Goal: Task Accomplishment & Management: Manage account settings

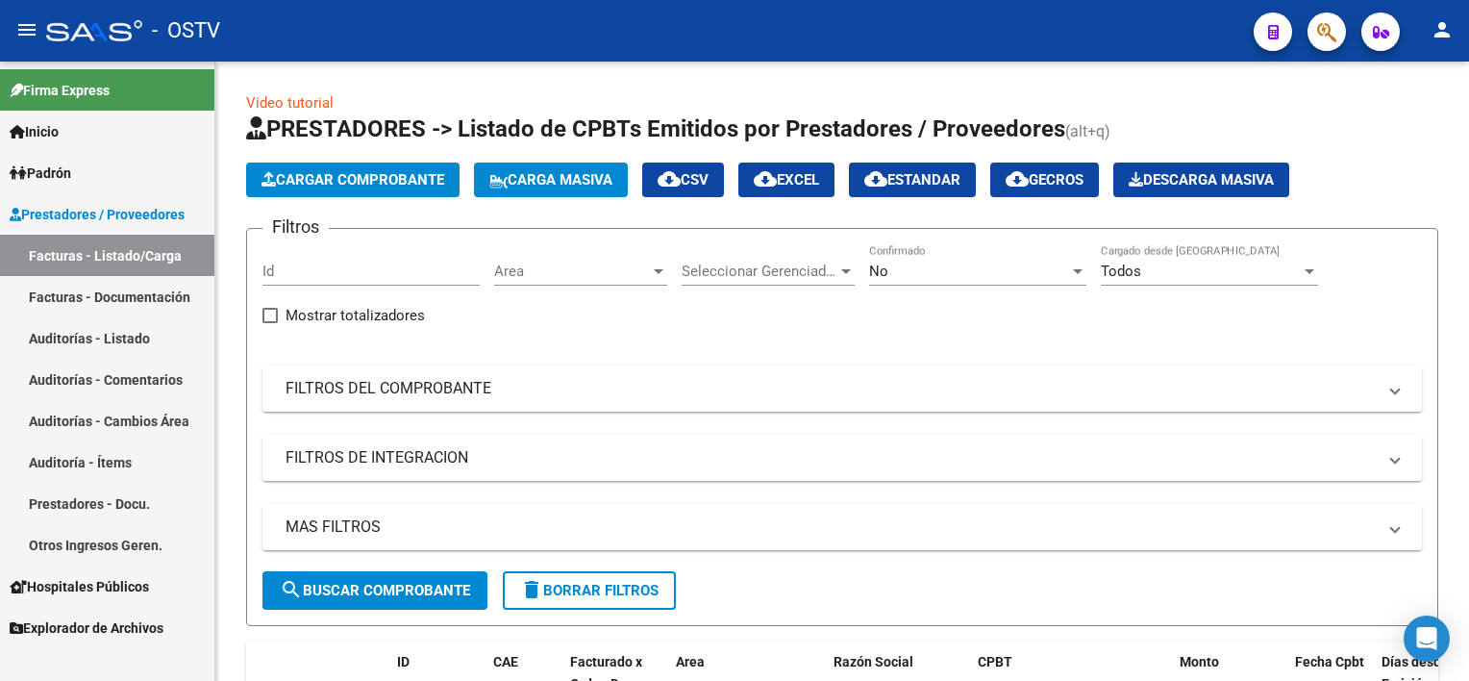
drag, startPoint x: 0, startPoint y: 0, endPoint x: 137, endPoint y: 250, distance: 284.9
click at [137, 250] on link "Facturas - Listado/Carga" at bounding box center [107, 255] width 214 height 41
click at [112, 336] on link "Auditorías - Listado" at bounding box center [107, 337] width 214 height 41
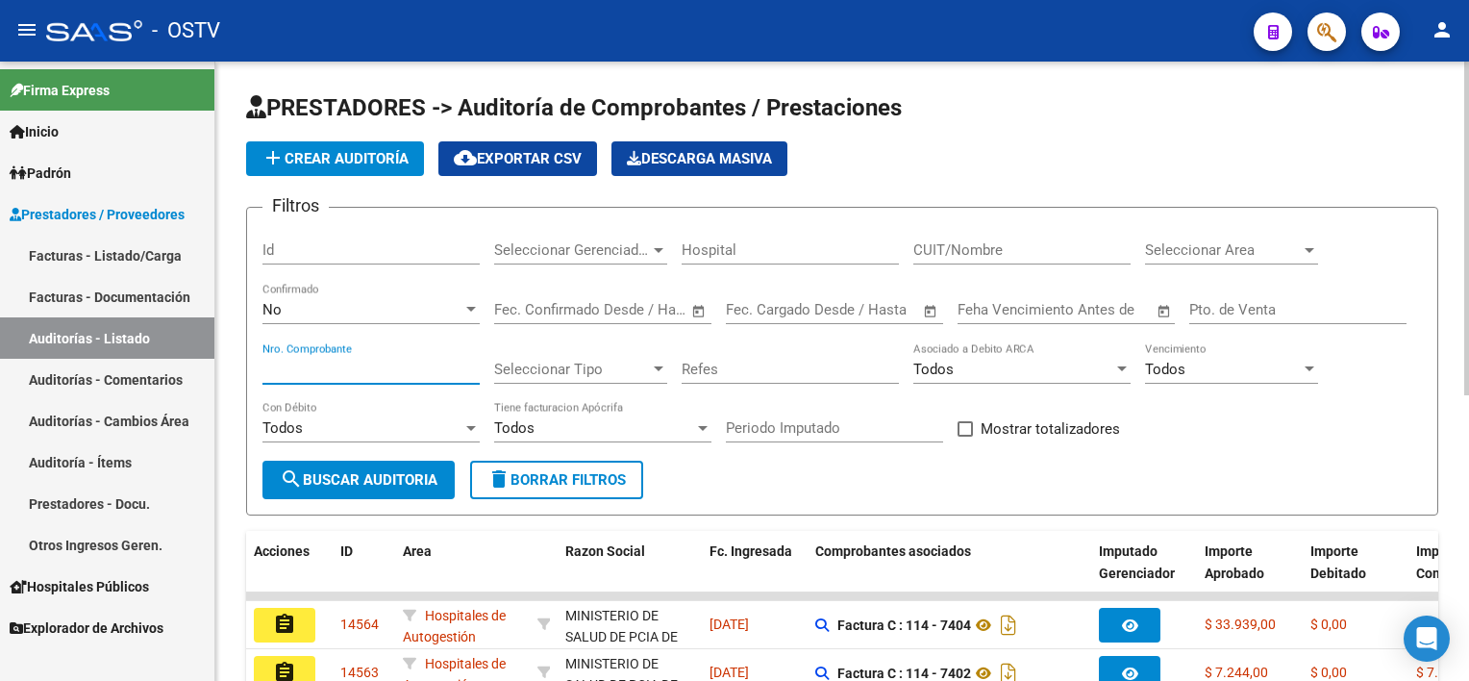
click at [353, 362] on input "Nro. Comprobante" at bounding box center [371, 369] width 217 height 17
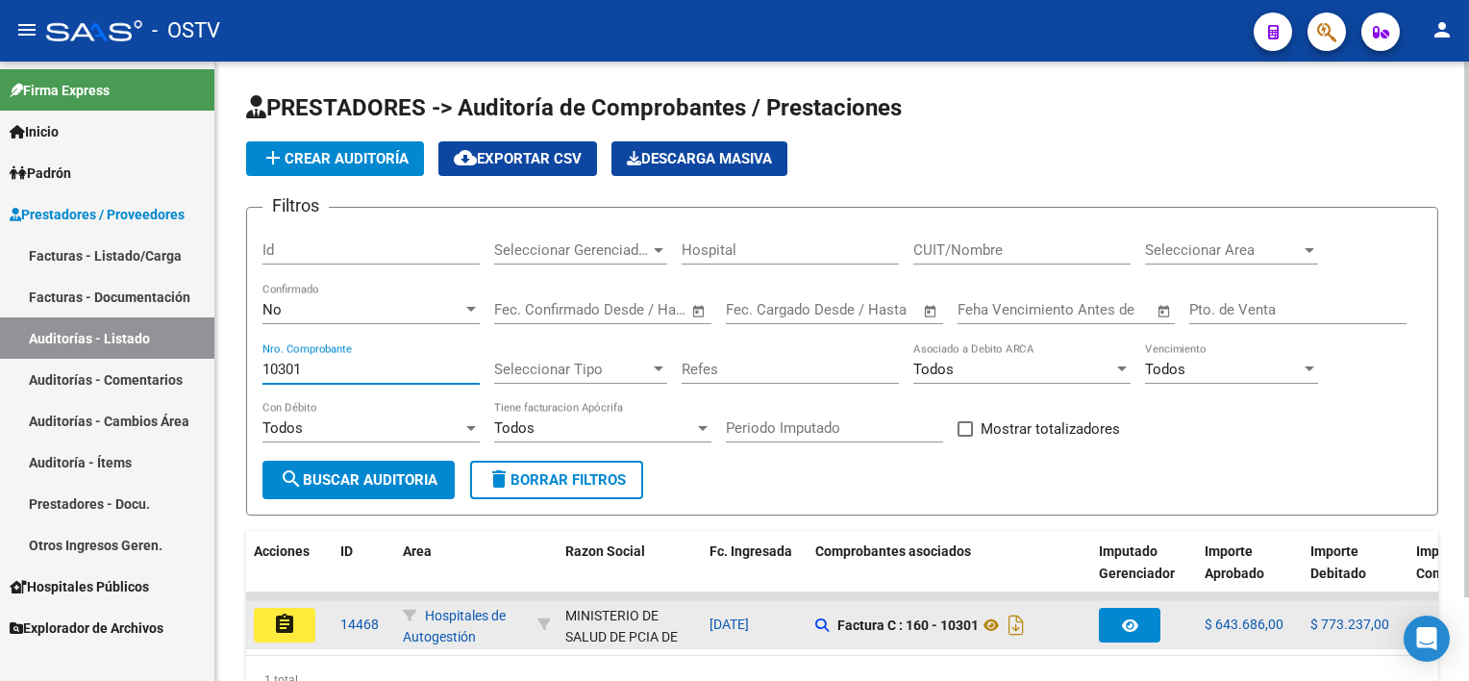
type input "10301"
click at [289, 622] on mat-icon "assignment" at bounding box center [284, 624] width 23 height 23
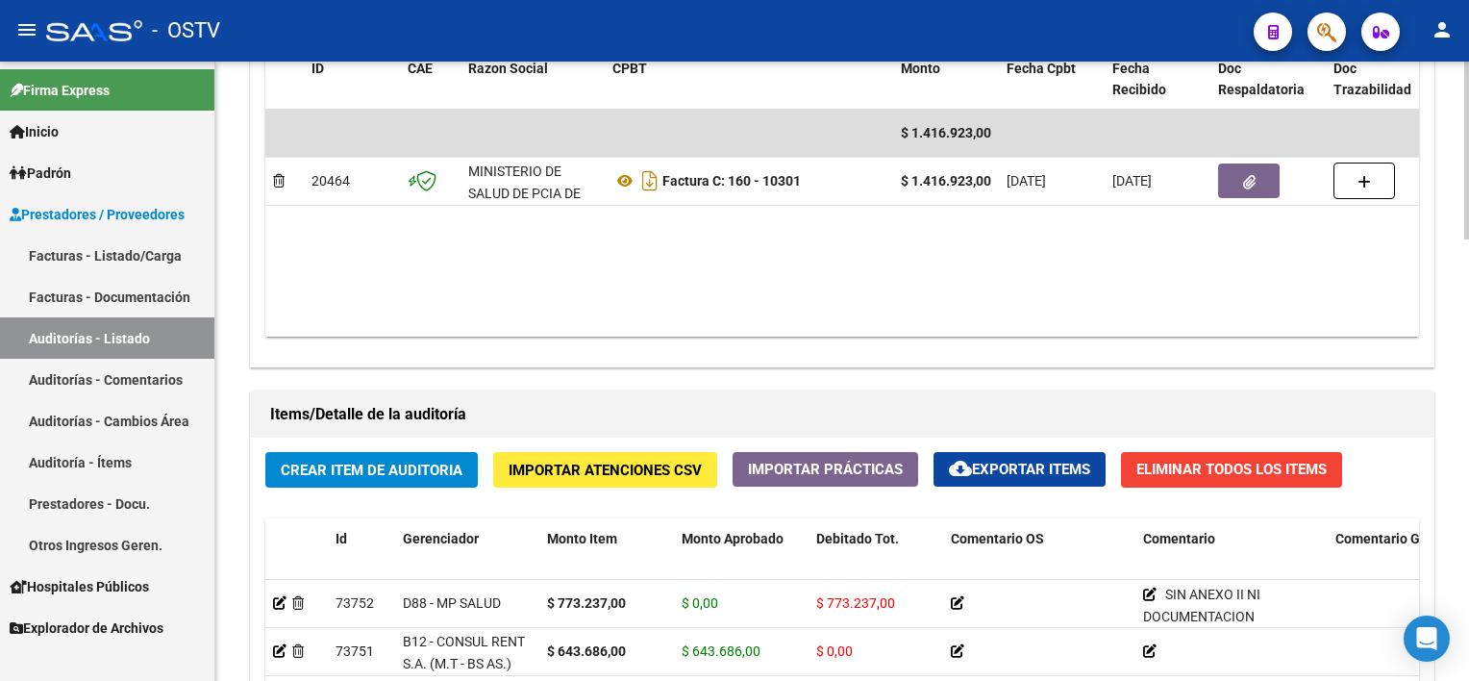
scroll to position [962, 0]
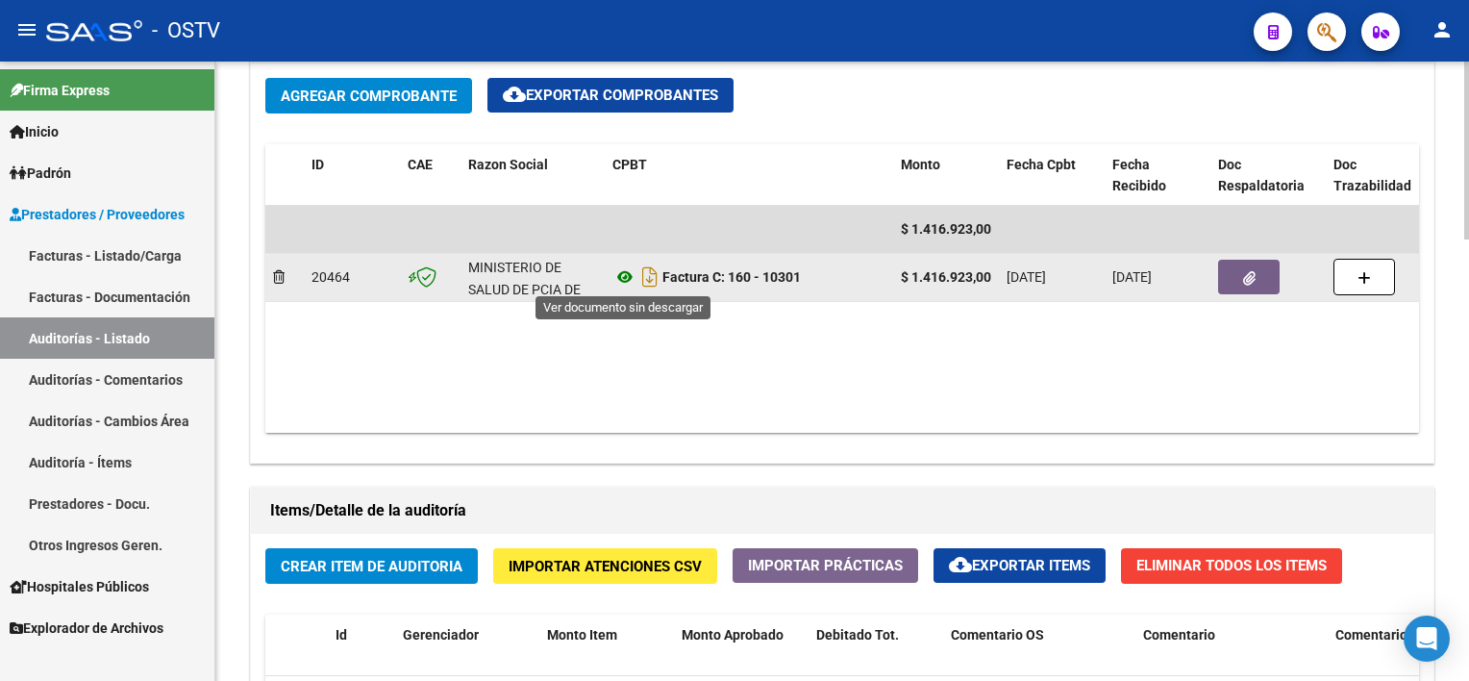
click at [621, 276] on icon at bounding box center [625, 276] width 25 height 23
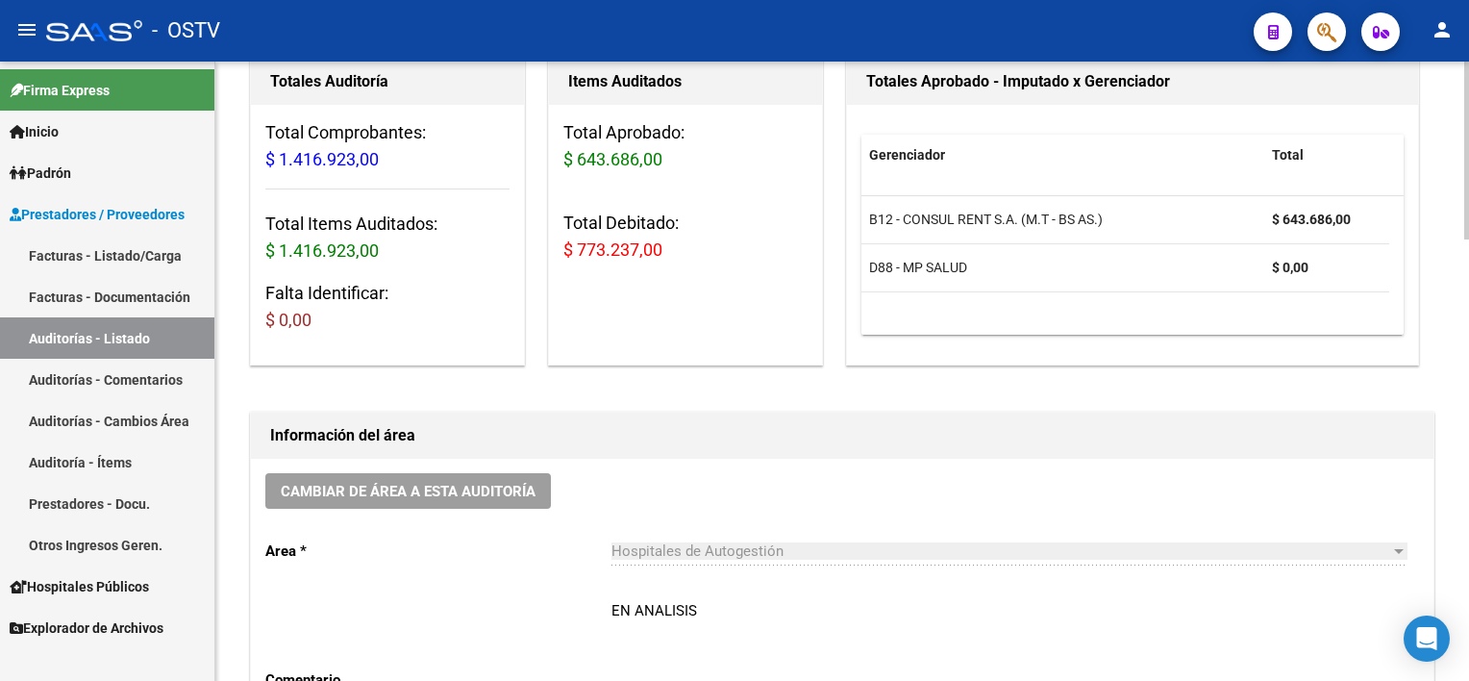
scroll to position [0, 0]
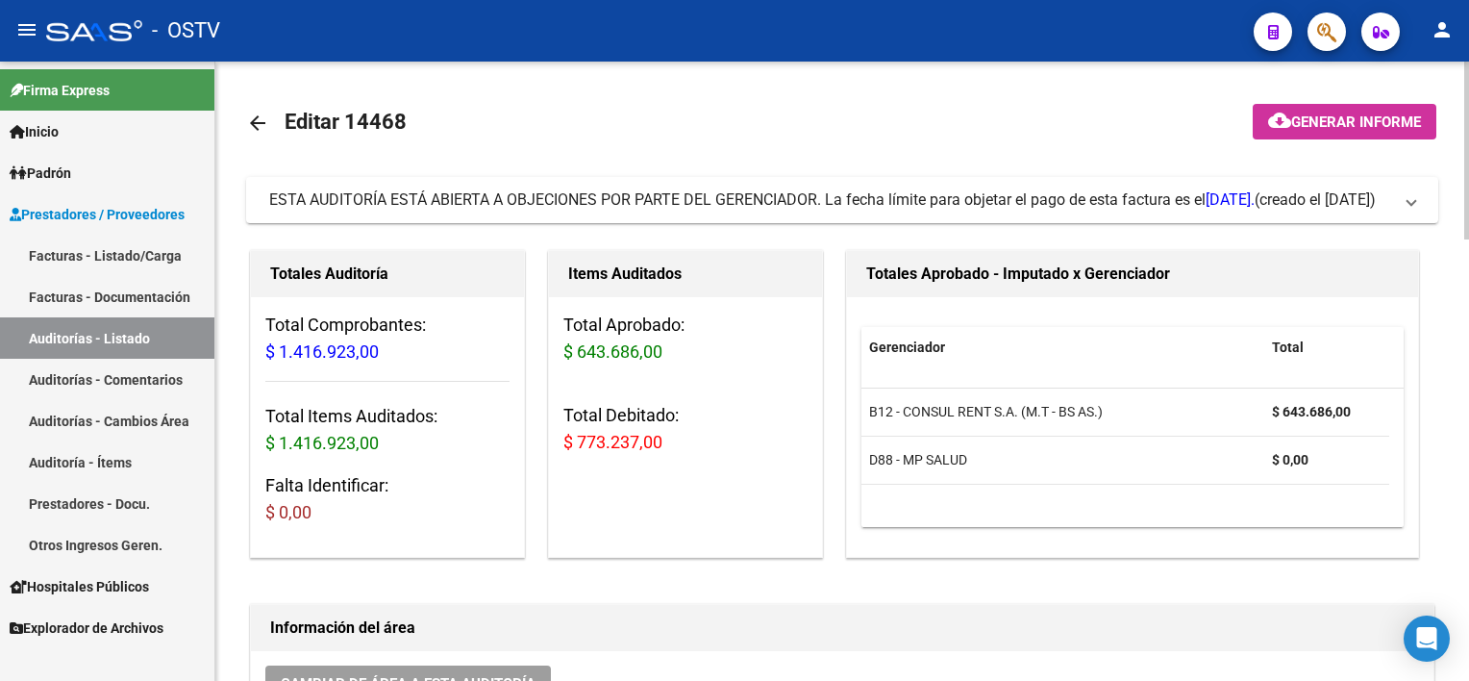
click at [1314, 130] on span "Generar informe" at bounding box center [1356, 121] width 130 height 17
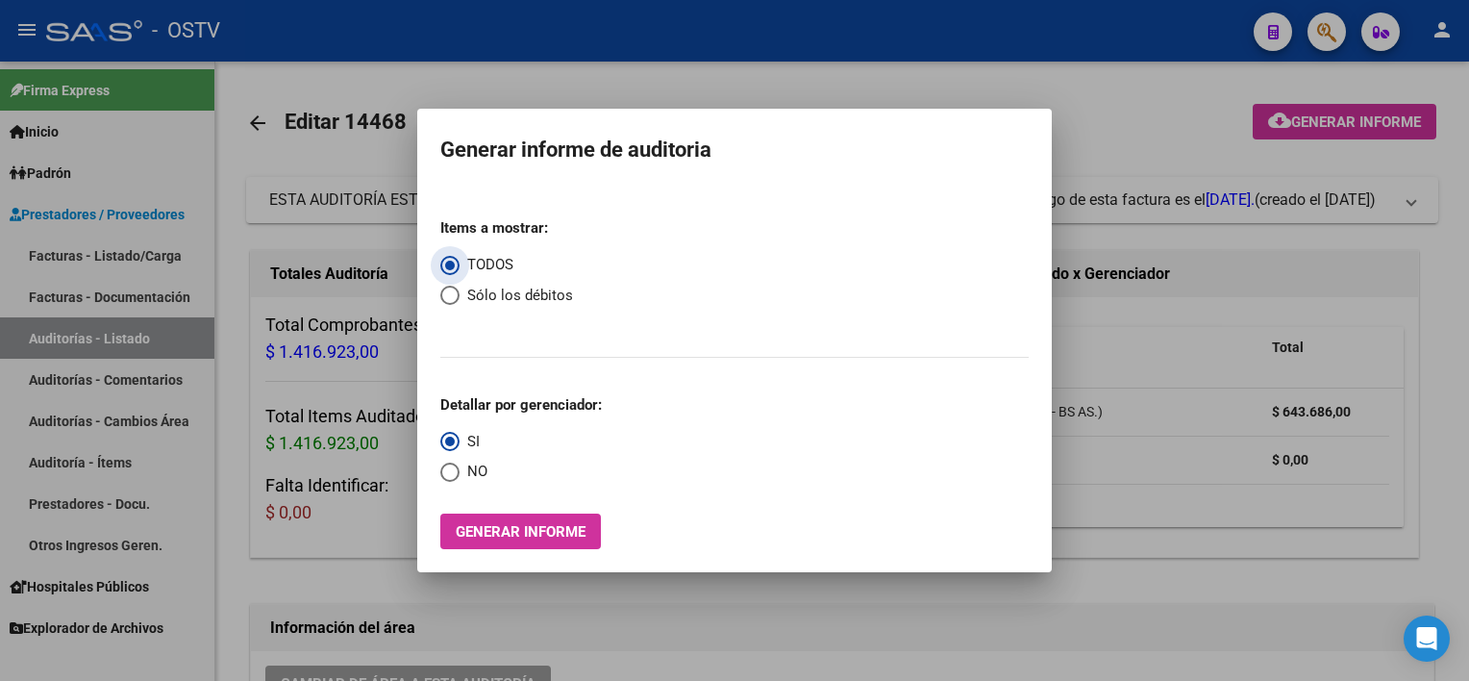
click at [484, 296] on span "Sólo los débitos" at bounding box center [516, 296] width 113 height 22
click at [460, 296] on input "Sólo los débitos" at bounding box center [449, 295] width 19 height 19
radio input "true"
click at [459, 465] on span "Select an option" at bounding box center [449, 472] width 19 height 19
click at [459, 465] on input "NO" at bounding box center [449, 472] width 19 height 19
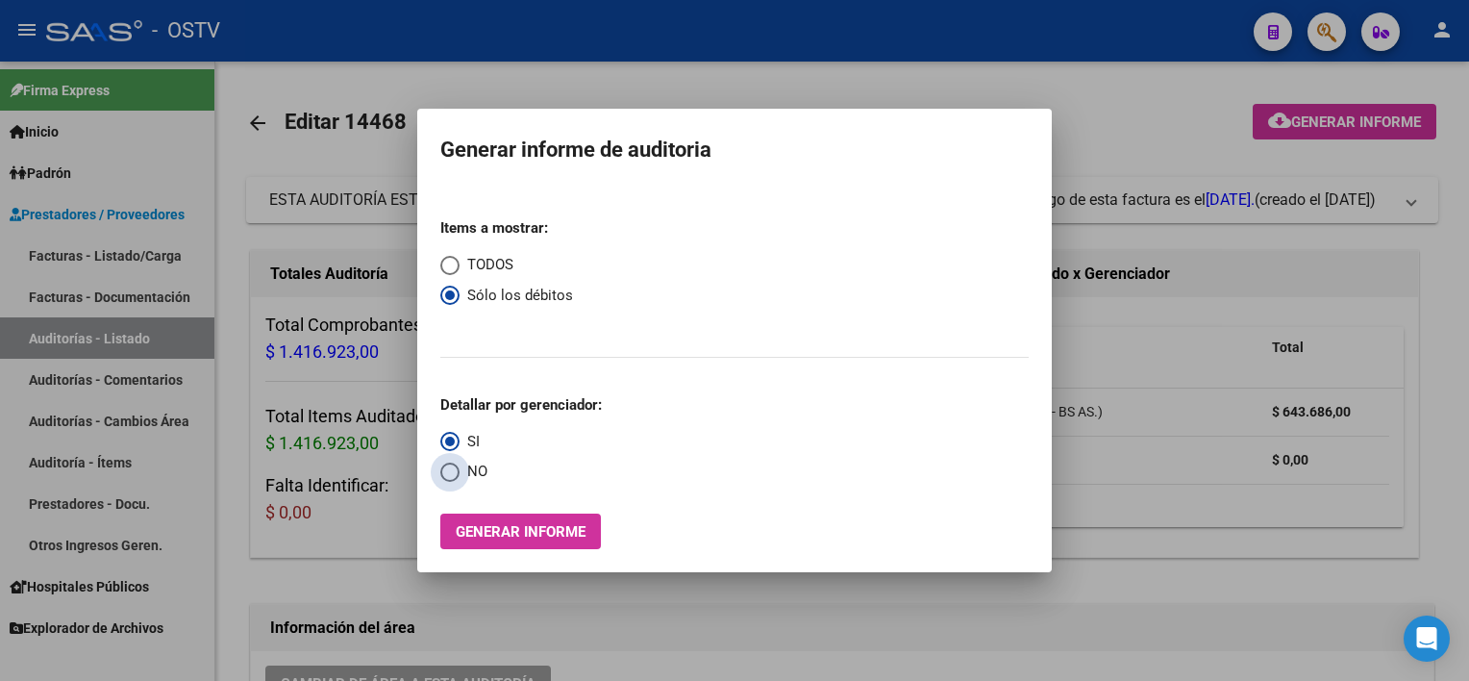
radio input "true"
click at [475, 527] on span "Generar informe" at bounding box center [521, 531] width 130 height 17
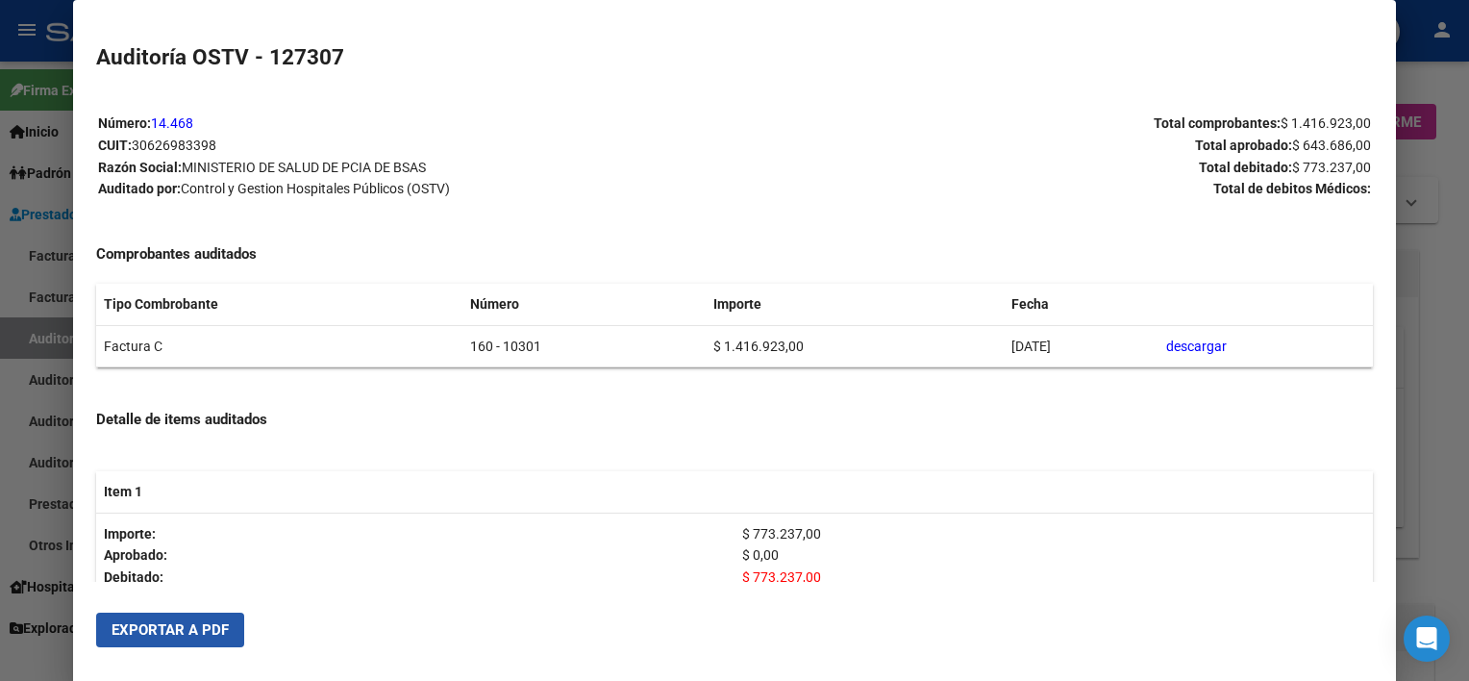
click at [173, 623] on span "Exportar a PDF" at bounding box center [170, 629] width 117 height 17
click at [1439, 272] on div at bounding box center [734, 340] width 1469 height 681
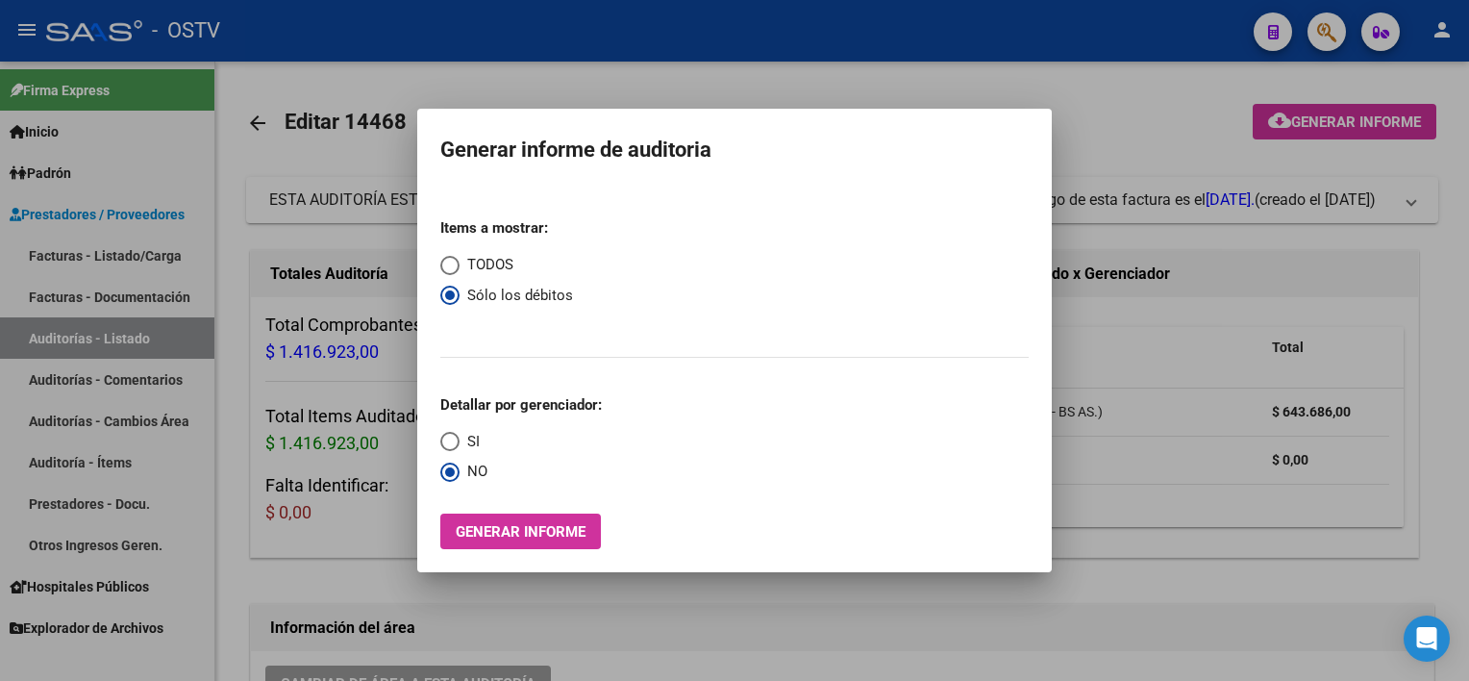
click at [1439, 272] on div at bounding box center [734, 340] width 1469 height 681
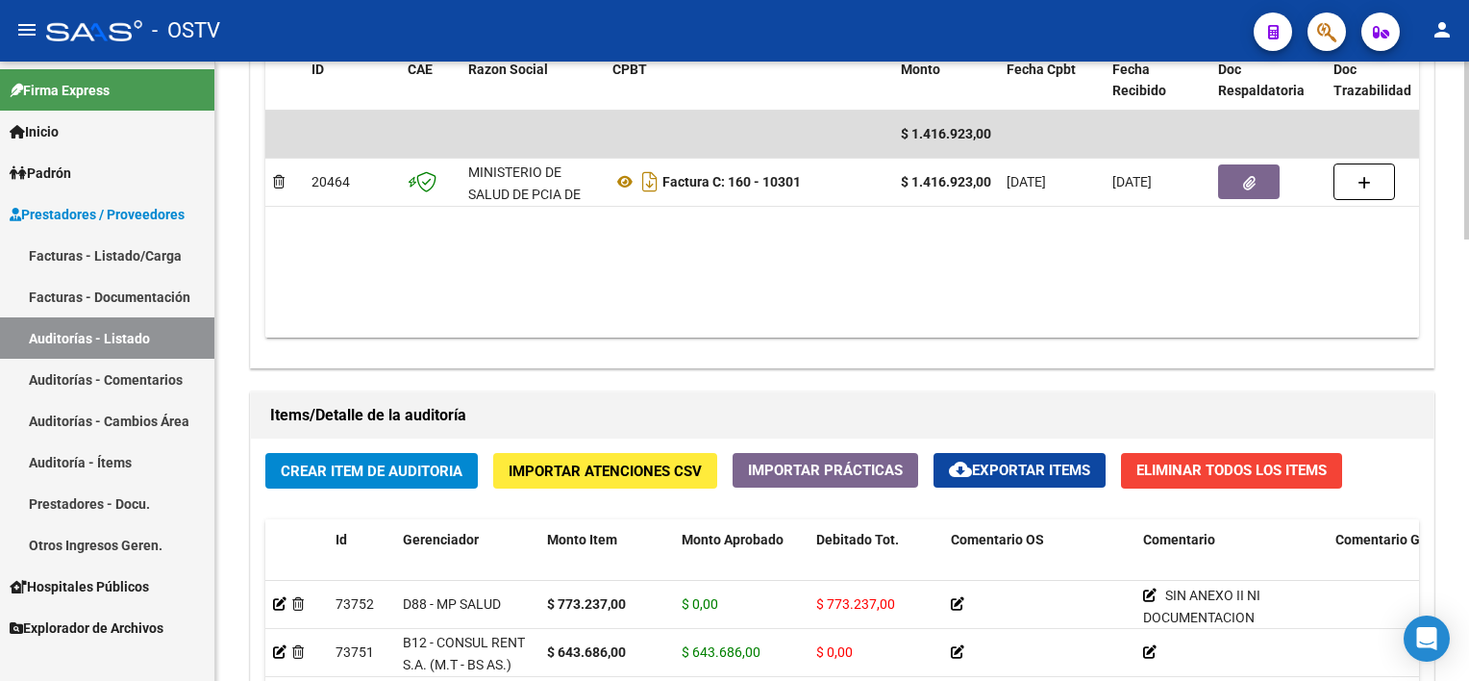
scroll to position [1058, 0]
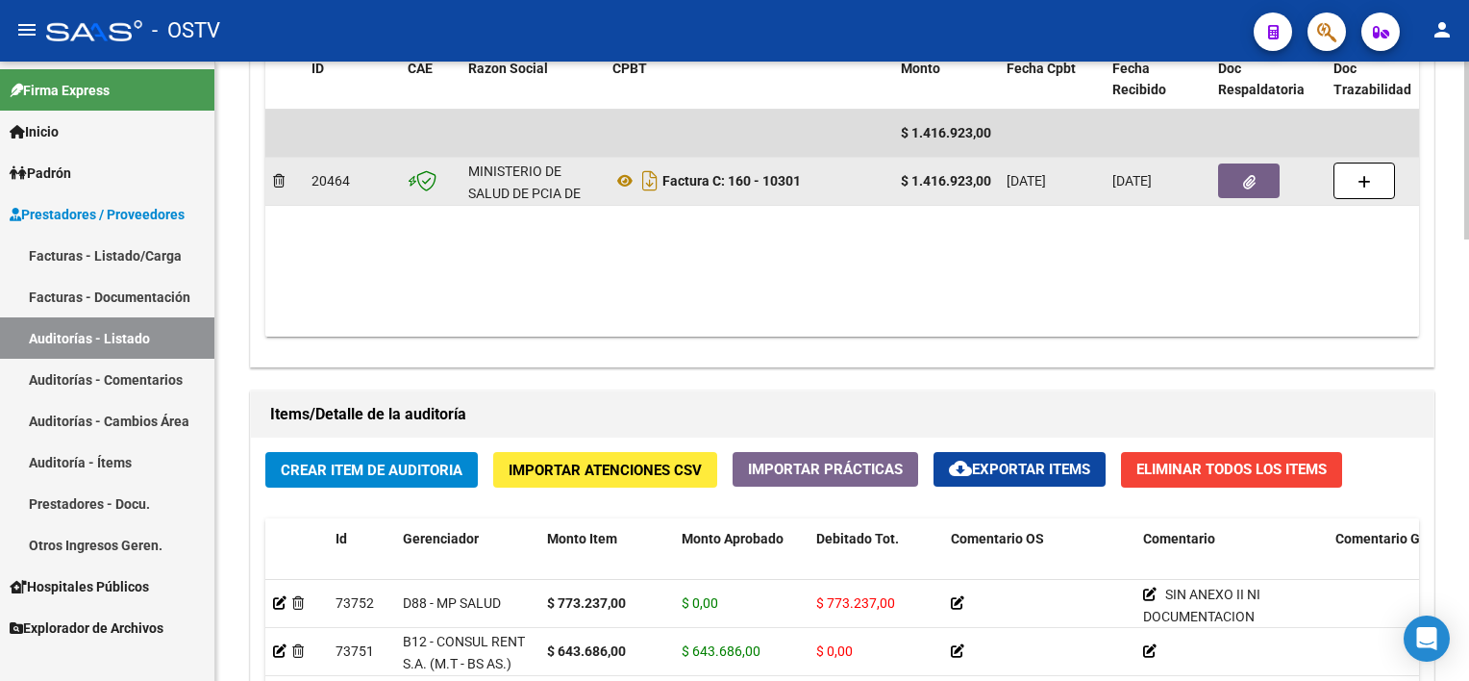
click at [1243, 179] on icon "button" at bounding box center [1249, 182] width 13 height 14
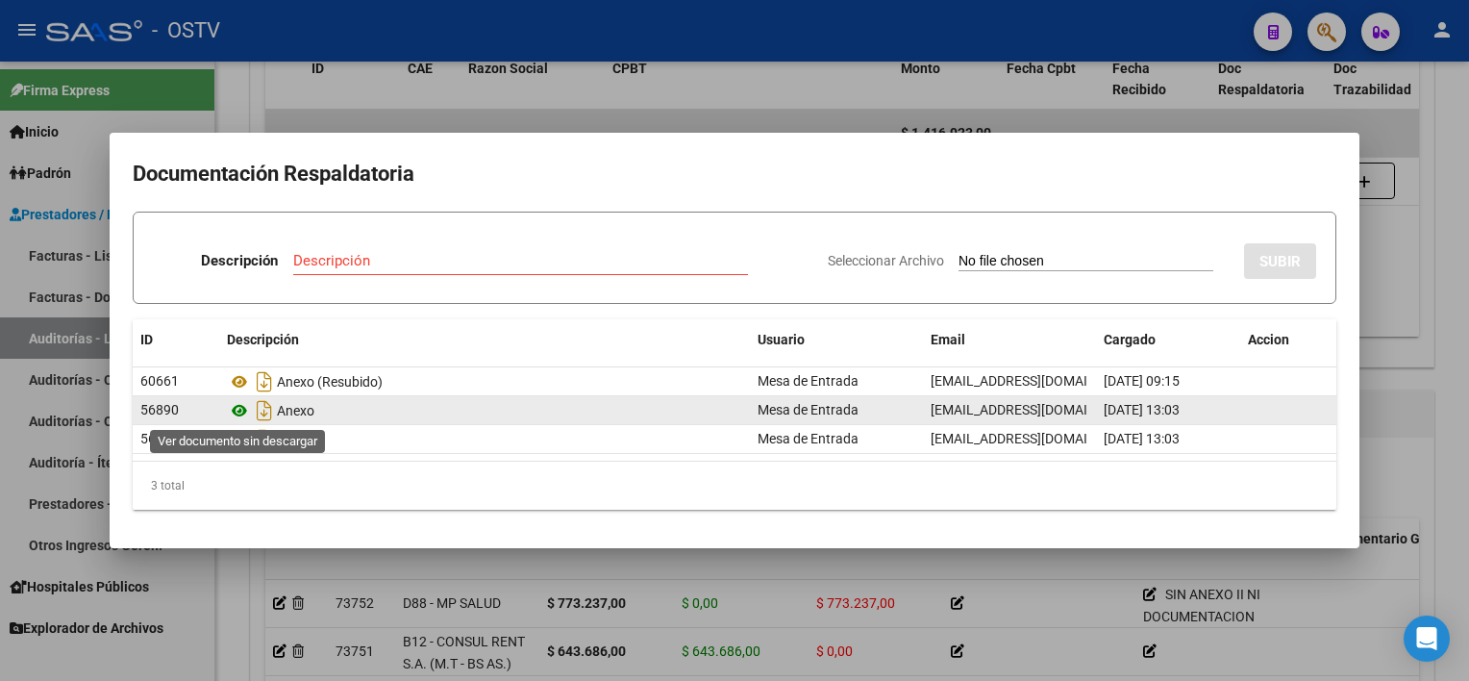
click at [244, 405] on icon at bounding box center [239, 410] width 25 height 23
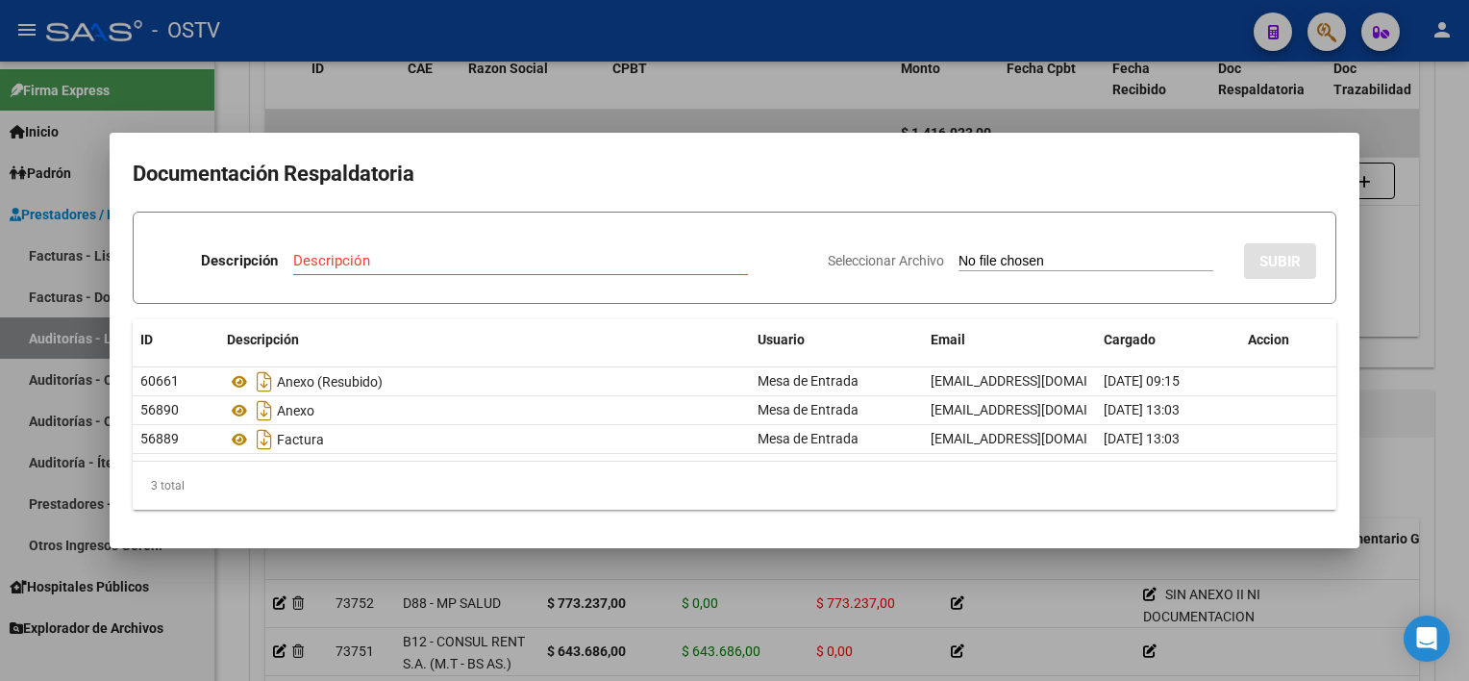
click at [710, 567] on div at bounding box center [734, 340] width 1469 height 681
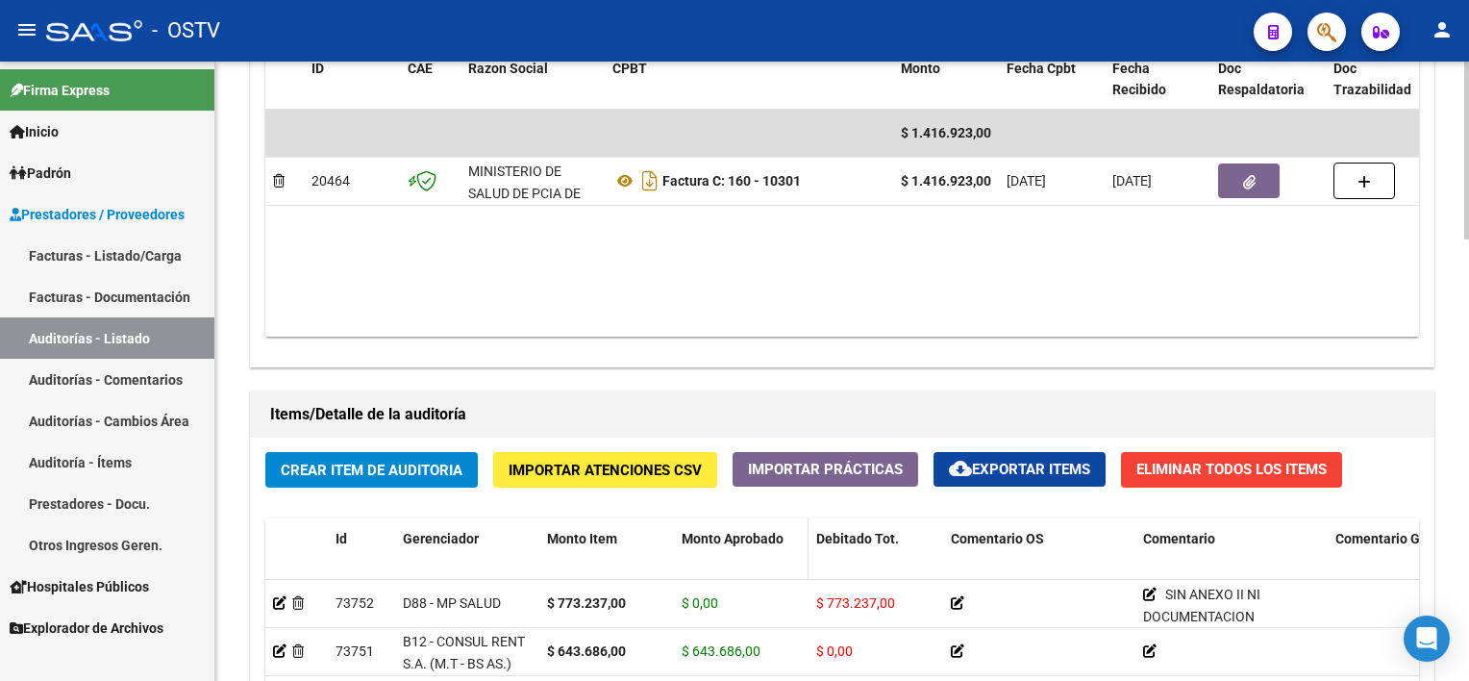
click at [710, 567] on datatable-header-cell "Monto Aprobado" at bounding box center [741, 560] width 135 height 85
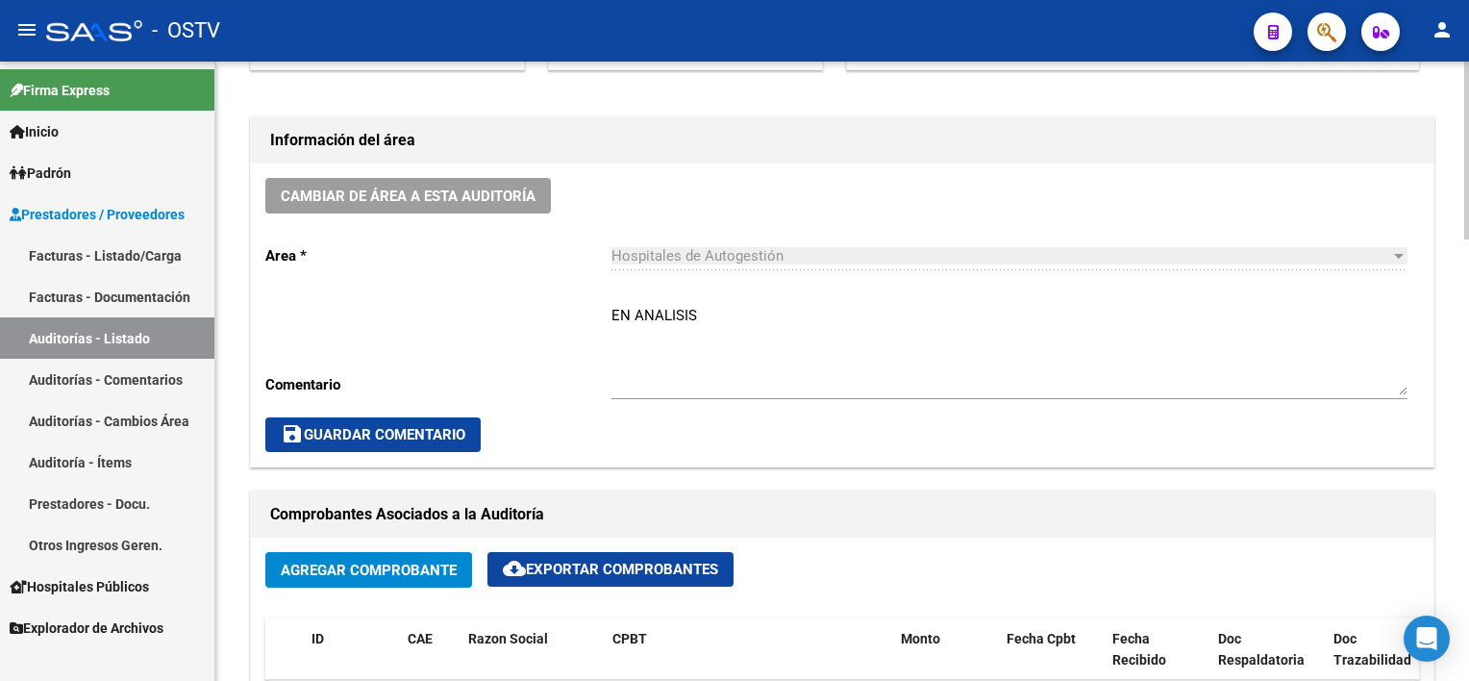
scroll to position [481, 0]
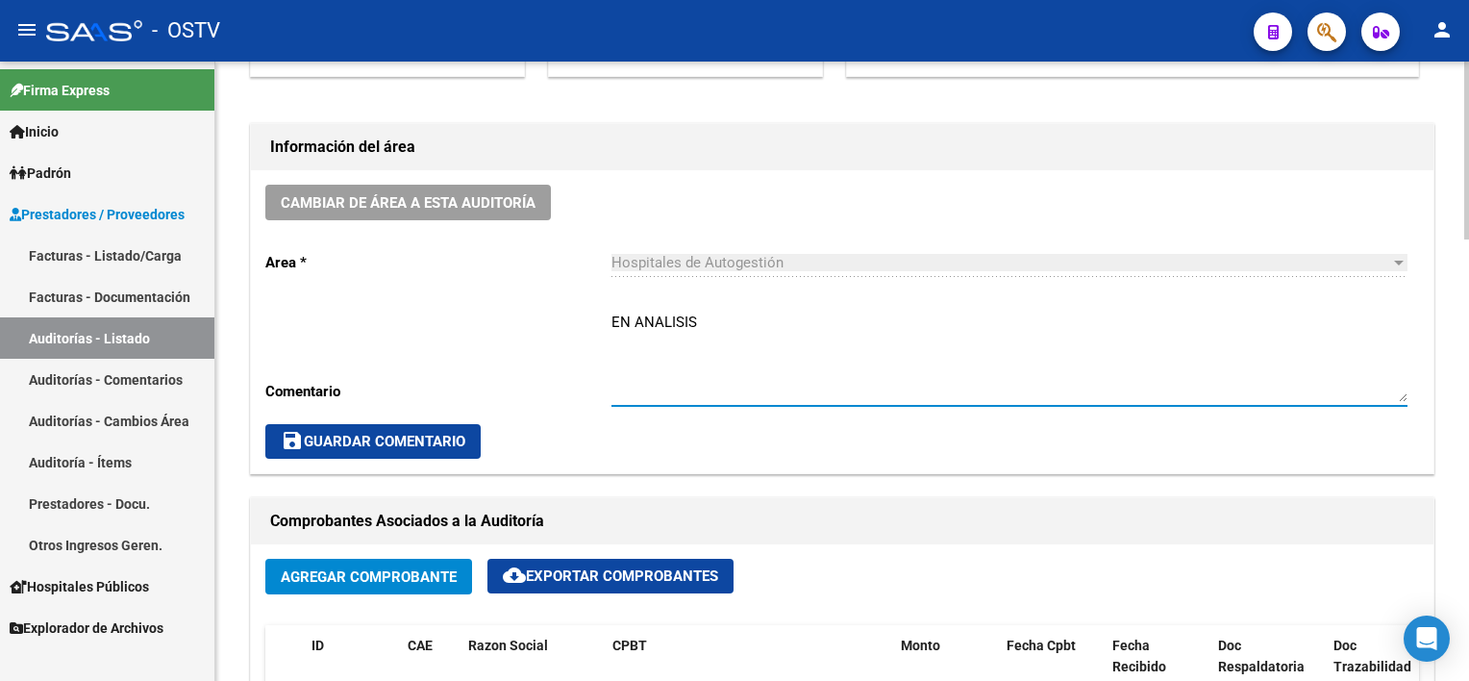
drag, startPoint x: 739, startPoint y: 327, endPoint x: 490, endPoint y: 313, distance: 249.4
click at [490, 313] on div "Cambiar de área a esta auditoría Area * Hospitales de Autogestión Seleccionar a…" at bounding box center [842, 321] width 1183 height 303
type textarea "CERRADA CON DEBITO"
click at [394, 459] on div "Cambiar de área a esta auditoría Area * Hospitales de Autogestión Seleccionar a…" at bounding box center [842, 321] width 1183 height 303
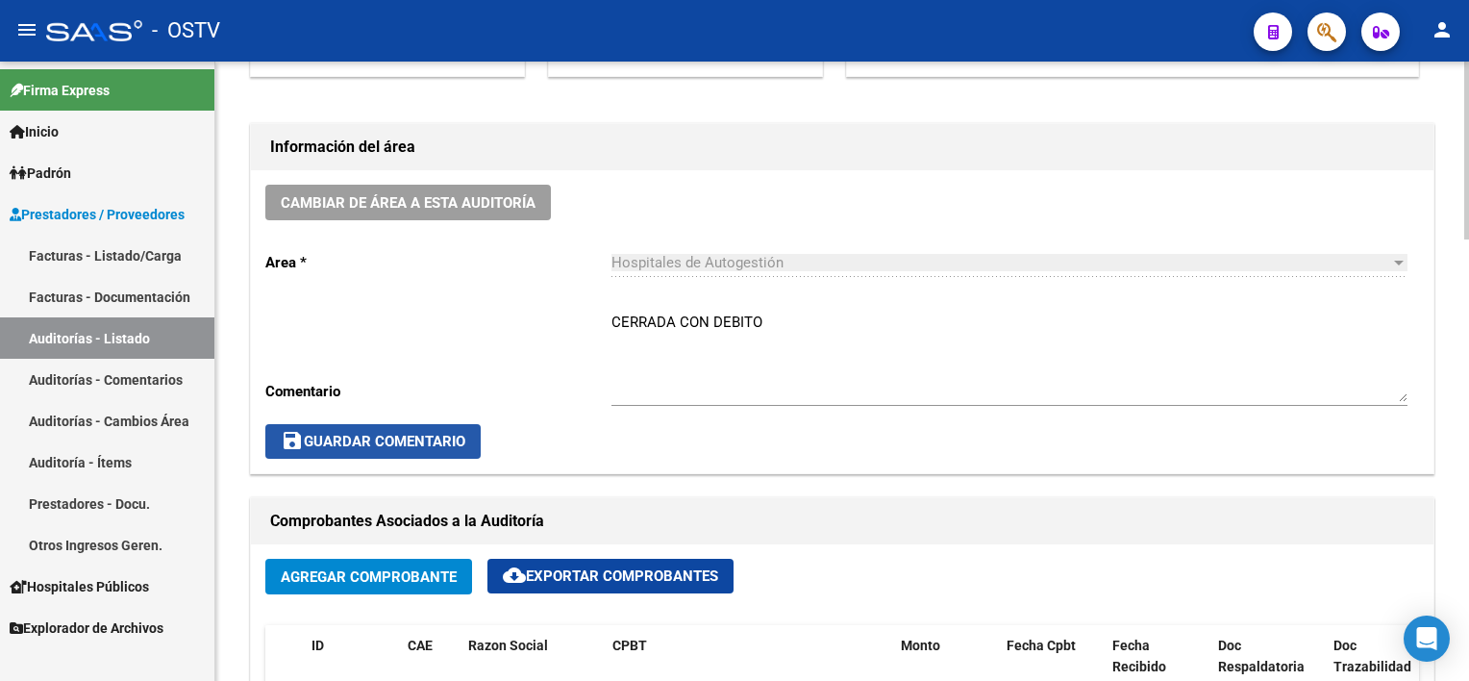
click at [394, 440] on span "save Guardar Comentario" at bounding box center [373, 441] width 185 height 17
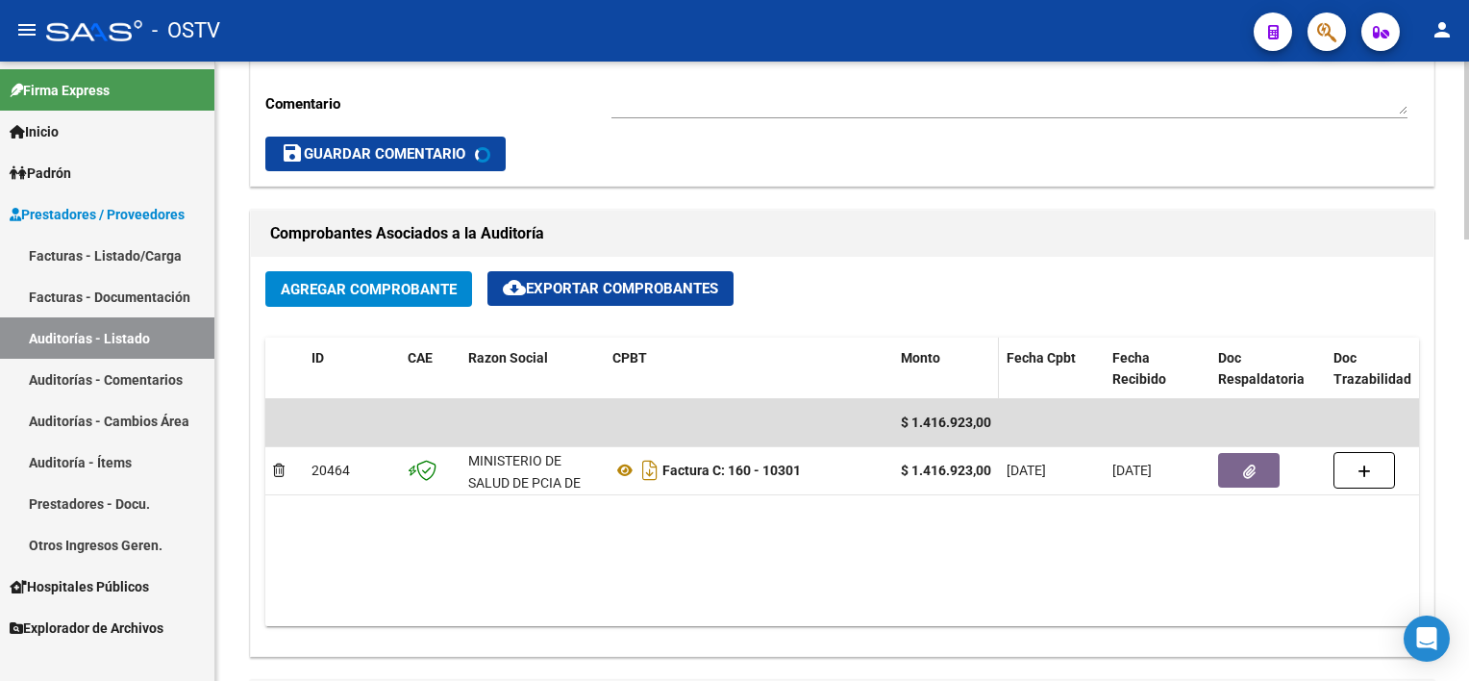
scroll to position [769, 0]
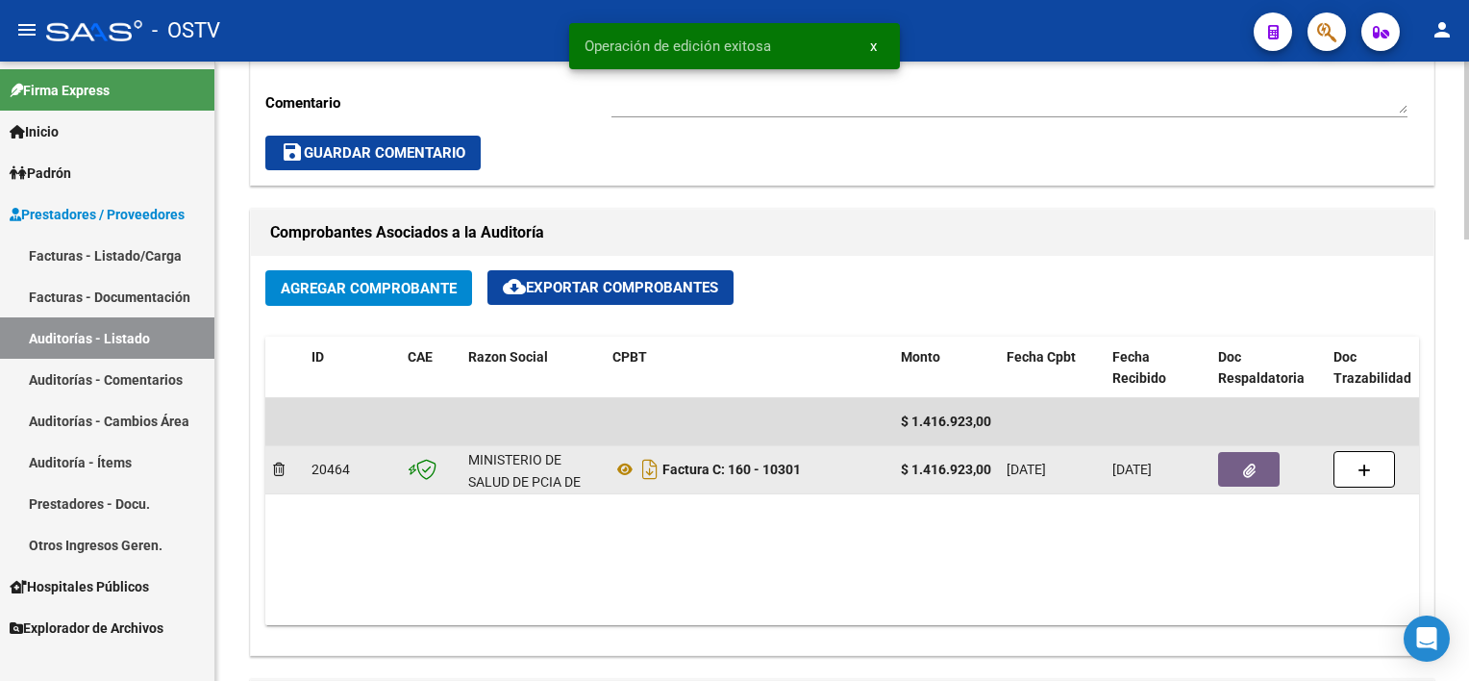
click at [1256, 471] on button "button" at bounding box center [1249, 469] width 62 height 35
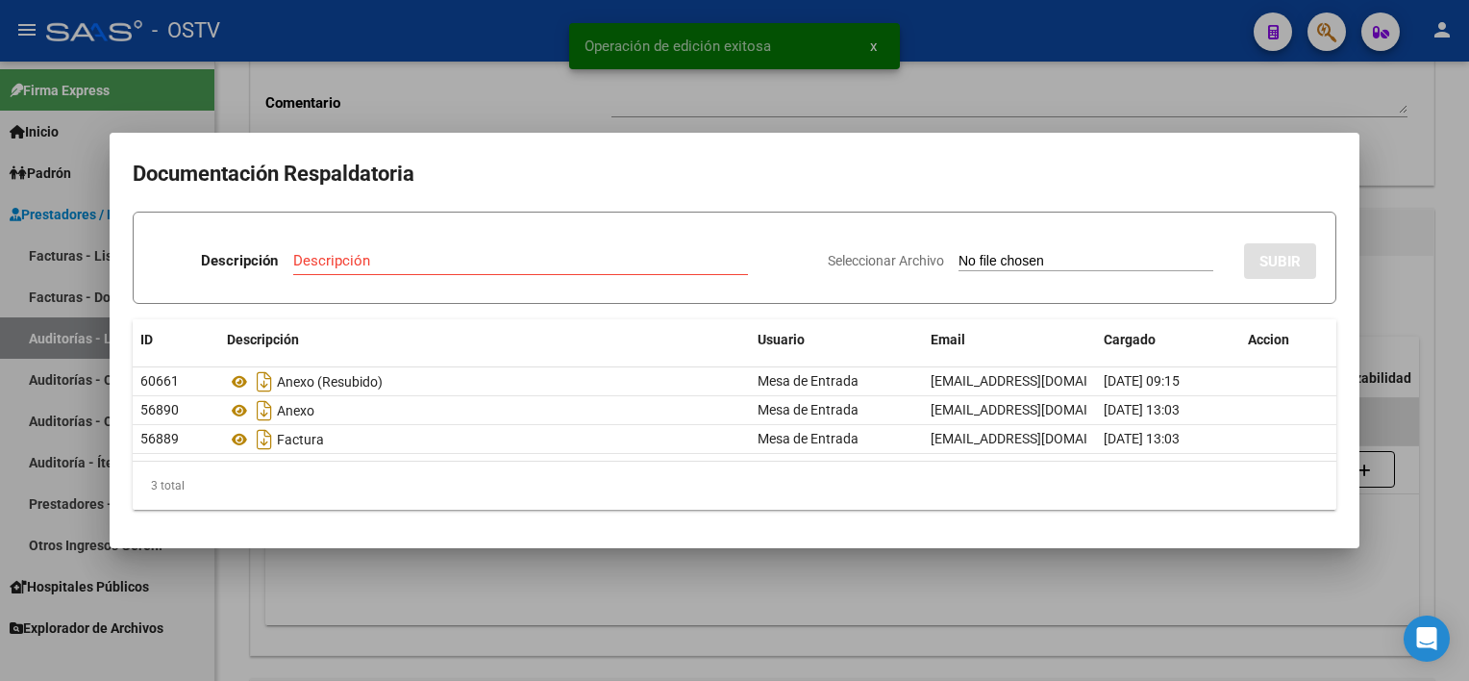
click at [1255, 472] on div "3 total" at bounding box center [735, 486] width 1204 height 48
click at [401, 261] on input "Descripción" at bounding box center [520, 260] width 455 height 17
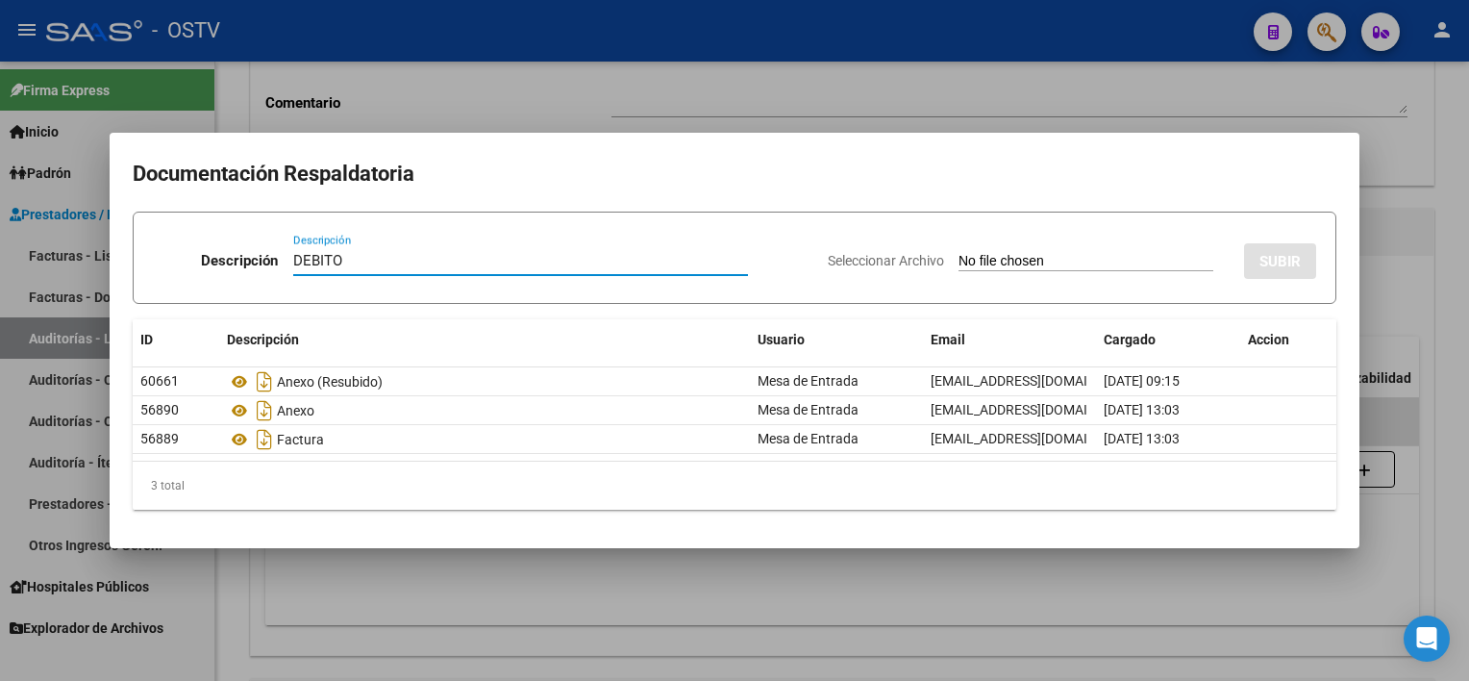
type input "DEBITO"
click at [994, 258] on input "Seleccionar Archivo" at bounding box center [1086, 262] width 255 height 18
type input "C:\fakepath\DEBITO FC 160-10301.pdf"
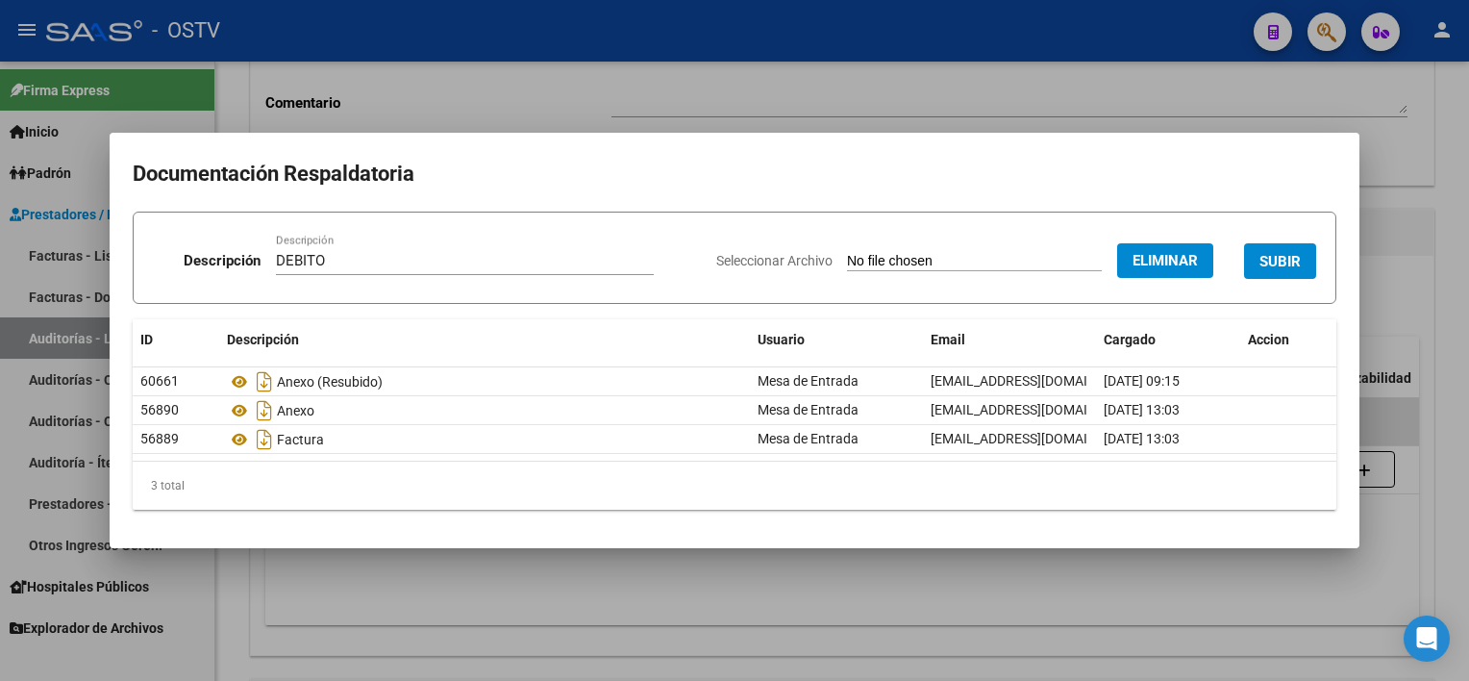
click at [1269, 267] on span "SUBIR" at bounding box center [1280, 261] width 41 height 17
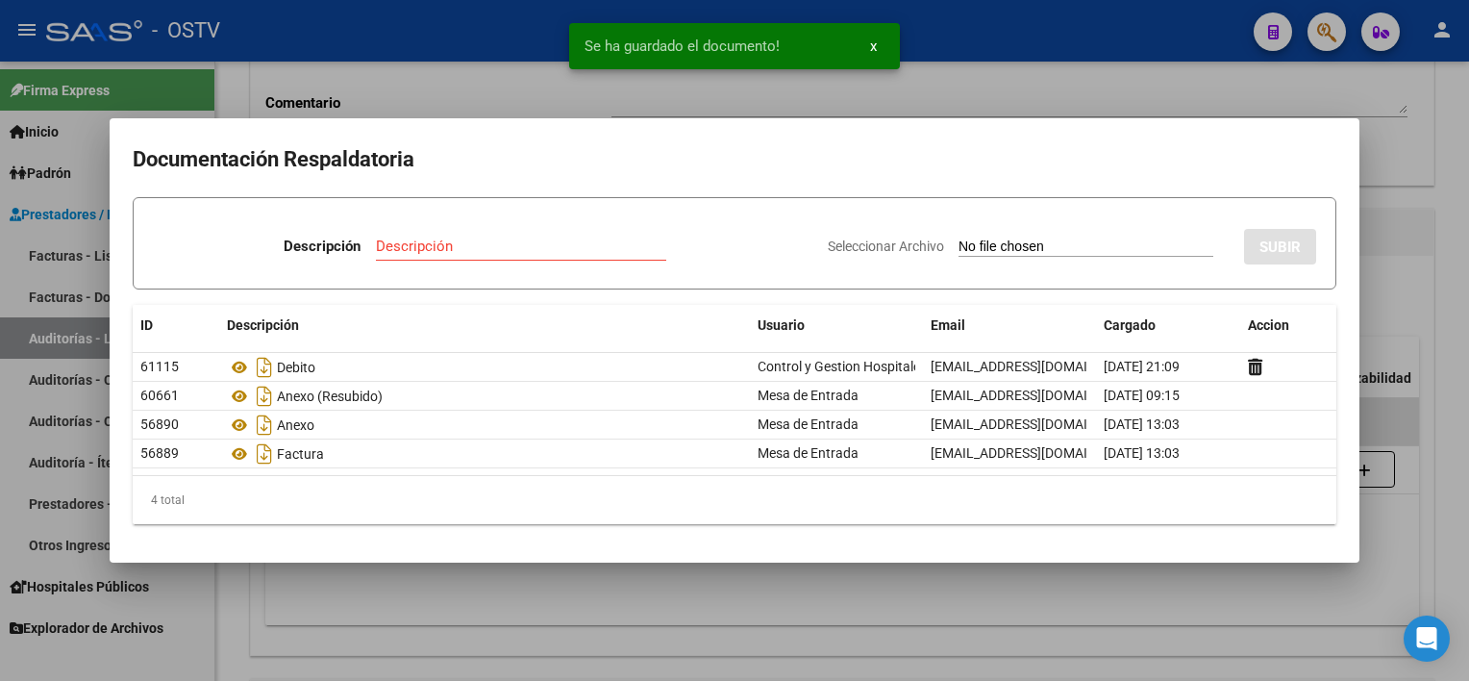
click at [1119, 597] on div at bounding box center [734, 340] width 1469 height 681
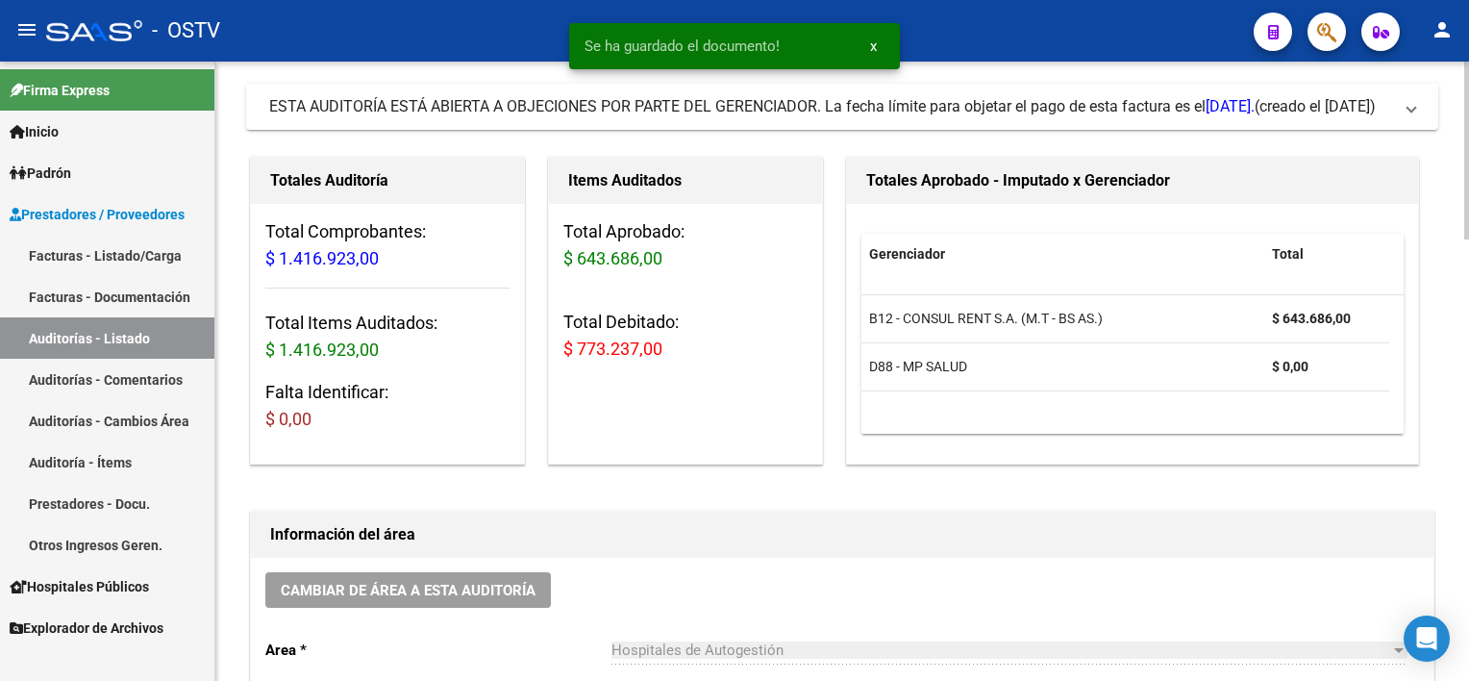
scroll to position [0, 0]
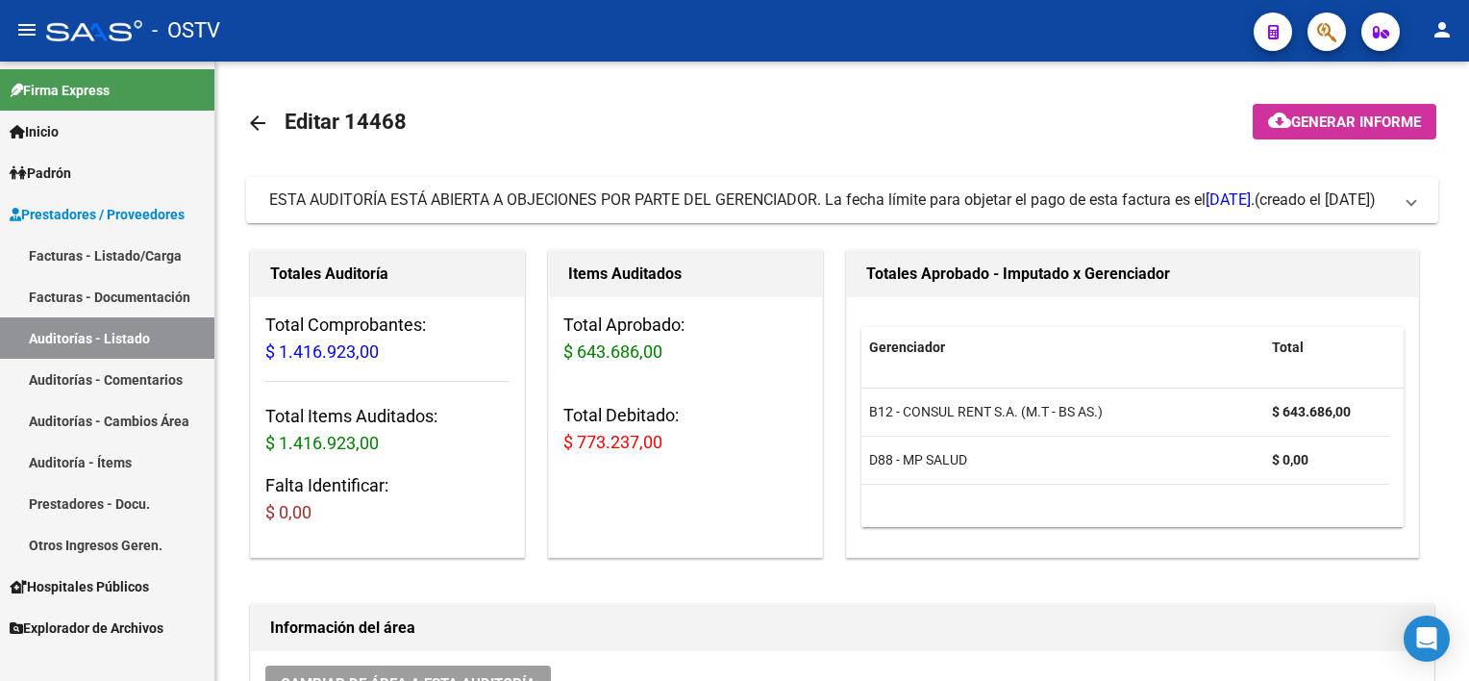
click at [105, 253] on link "Facturas - Listado/Carga" at bounding box center [107, 255] width 214 height 41
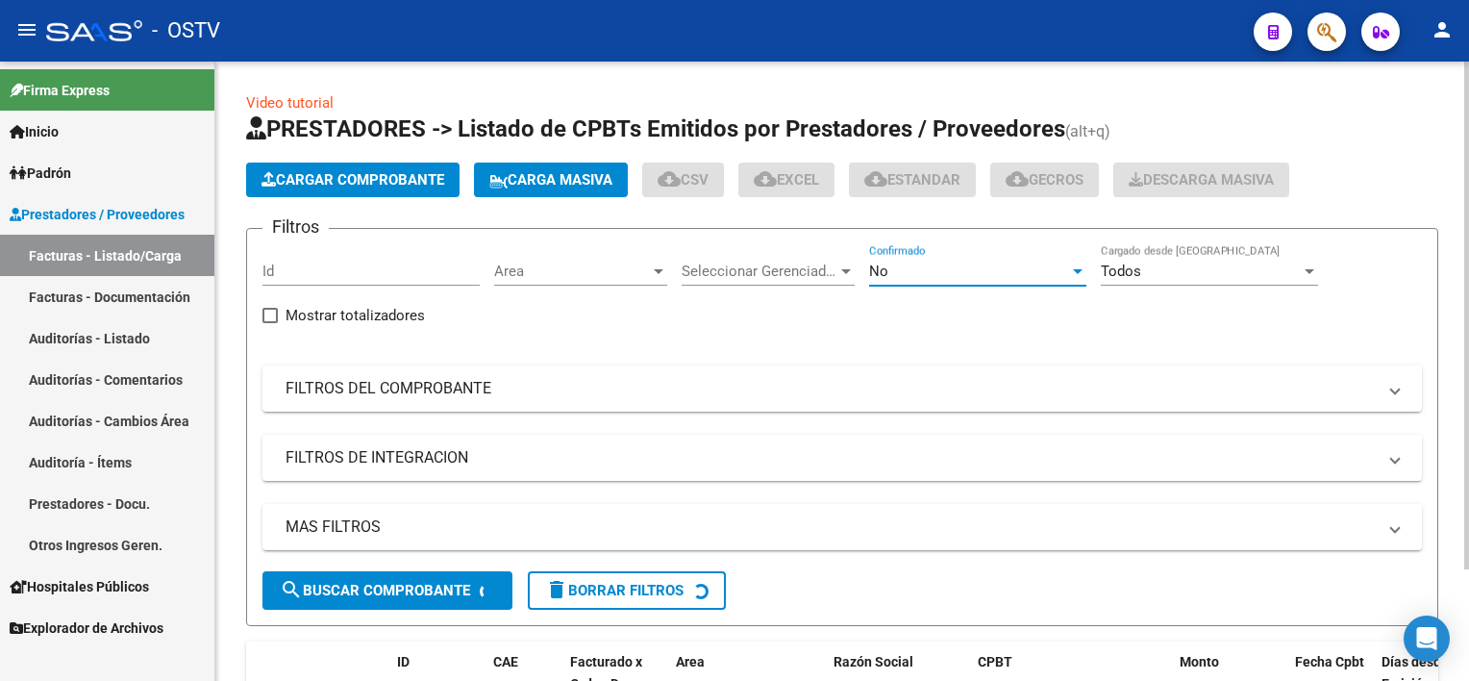
click at [929, 276] on div "No" at bounding box center [969, 271] width 200 height 17
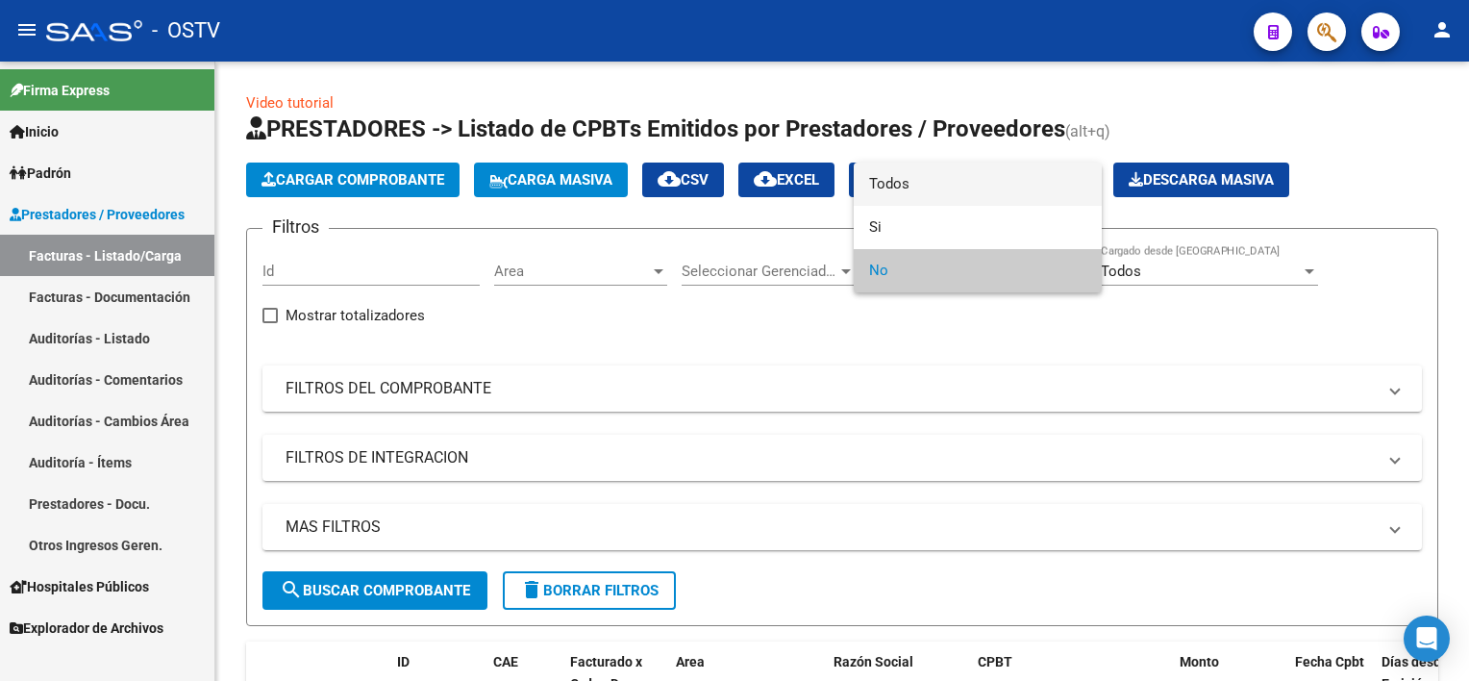
click at [920, 185] on span "Todos" at bounding box center [977, 184] width 217 height 43
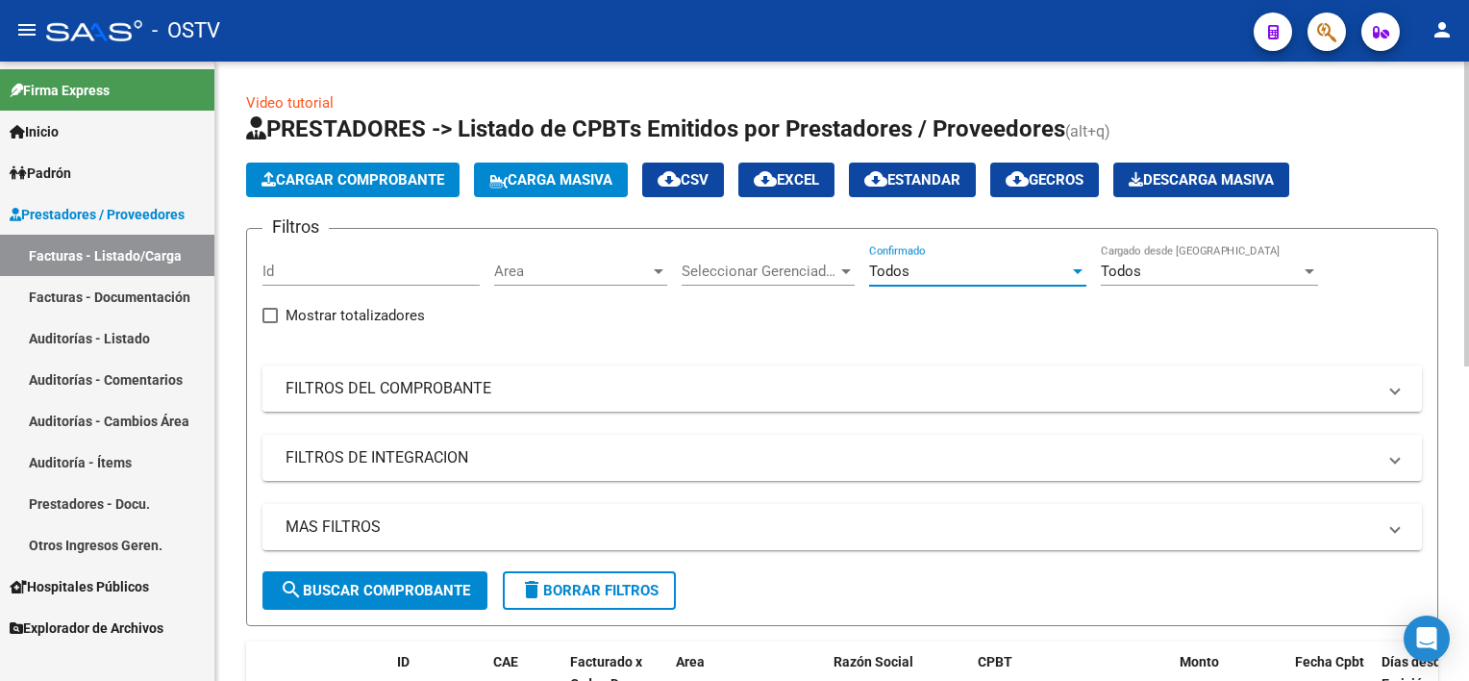
click at [565, 386] on mat-panel-title "FILTROS DEL COMPROBANTE" at bounding box center [831, 388] width 1090 height 21
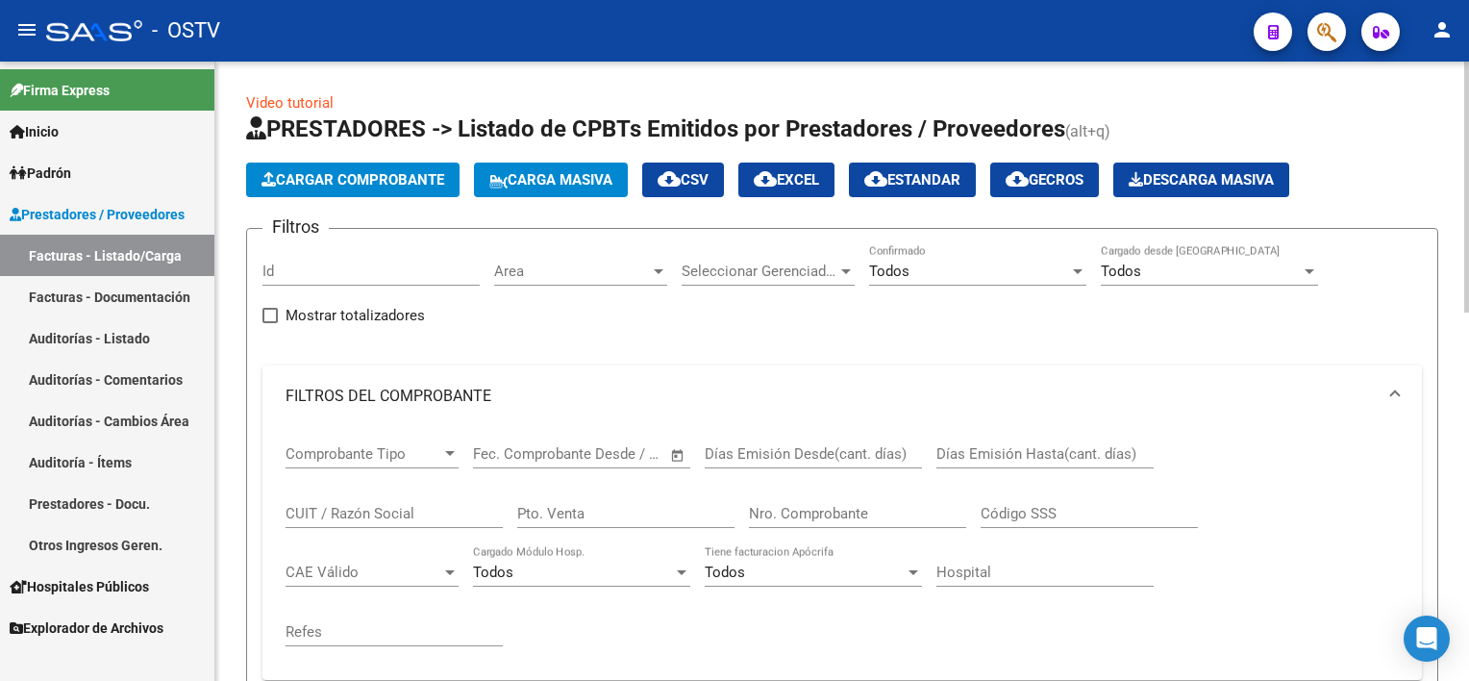
click at [830, 513] on input "Nro. Comprobante" at bounding box center [857, 513] width 217 height 17
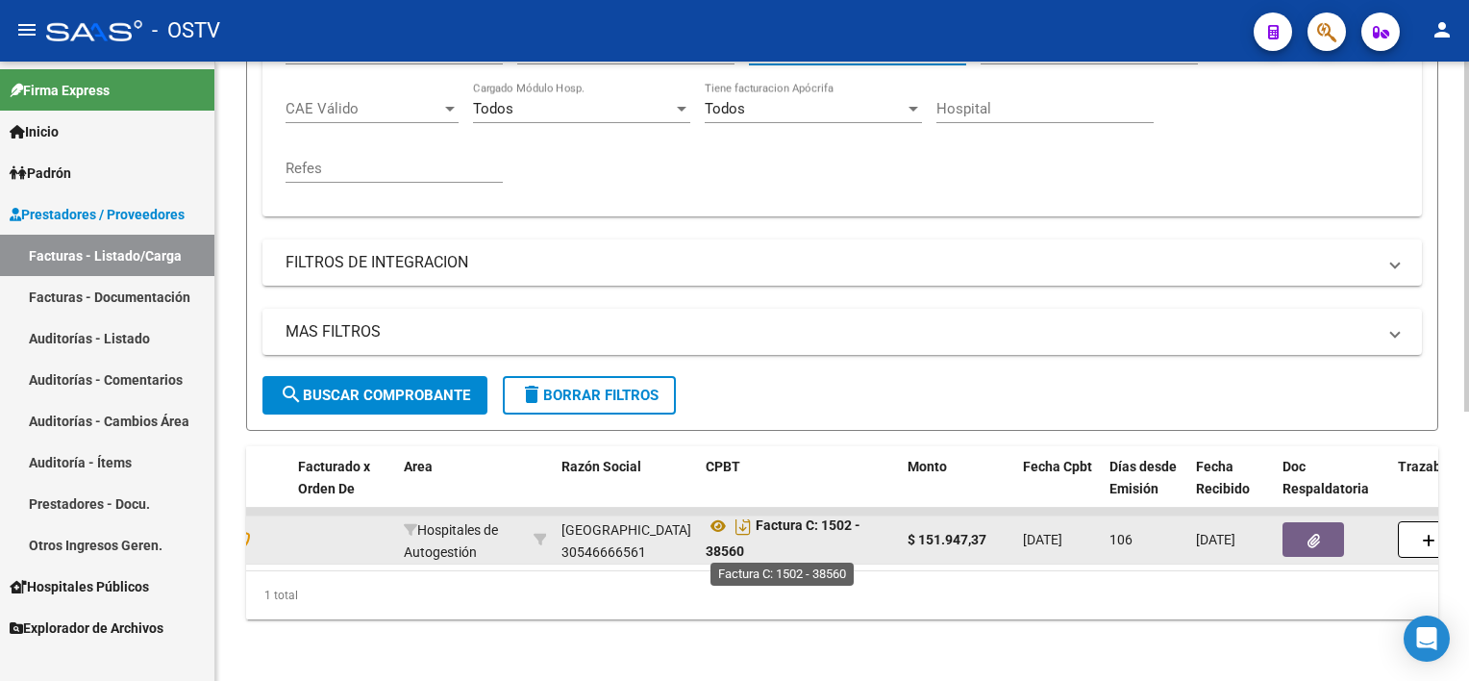
scroll to position [12, 0]
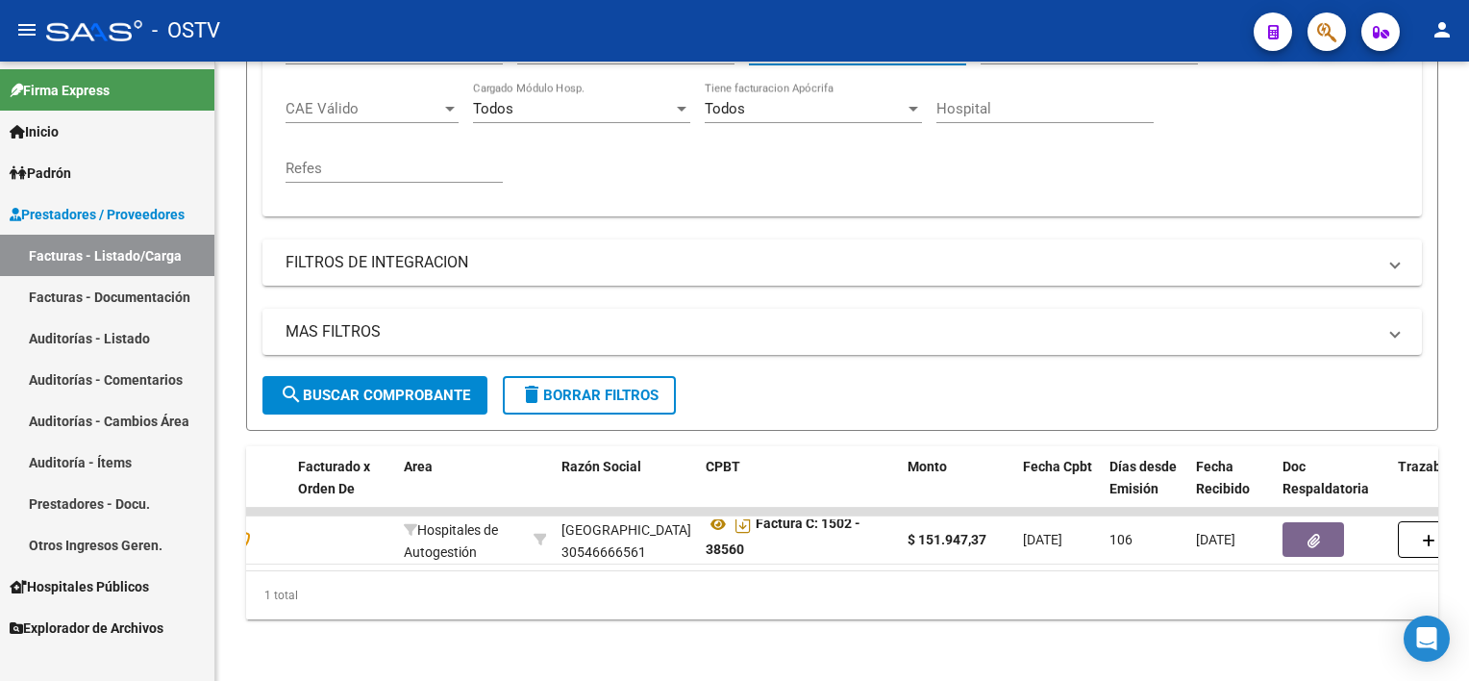
type input "38560"
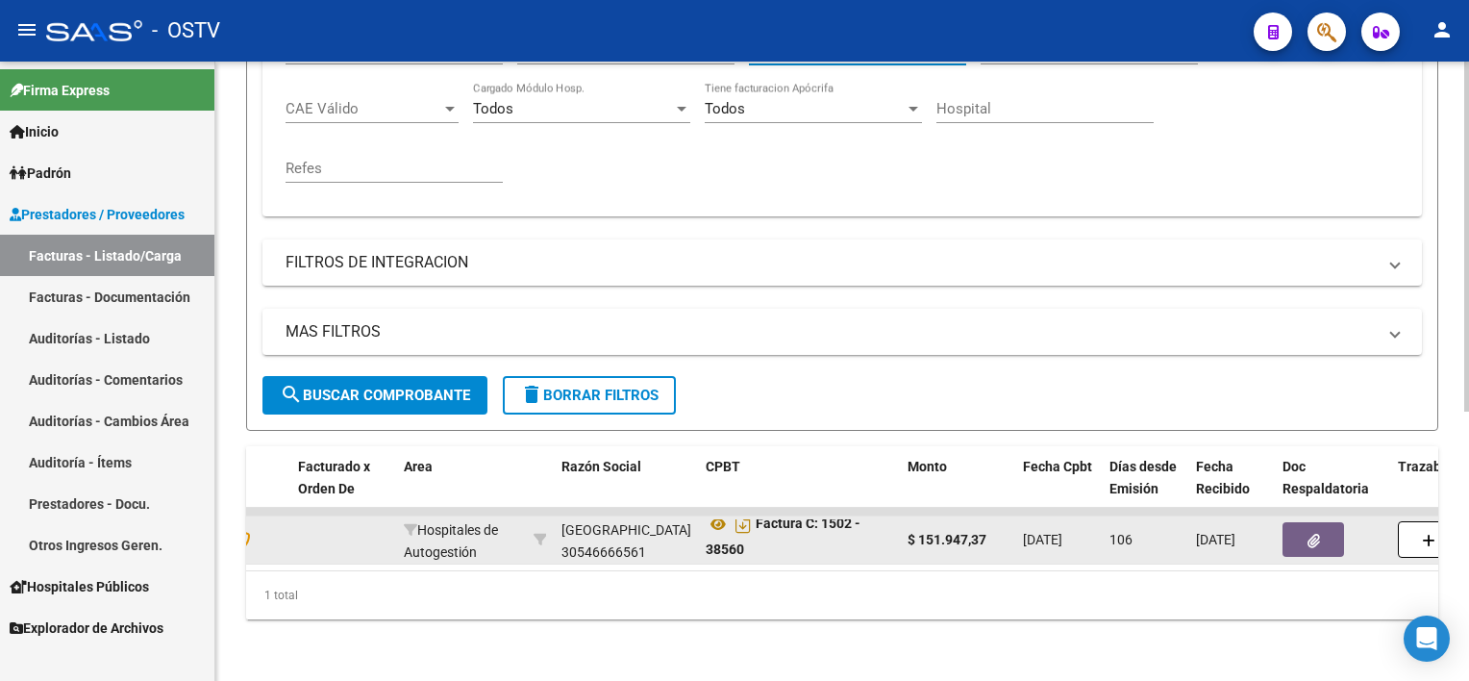
click at [1313, 534] on icon "button" at bounding box center [1314, 541] width 13 height 14
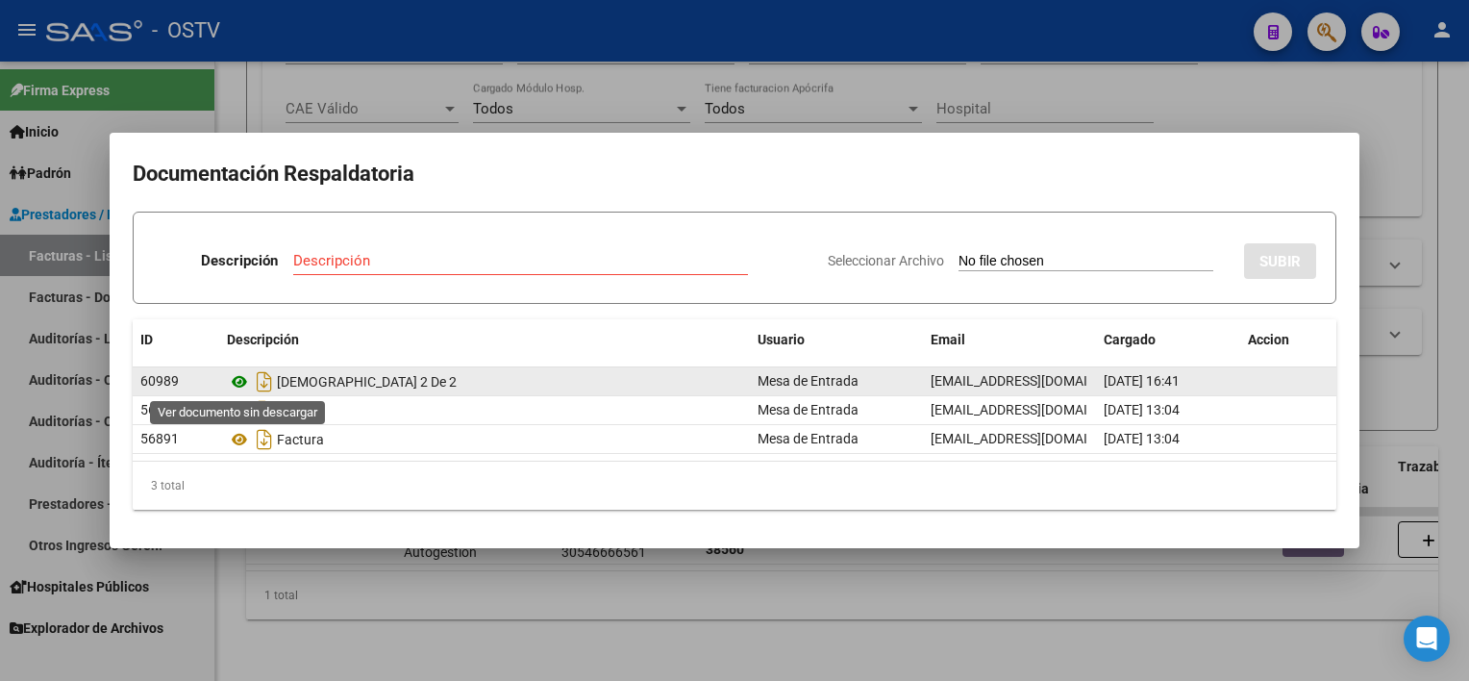
click at [236, 385] on icon at bounding box center [239, 381] width 25 height 23
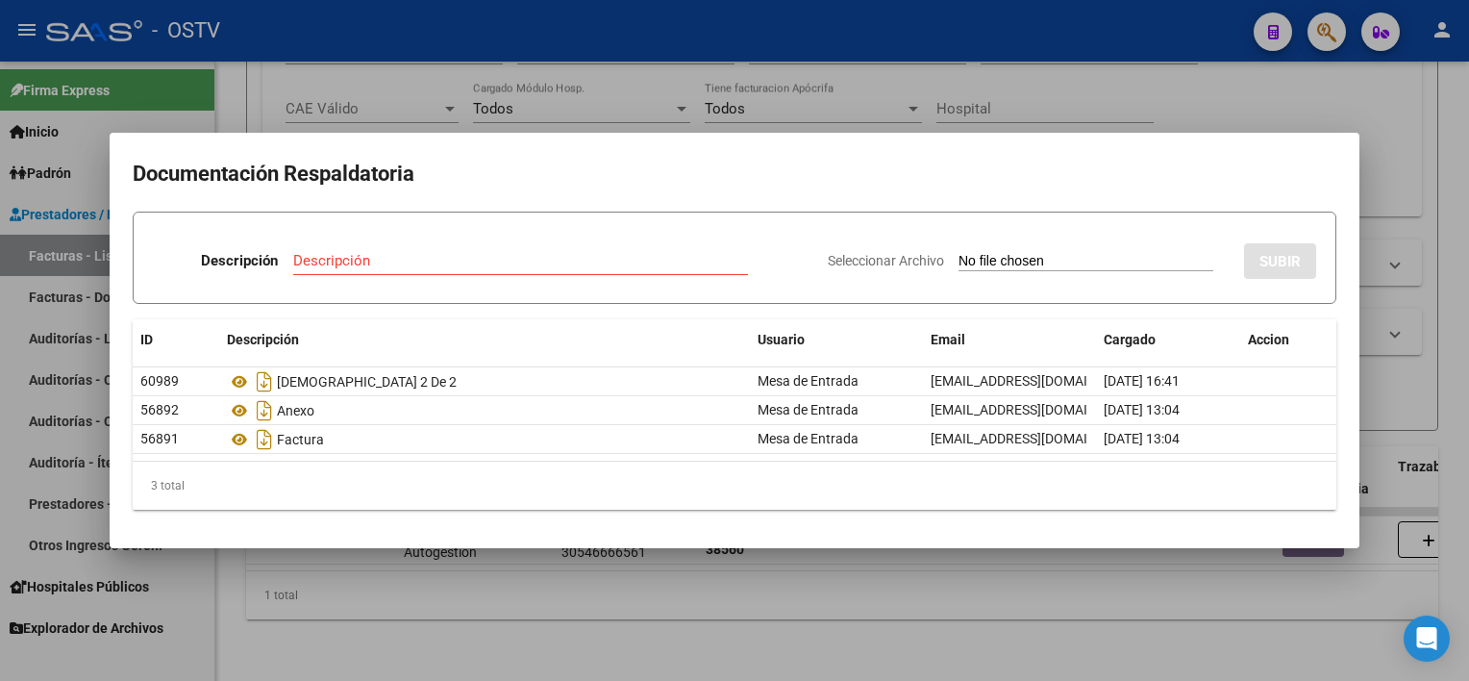
click at [592, 620] on div at bounding box center [734, 340] width 1469 height 681
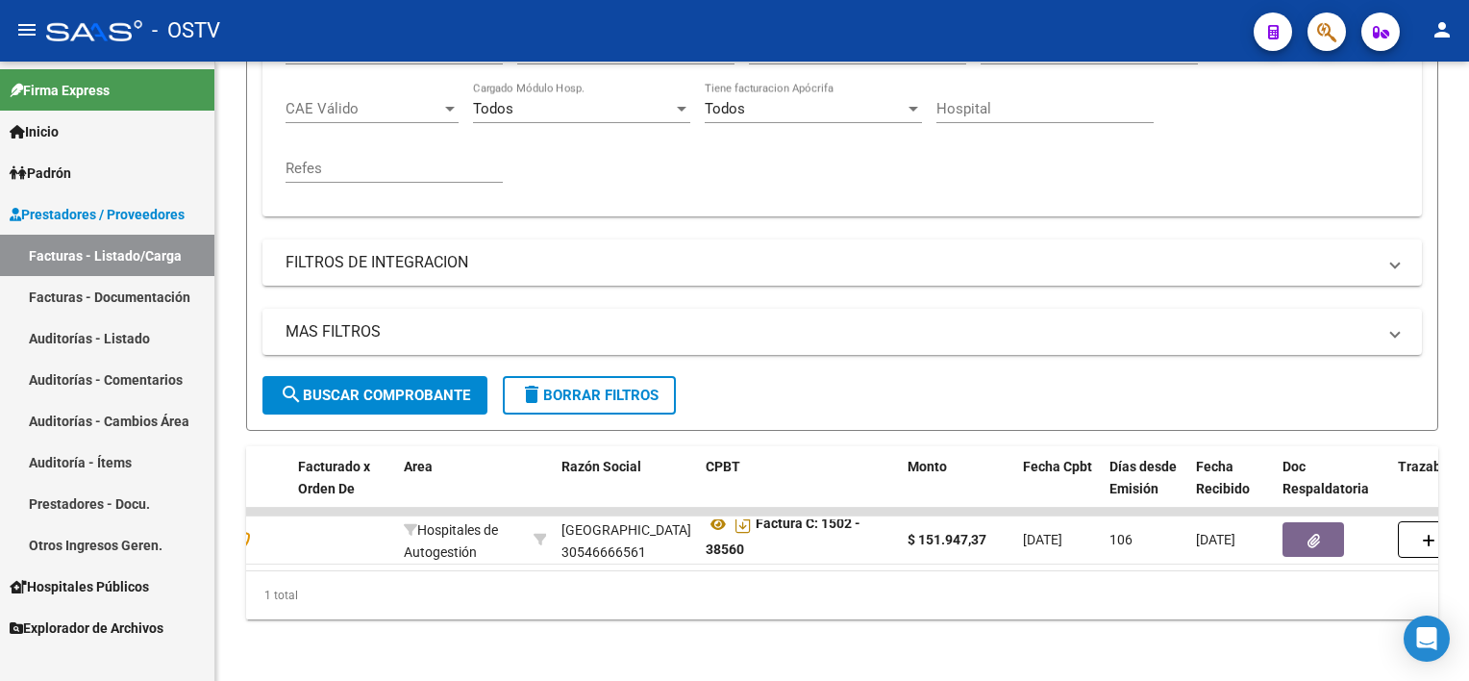
click at [161, 336] on link "Auditorías - Listado" at bounding box center [107, 337] width 214 height 41
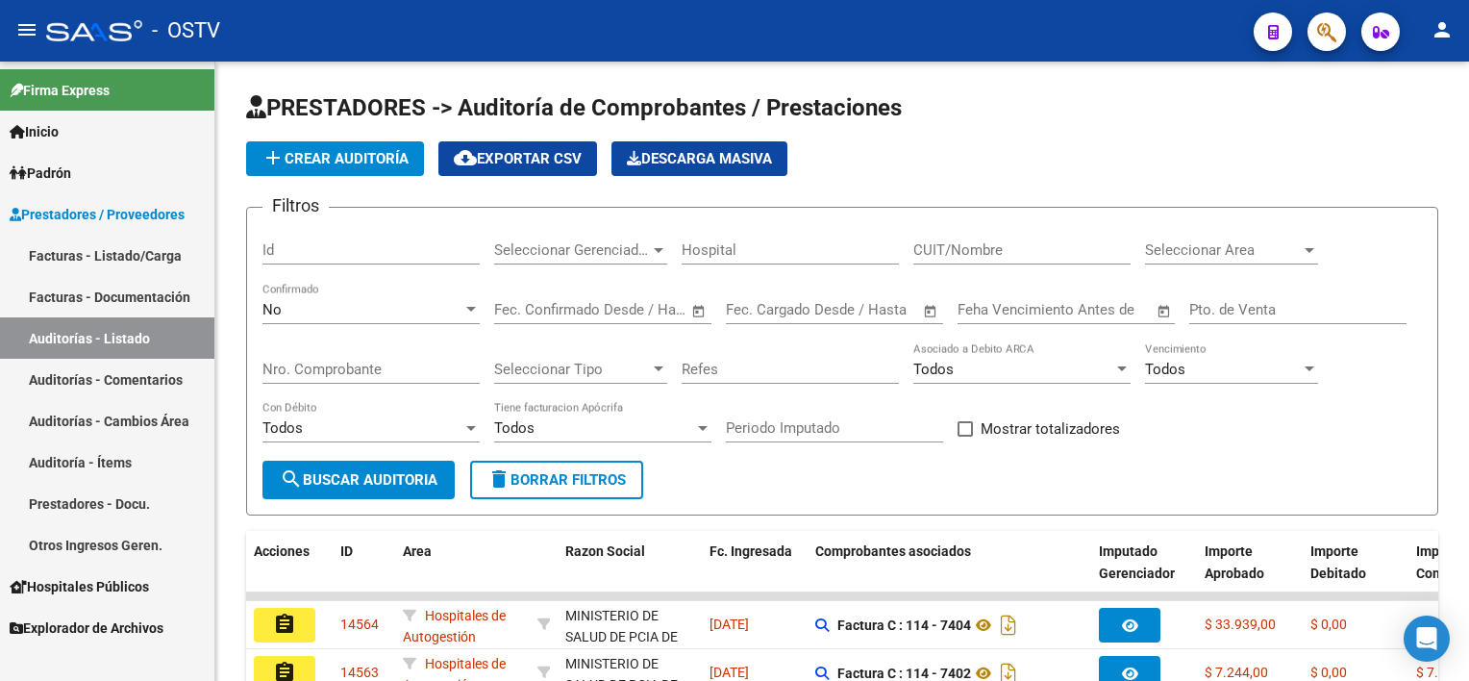
click at [139, 240] on link "Facturas - Listado/Carga" at bounding box center [107, 255] width 214 height 41
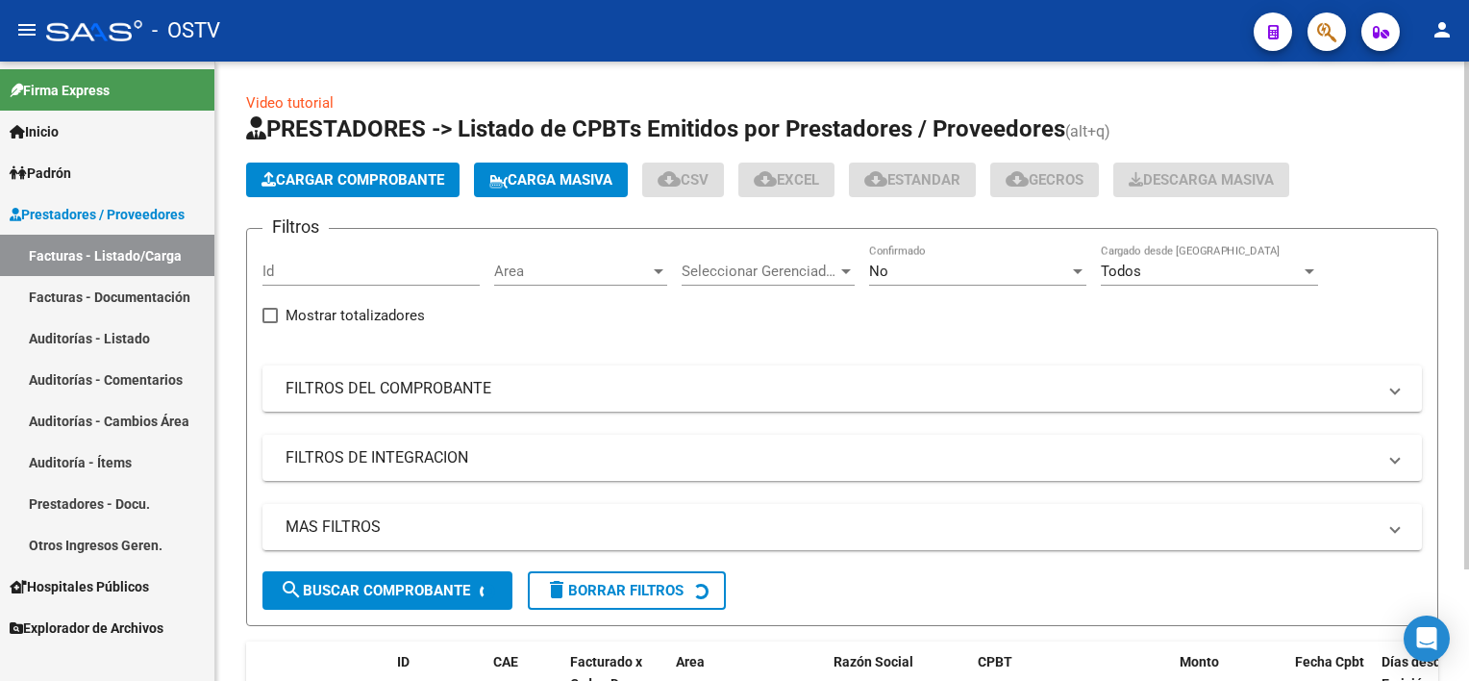
click at [940, 270] on div "No" at bounding box center [969, 271] width 200 height 17
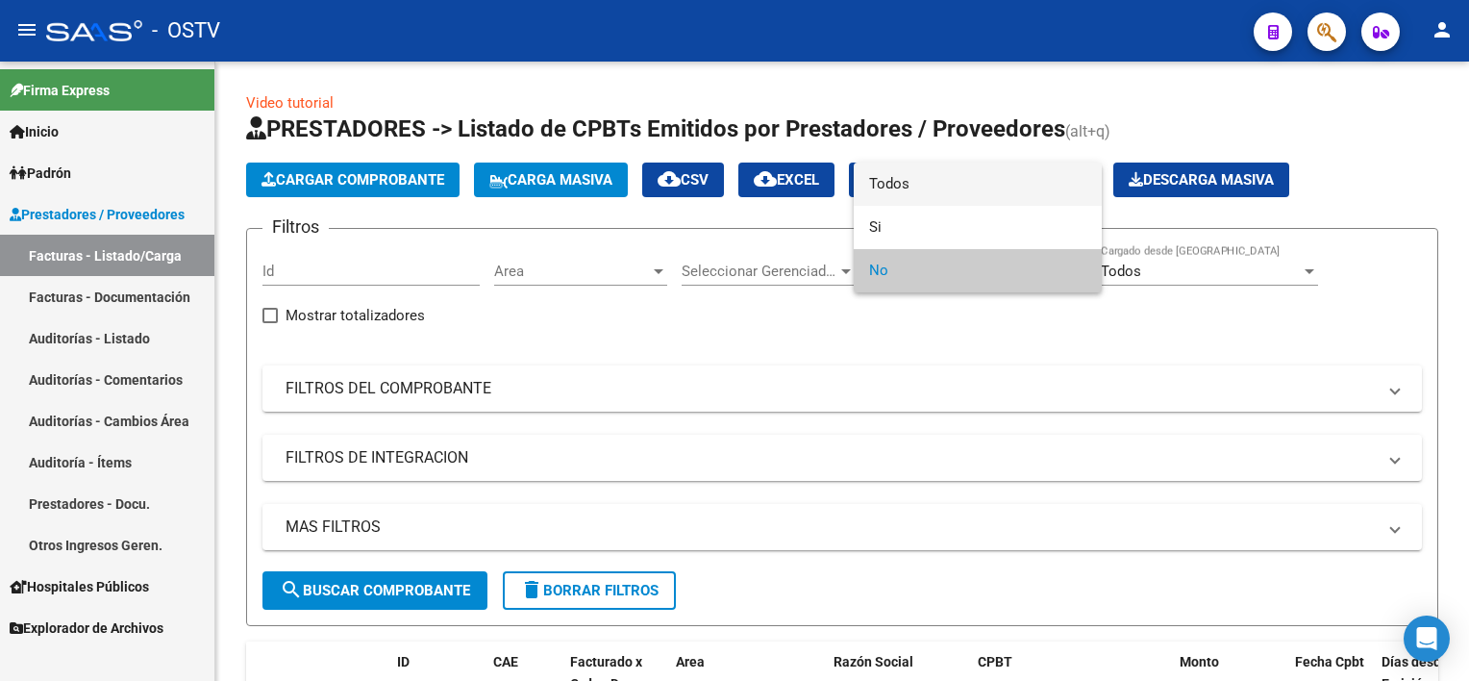
click at [929, 190] on span "Todos" at bounding box center [977, 184] width 217 height 43
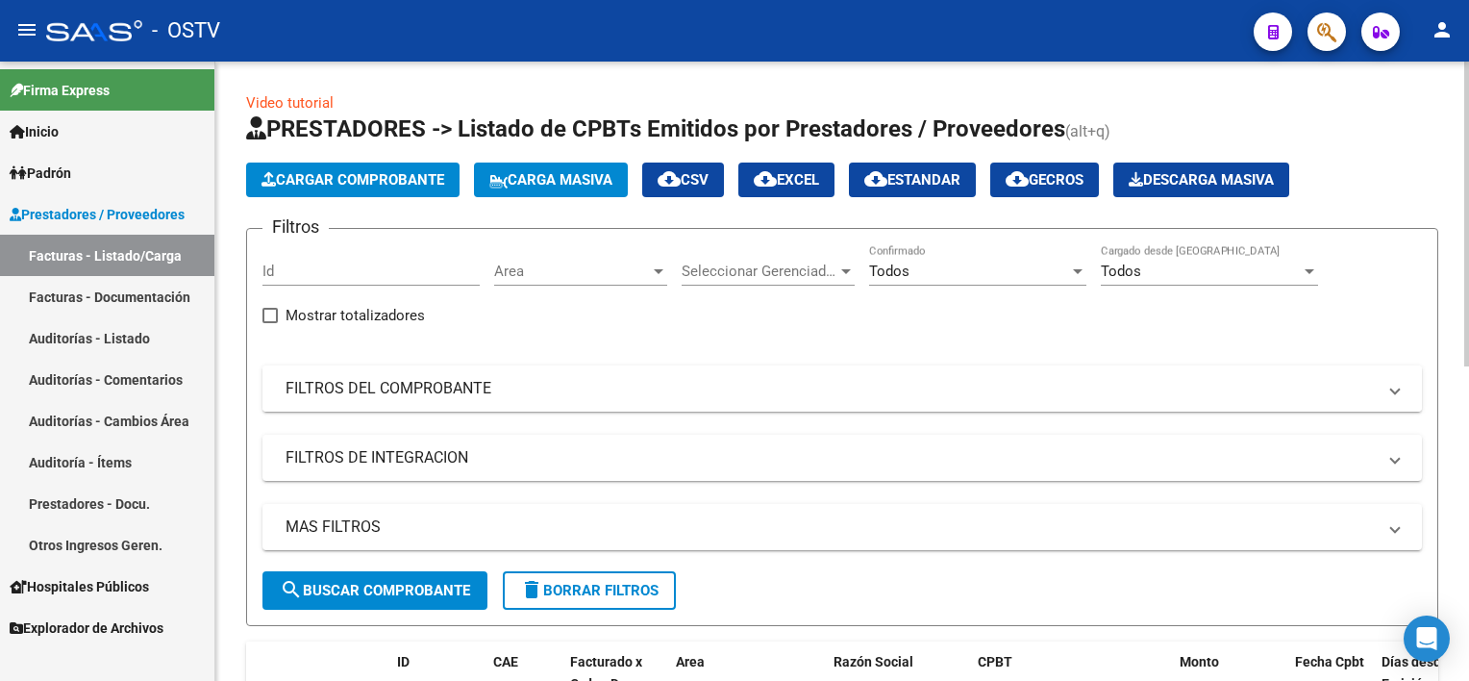
click at [578, 395] on mat-panel-title "FILTROS DEL COMPROBANTE" at bounding box center [831, 388] width 1090 height 21
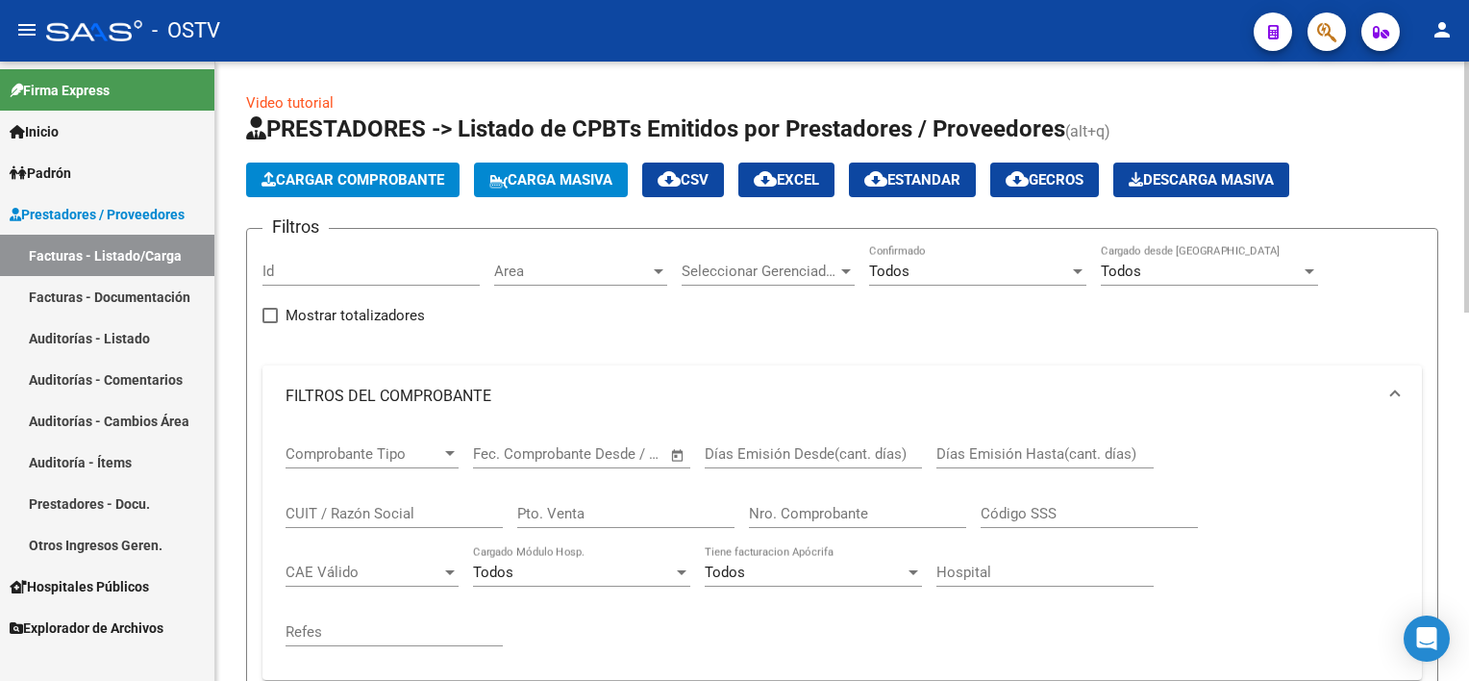
click at [869, 521] on div "Nro. Comprobante" at bounding box center [857, 507] width 217 height 41
paste input "19397"
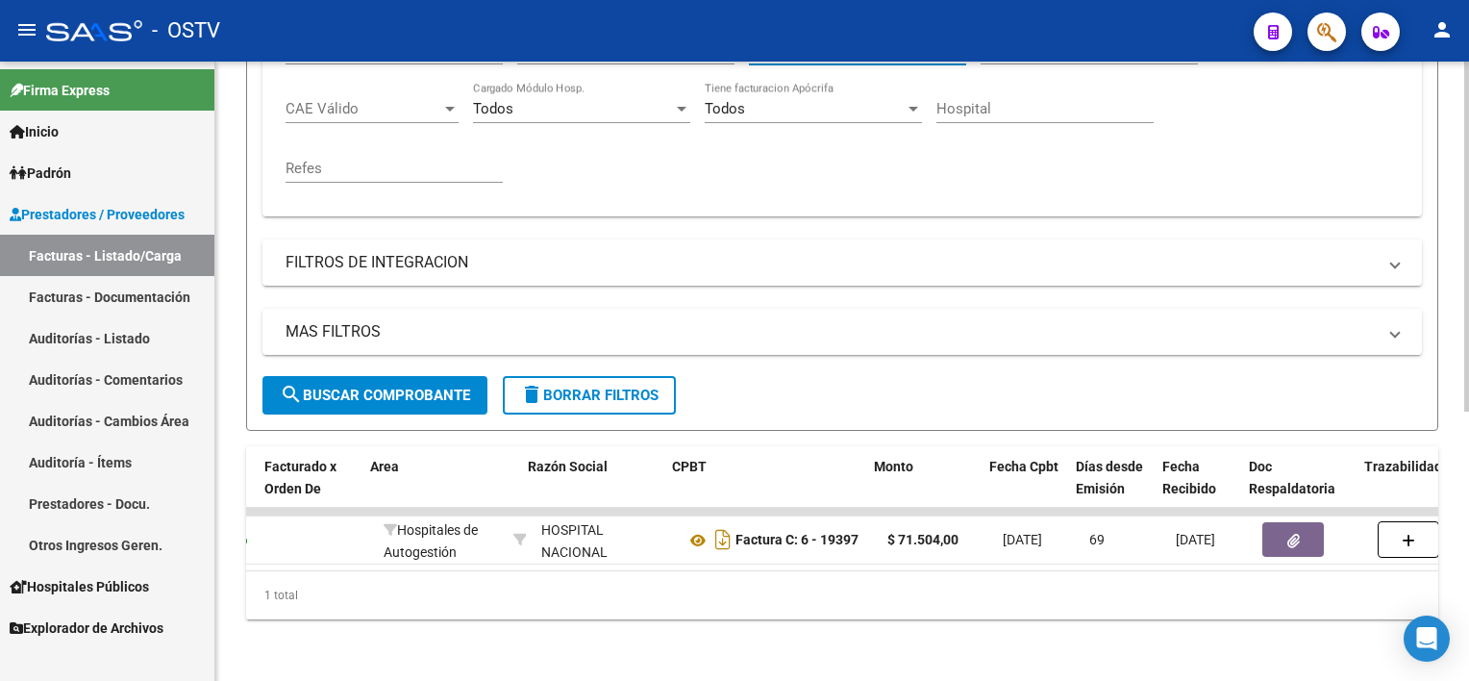
scroll to position [0, 305]
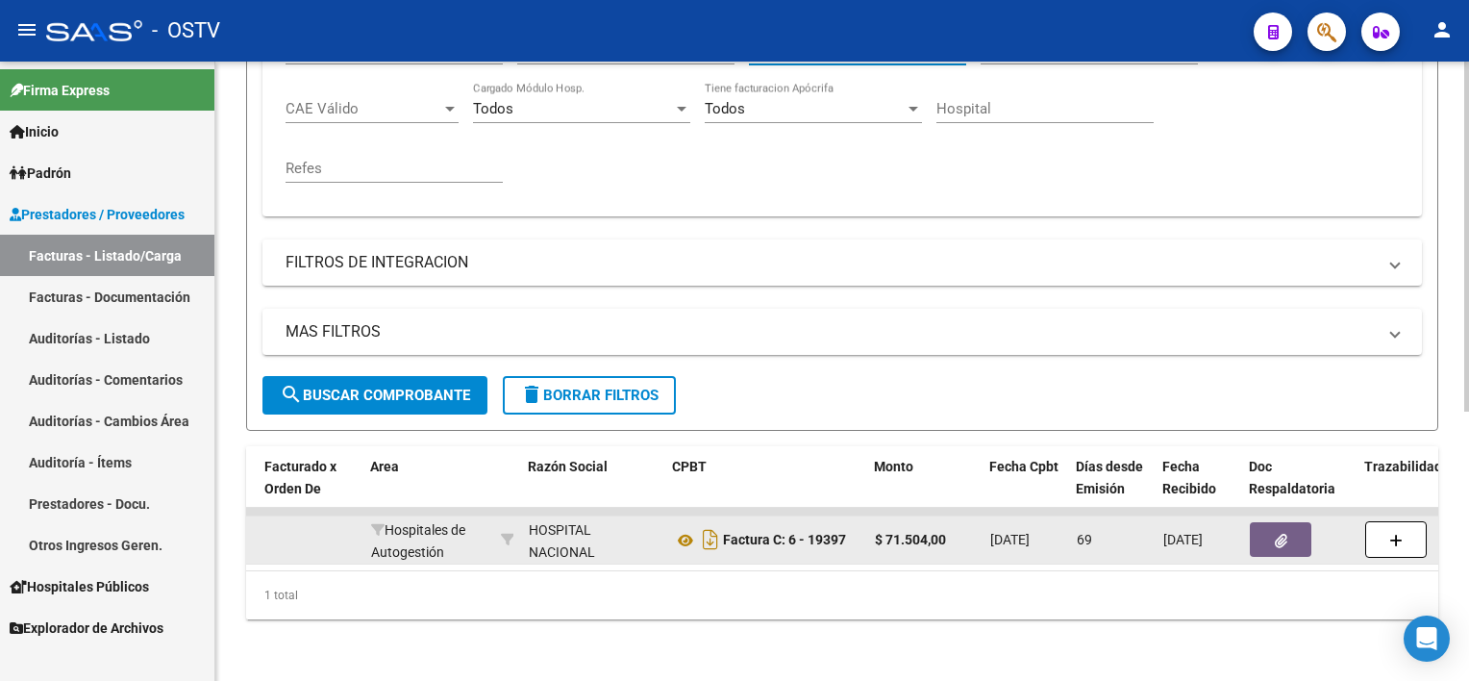
click at [1300, 531] on button "button" at bounding box center [1281, 539] width 62 height 35
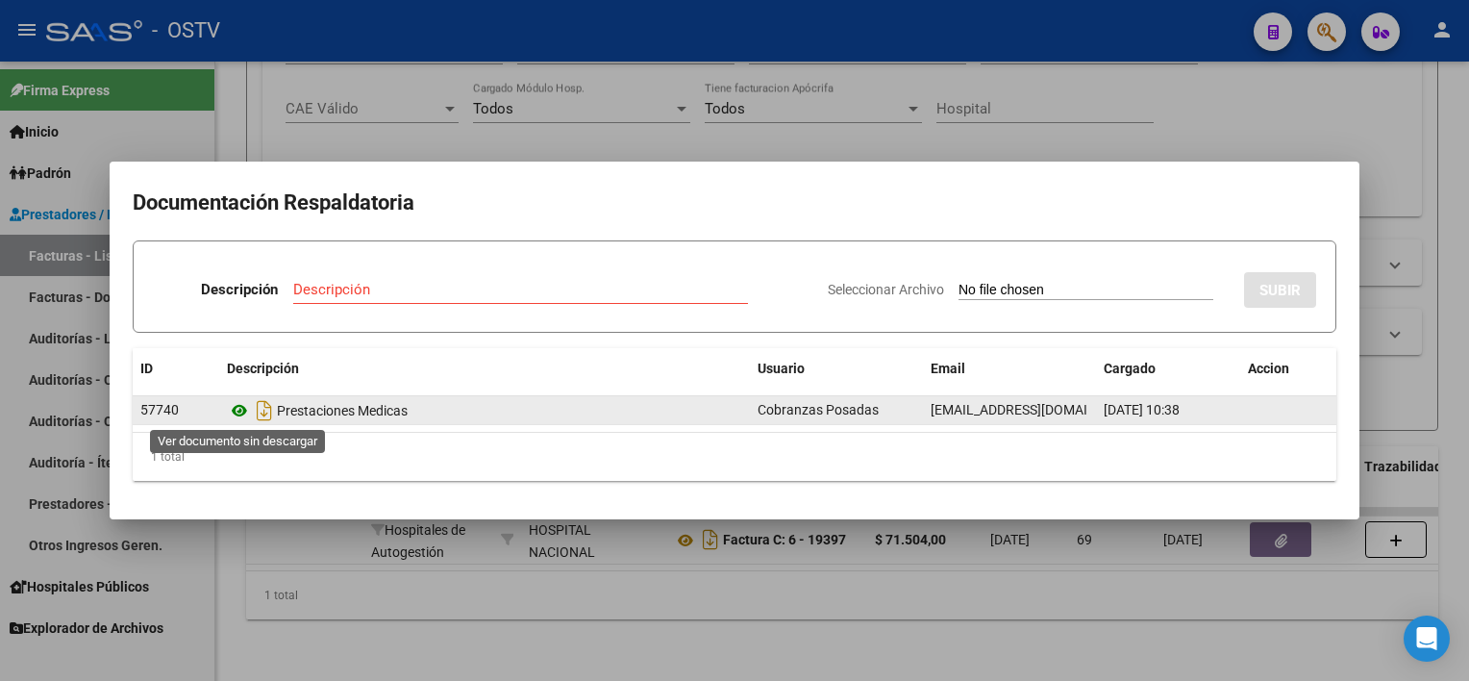
click at [237, 406] on icon at bounding box center [239, 410] width 25 height 23
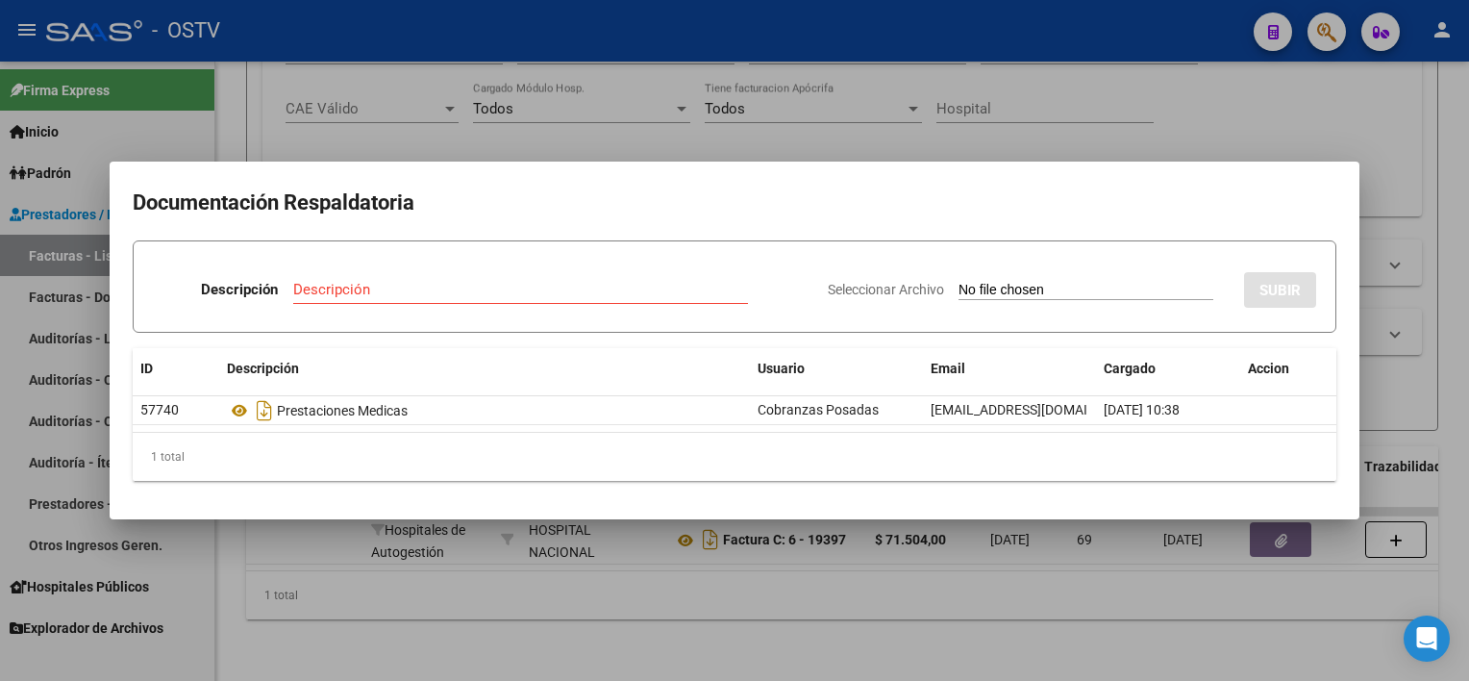
click at [471, 553] on div at bounding box center [734, 340] width 1469 height 681
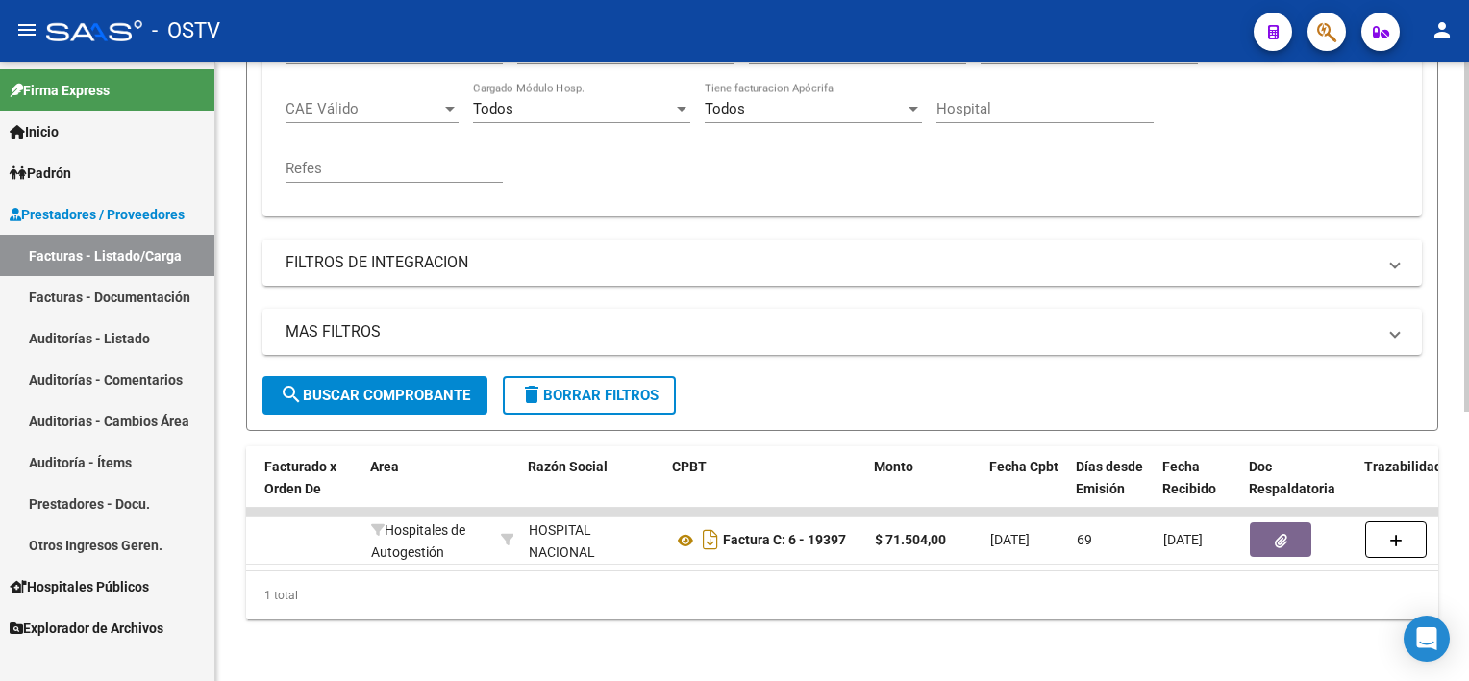
scroll to position [378, 0]
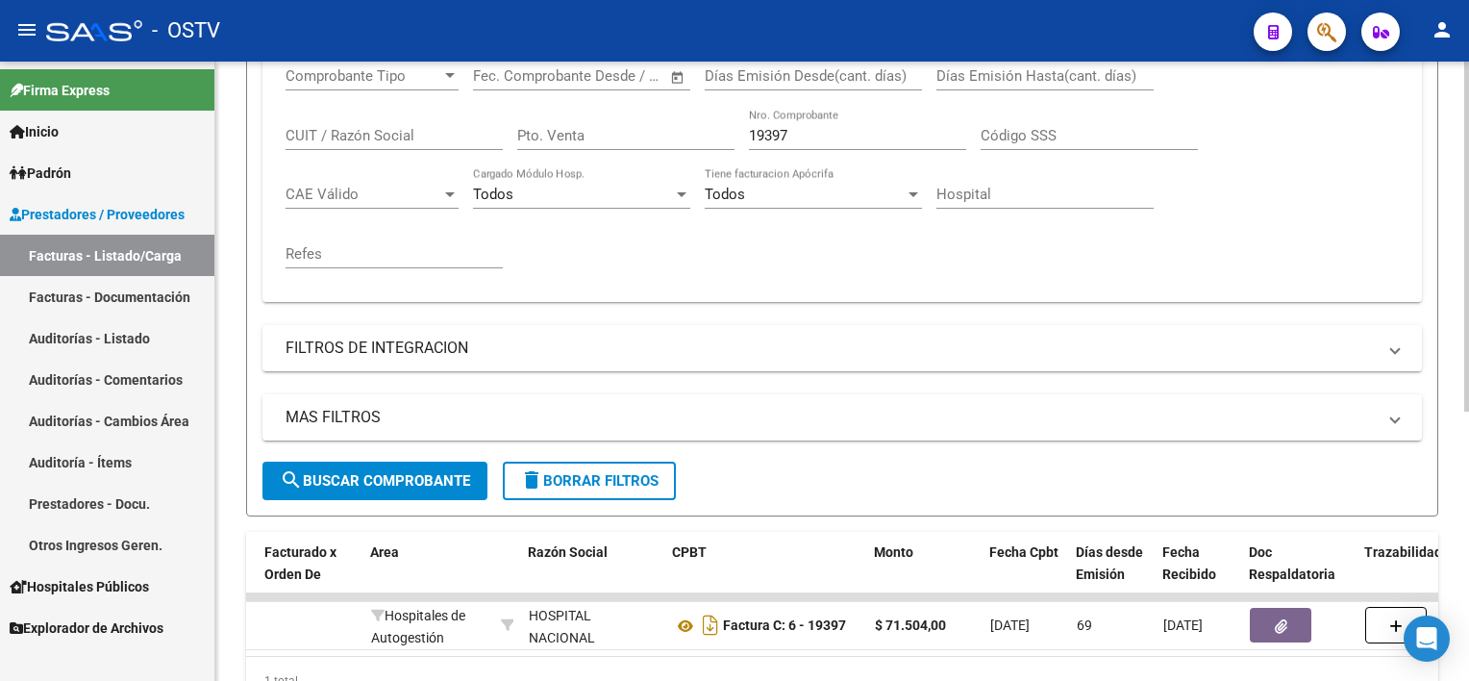
click at [823, 136] on input "19397" at bounding box center [857, 135] width 217 height 17
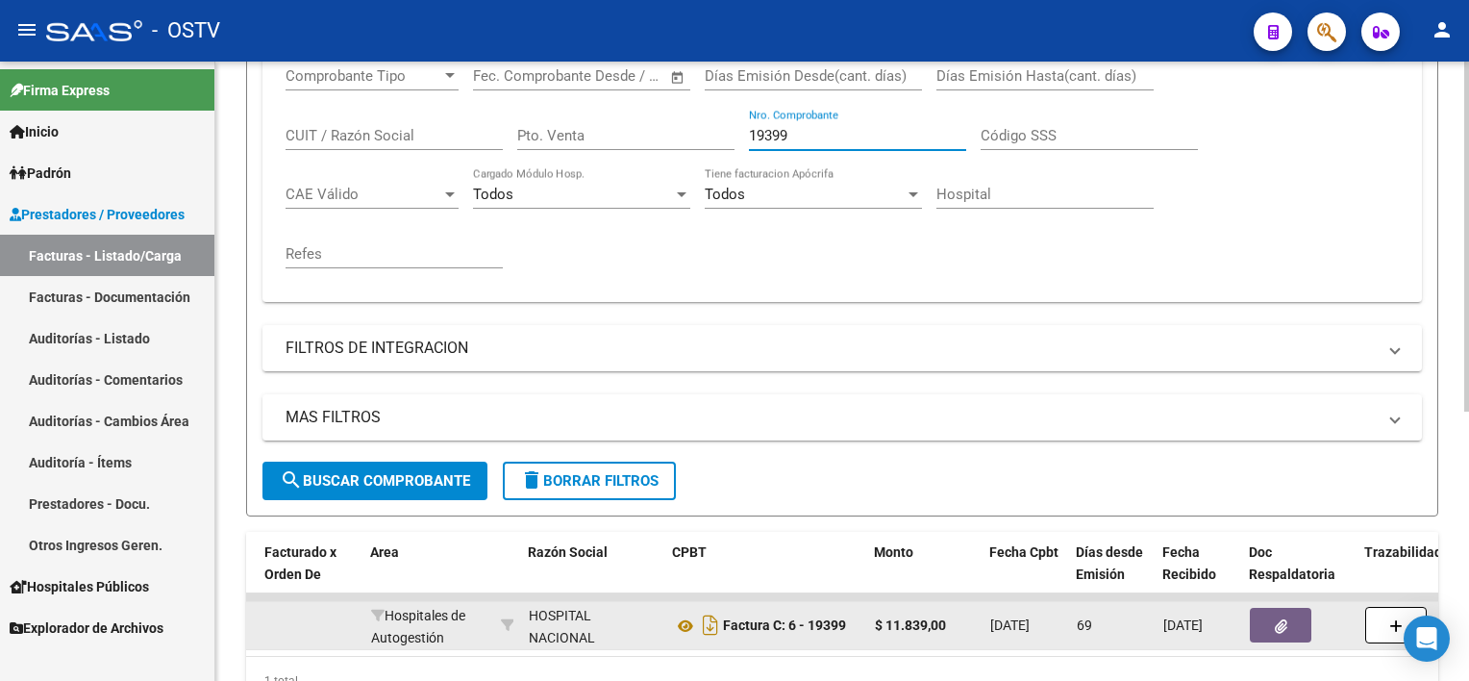
click at [1281, 631] on button "button" at bounding box center [1281, 625] width 62 height 35
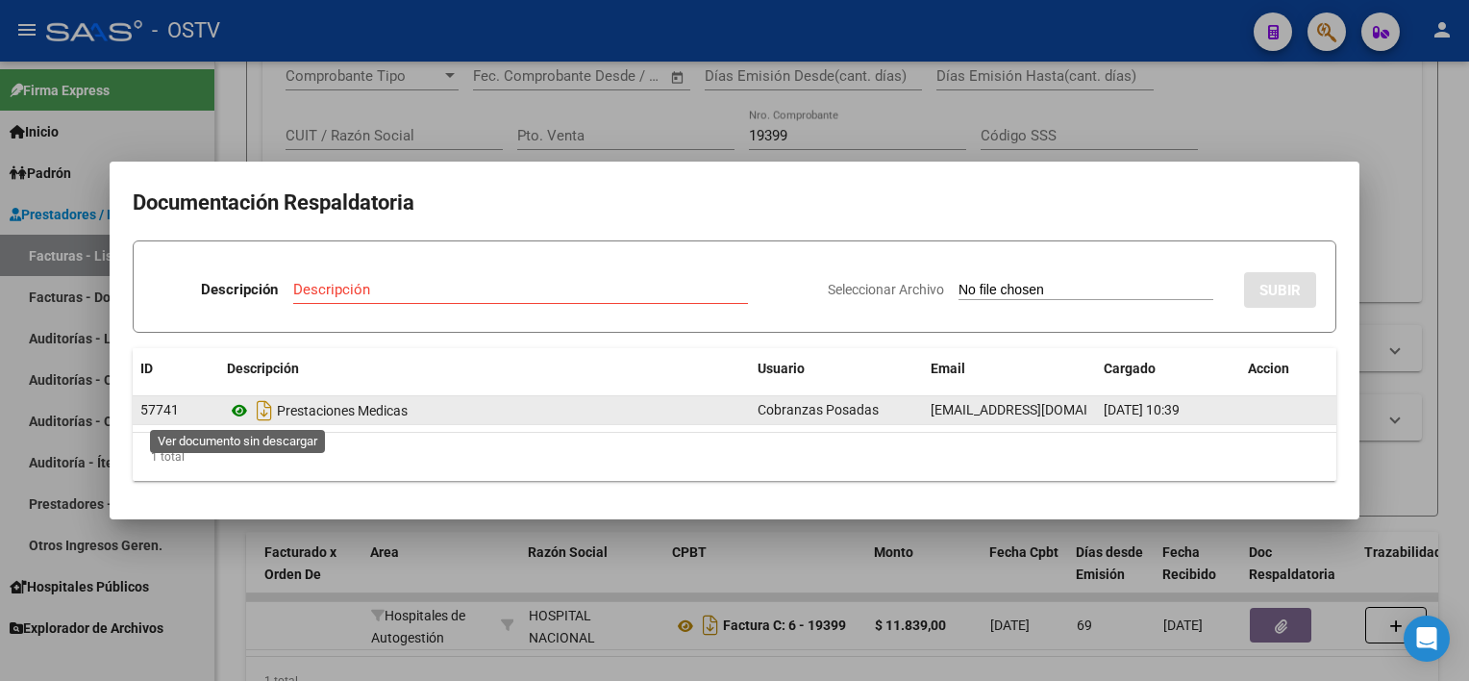
click at [239, 408] on icon at bounding box center [239, 410] width 25 height 23
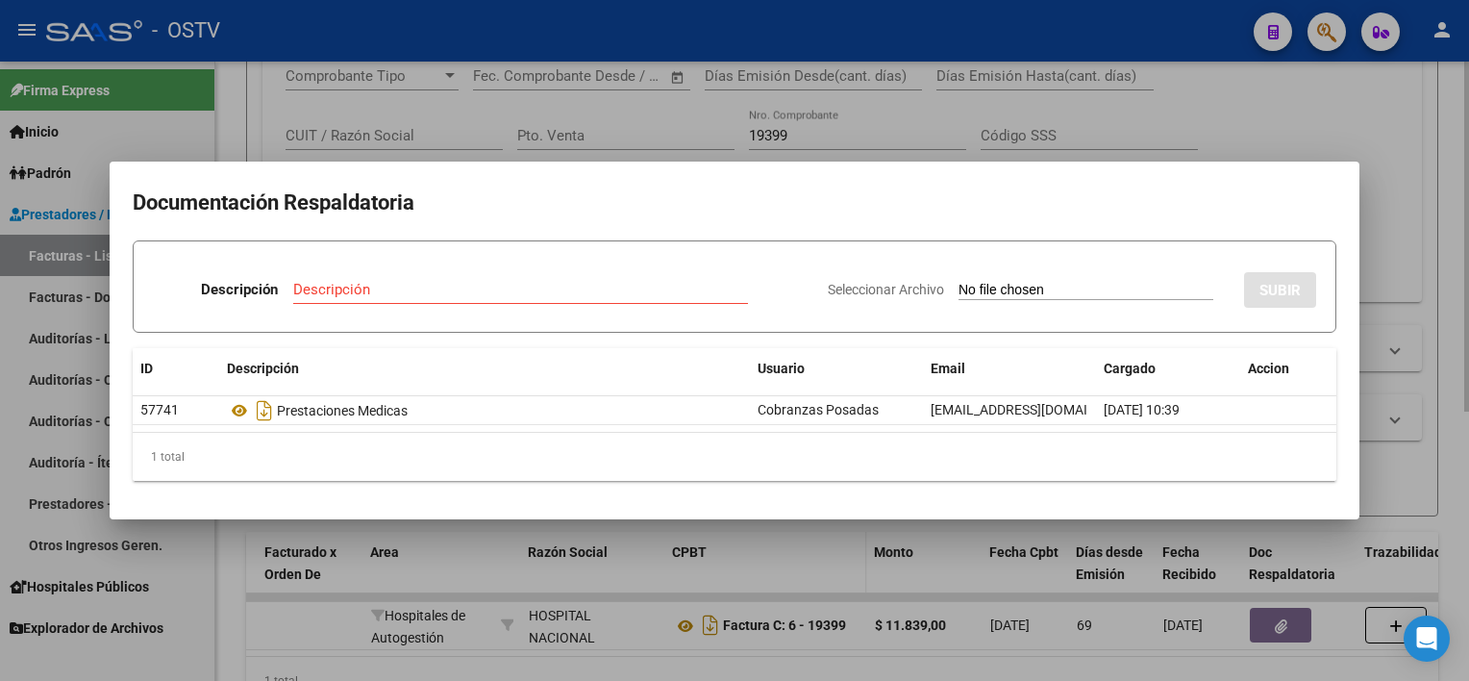
click at [717, 553] on div at bounding box center [734, 340] width 1469 height 681
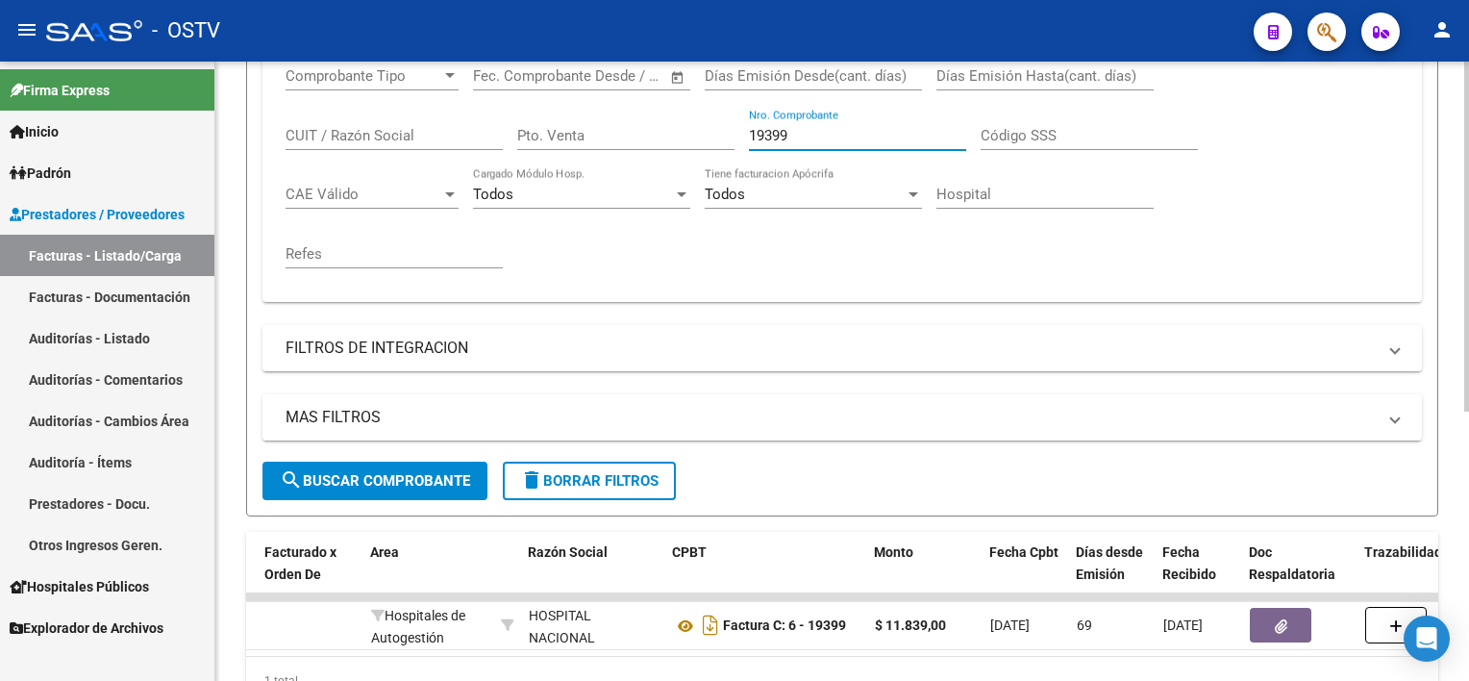
drag, startPoint x: 812, startPoint y: 136, endPoint x: 667, endPoint y: 123, distance: 144.8
click at [667, 123] on div "Comprobante Tipo Comprobante Tipo Fecha inicio – Fecha fin Fec. Comprobante Des…" at bounding box center [842, 168] width 1113 height 238
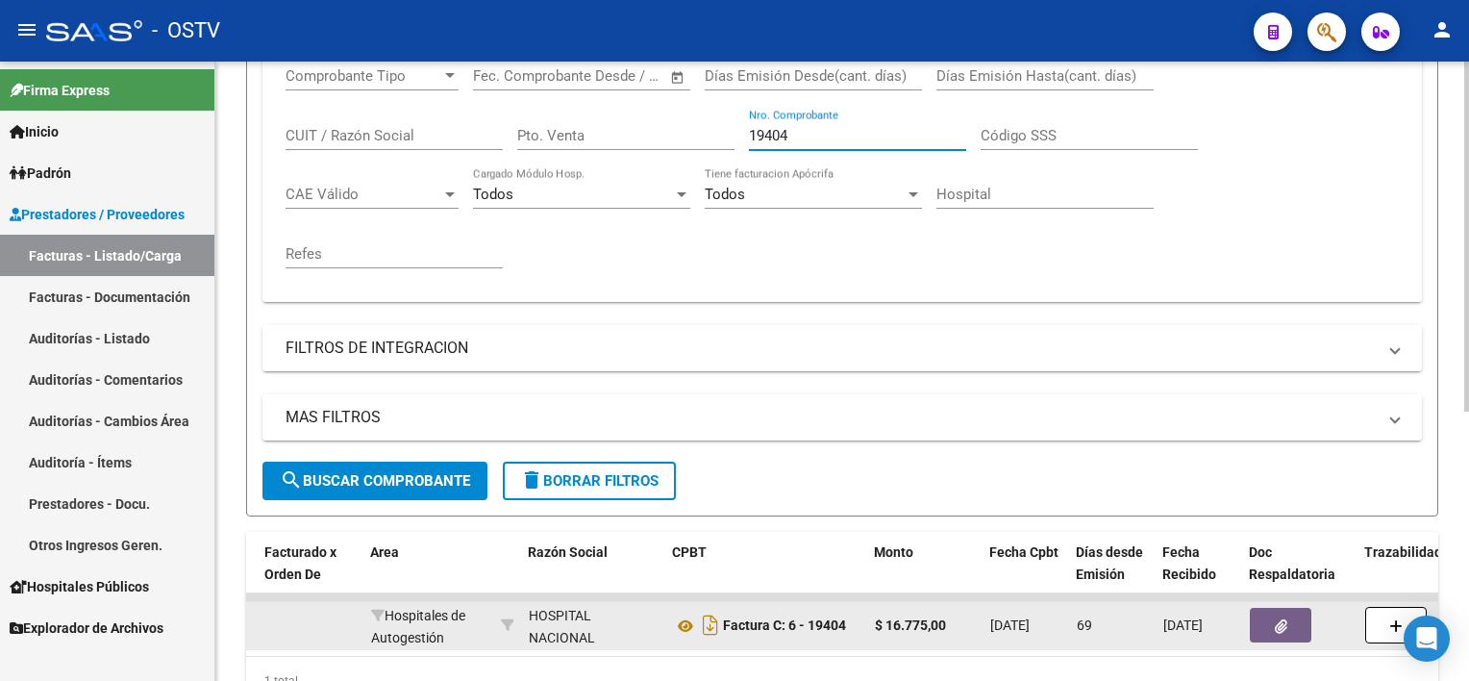
click at [1276, 622] on icon "button" at bounding box center [1281, 626] width 13 height 14
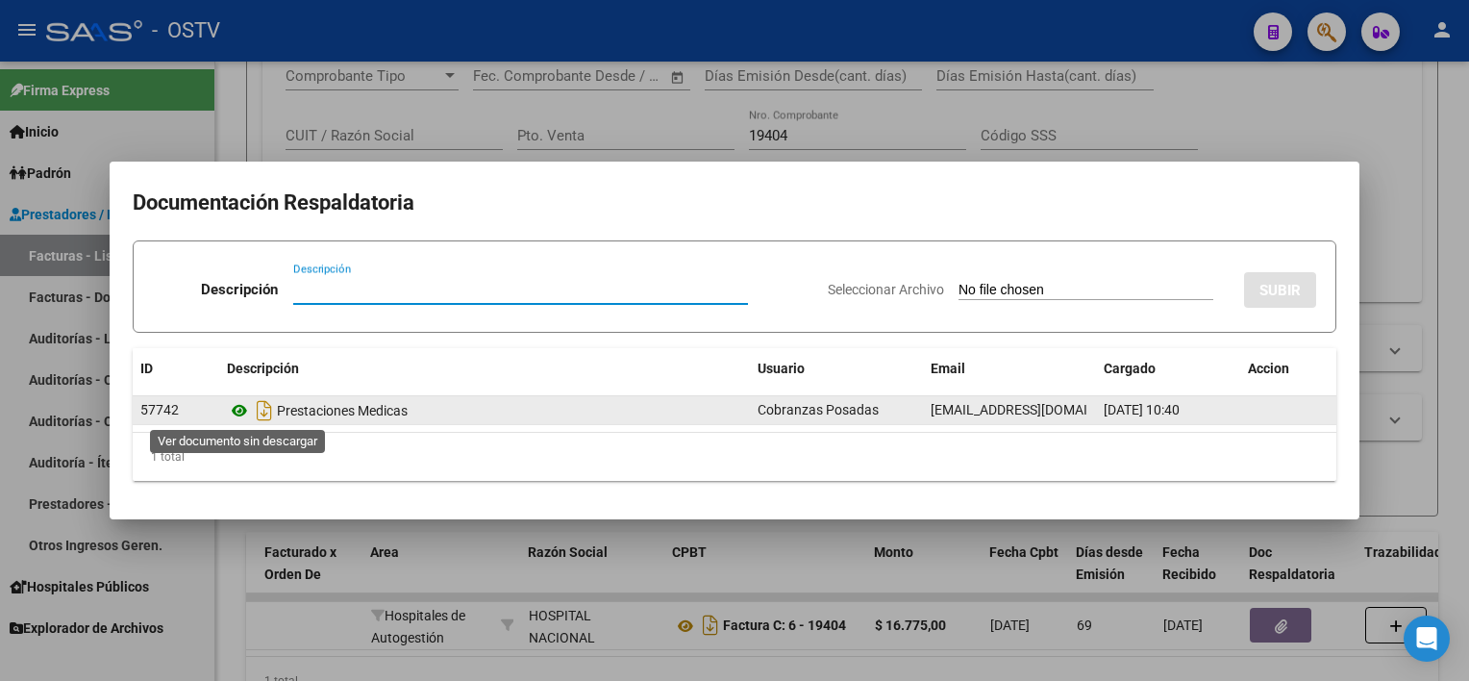
click at [243, 407] on icon at bounding box center [239, 410] width 25 height 23
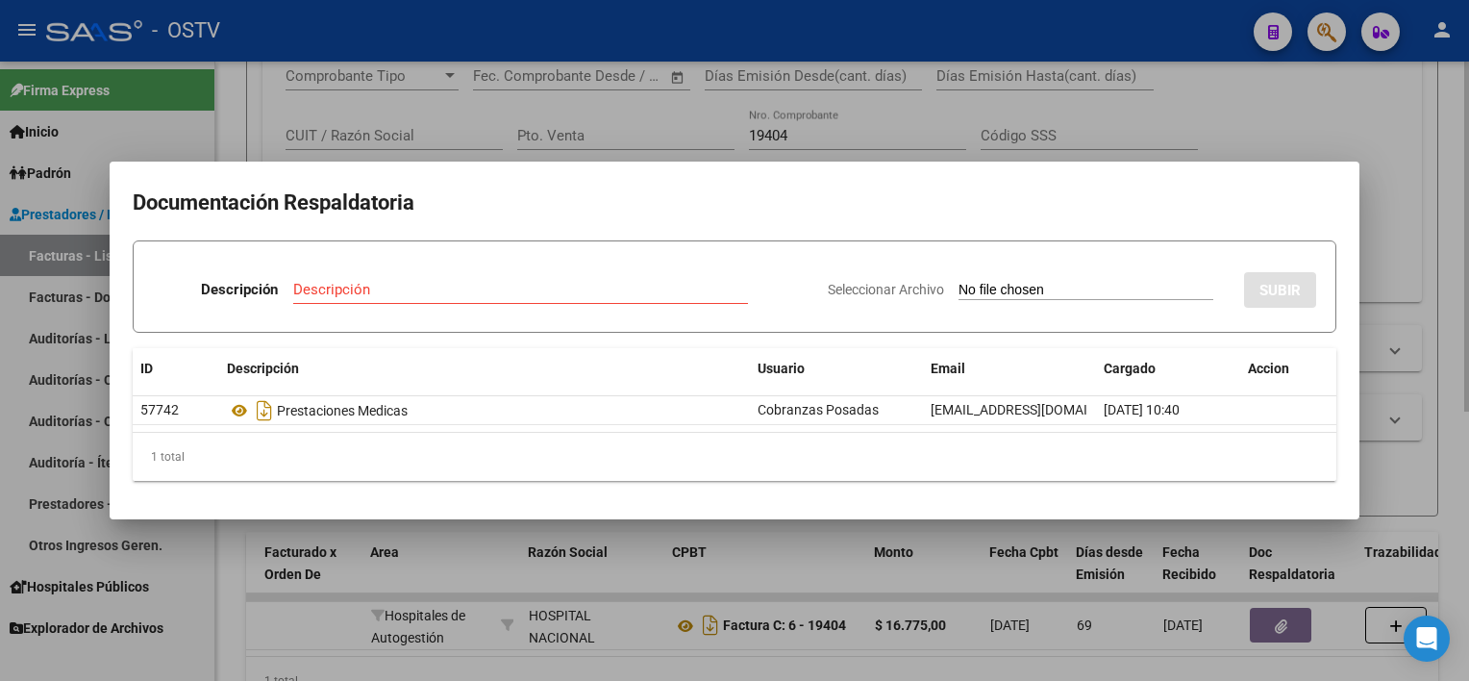
click at [831, 529] on div at bounding box center [734, 340] width 1469 height 681
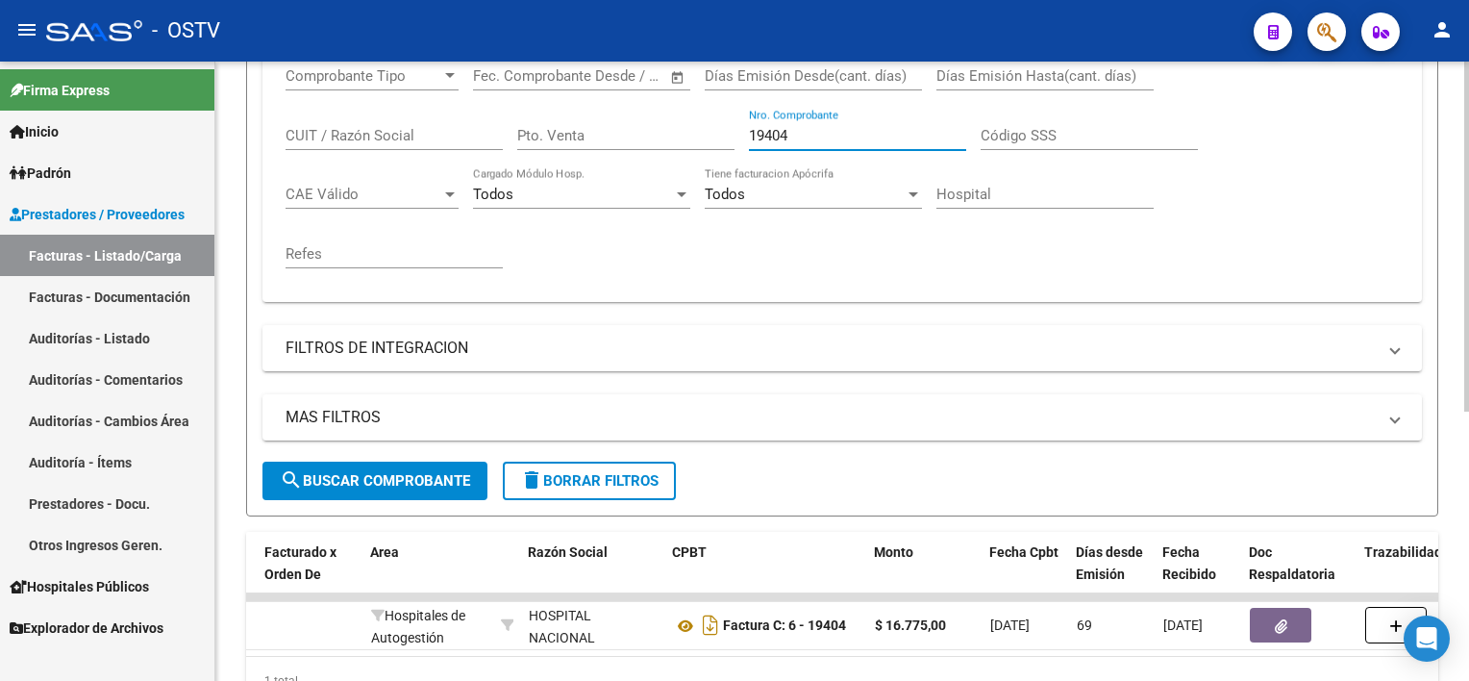
click at [812, 131] on input "19404" at bounding box center [857, 135] width 217 height 17
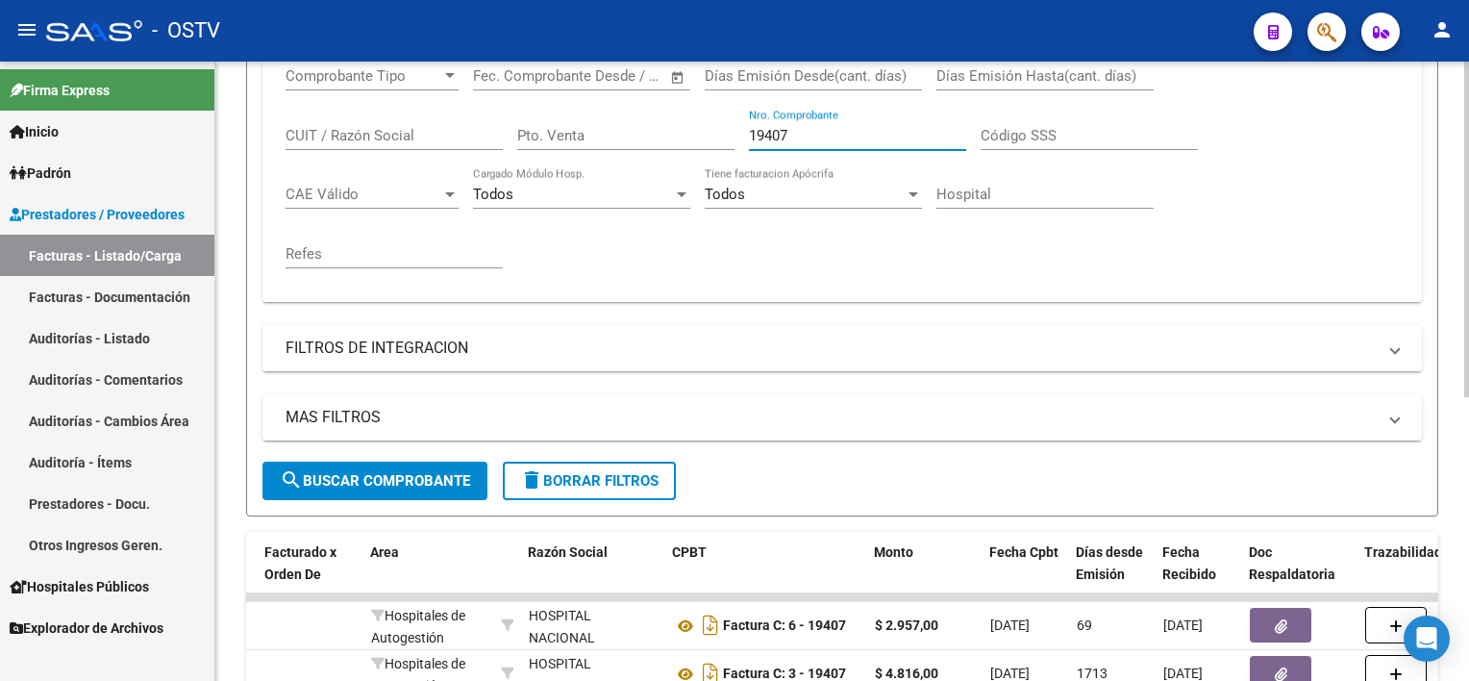
scroll to position [474, 0]
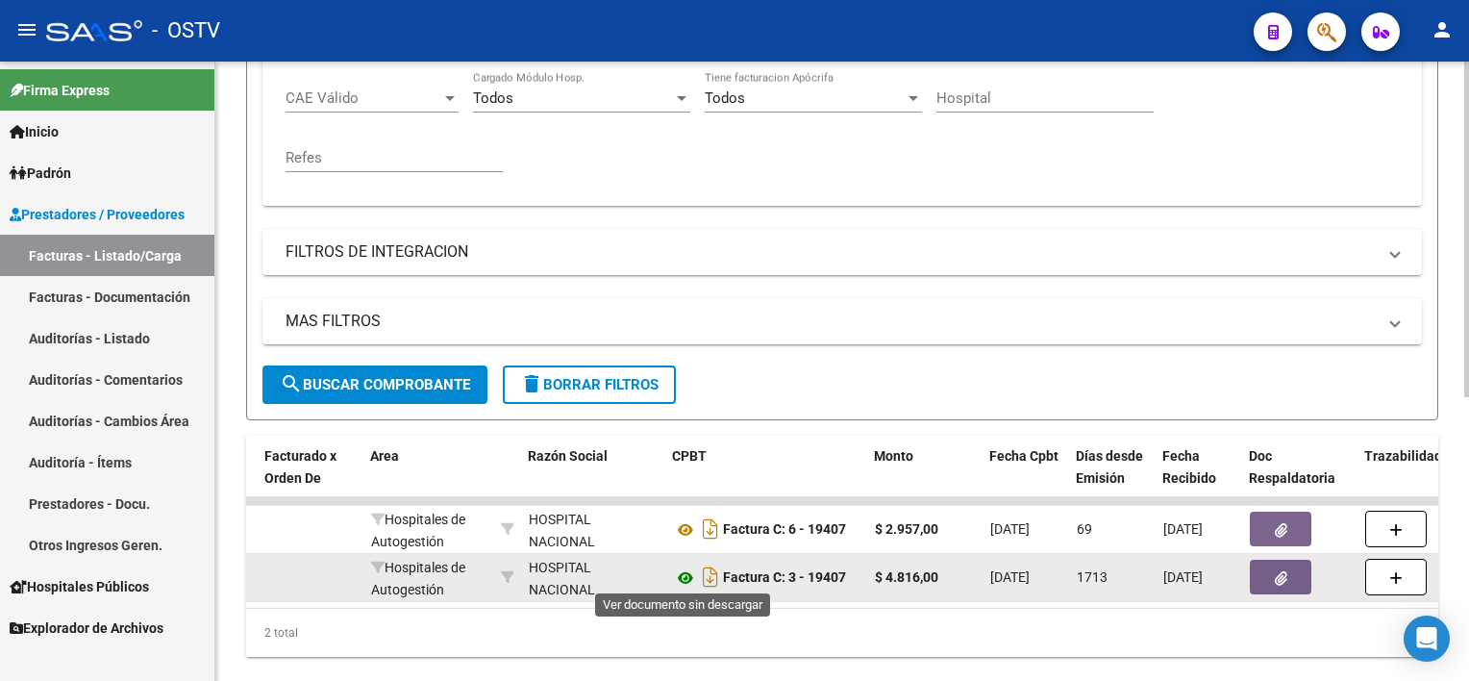
click at [685, 573] on icon at bounding box center [685, 577] width 25 height 23
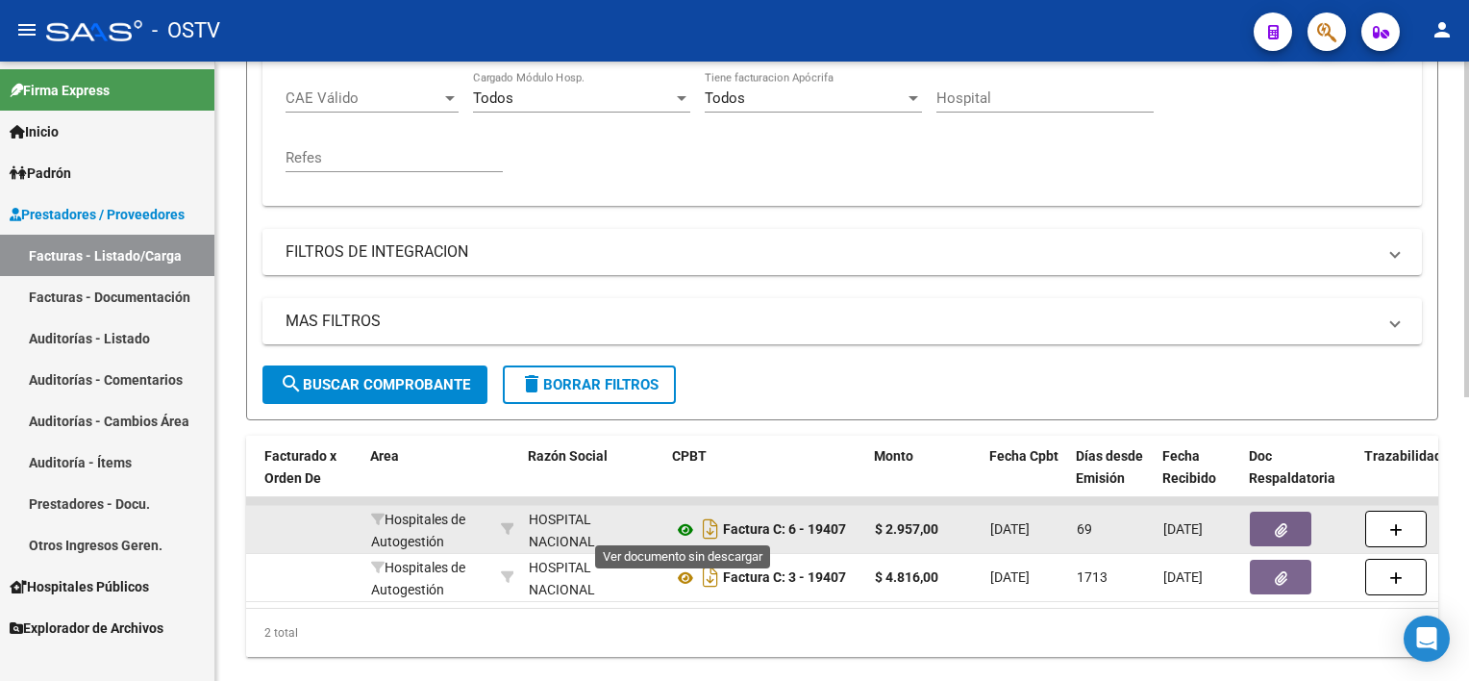
click at [688, 524] on icon at bounding box center [685, 529] width 25 height 23
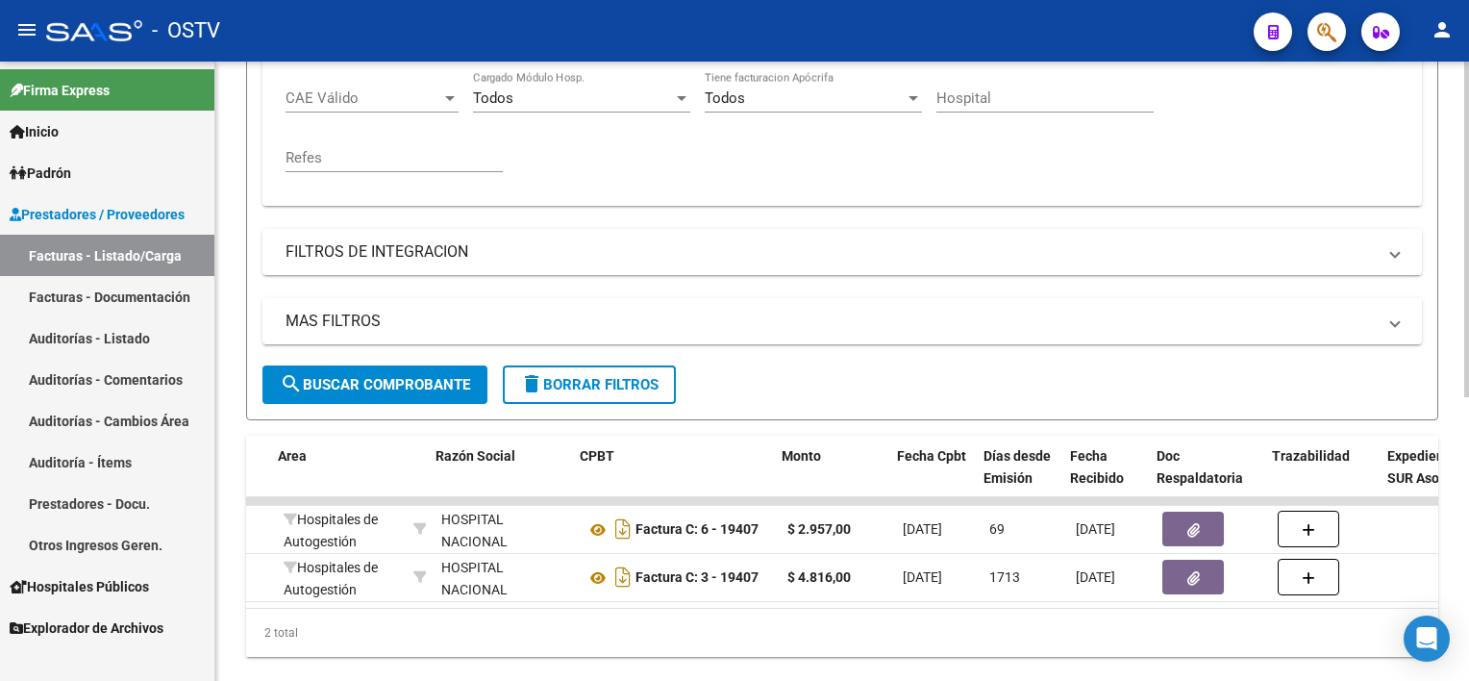
scroll to position [0, 445]
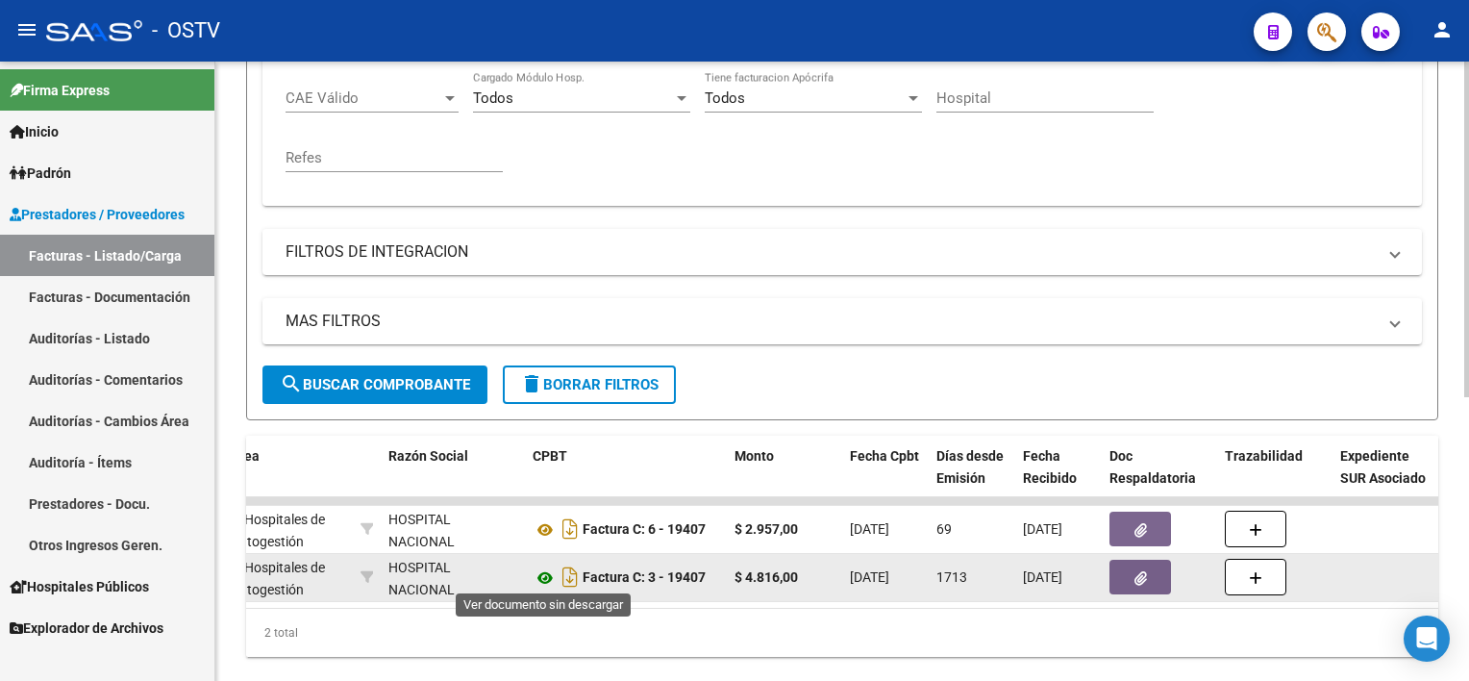
click at [550, 581] on icon at bounding box center [545, 577] width 25 height 23
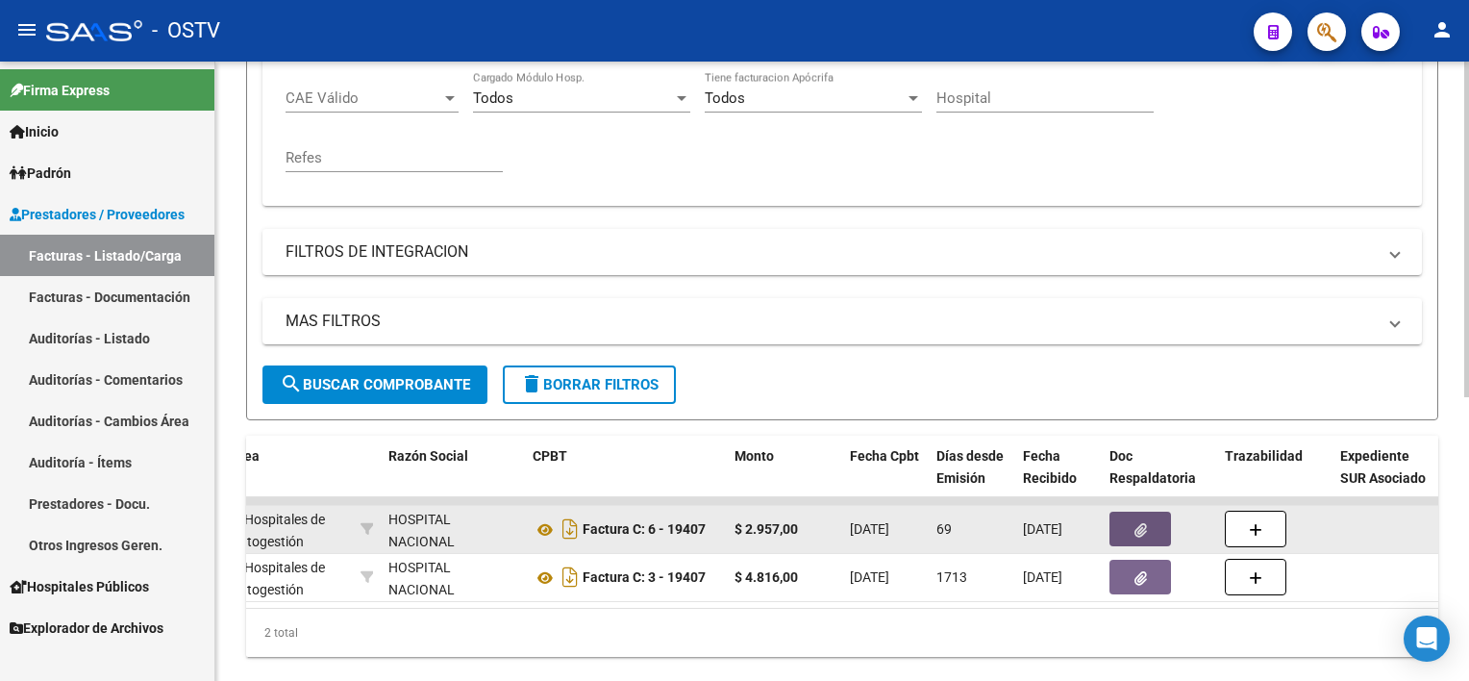
click at [1140, 523] on icon "button" at bounding box center [1141, 530] width 13 height 14
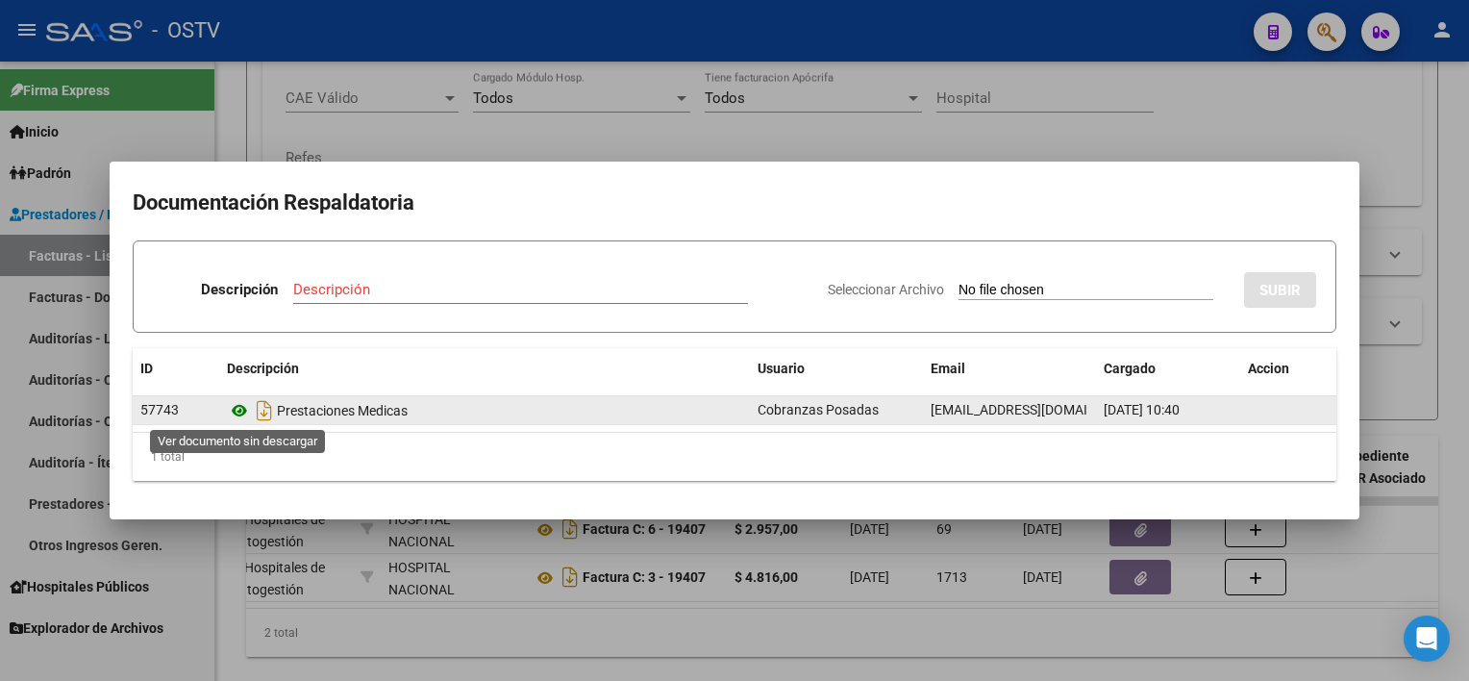
click at [238, 404] on icon at bounding box center [239, 410] width 25 height 23
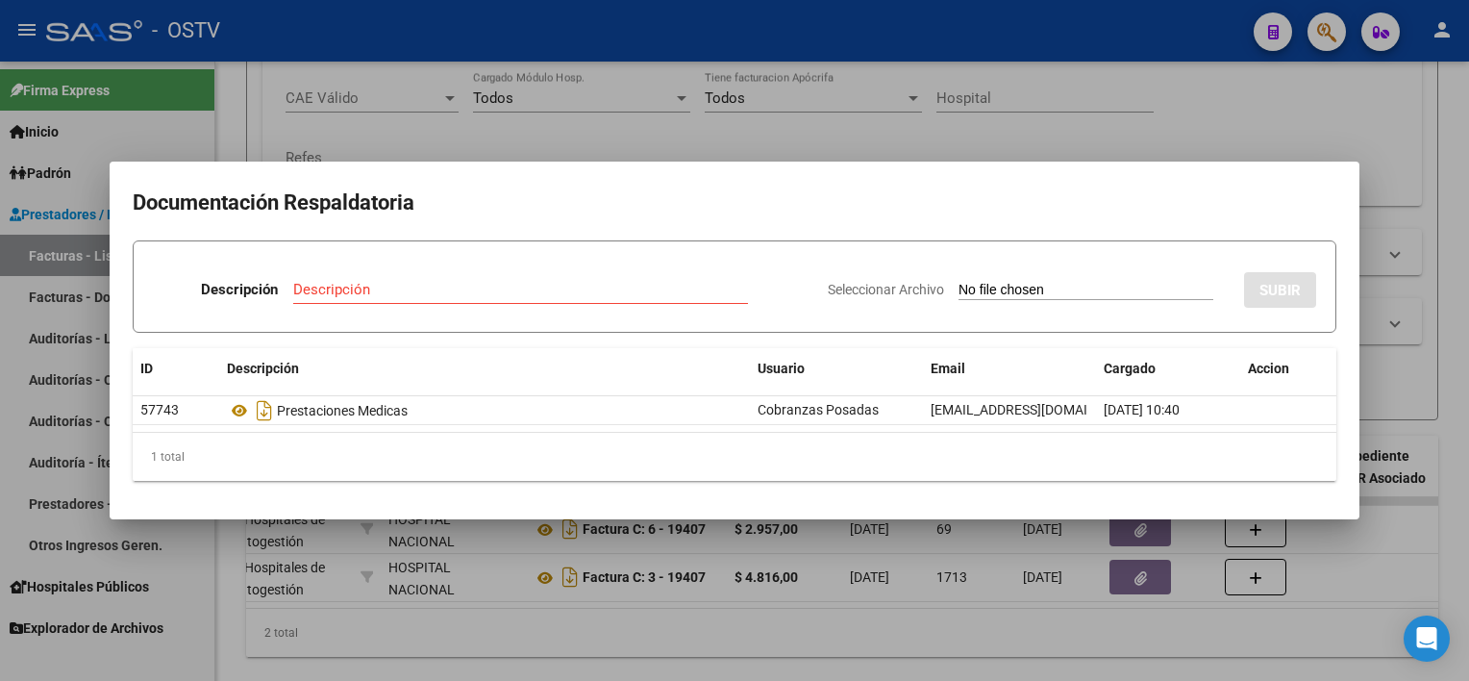
click at [743, 620] on div at bounding box center [734, 340] width 1469 height 681
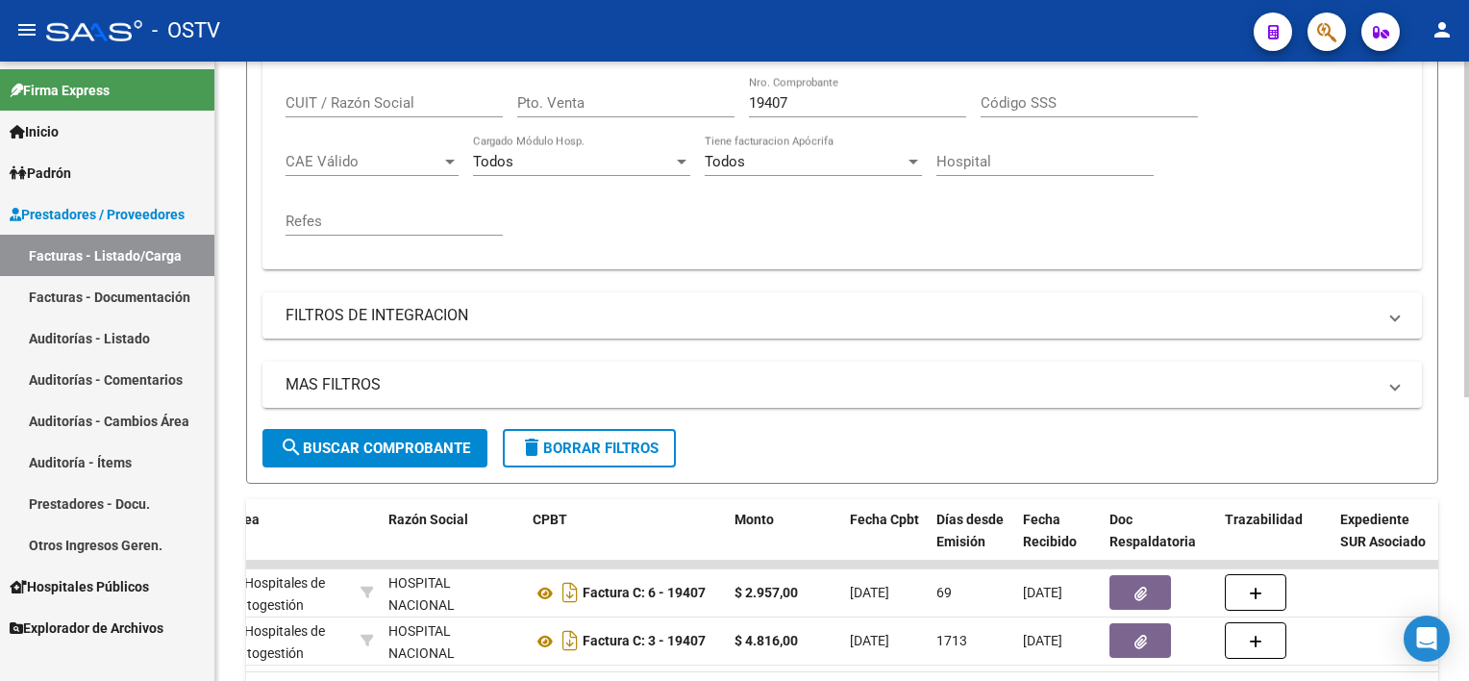
scroll to position [378, 0]
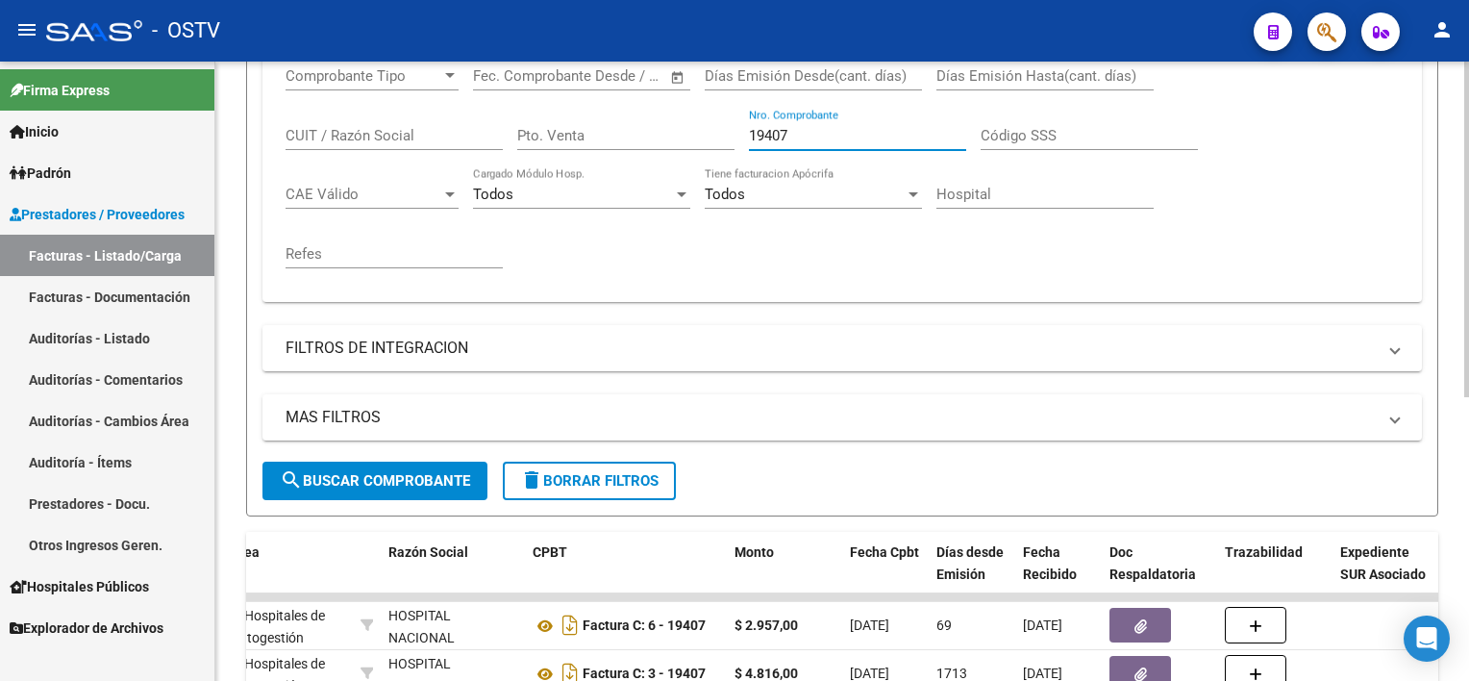
drag, startPoint x: 804, startPoint y: 128, endPoint x: 662, endPoint y: 123, distance: 142.4
click at [663, 122] on div "Comprobante Tipo Comprobante Tipo Fecha inicio – Fecha fin Fec. Comprobante Des…" at bounding box center [842, 168] width 1113 height 238
paste input "869"
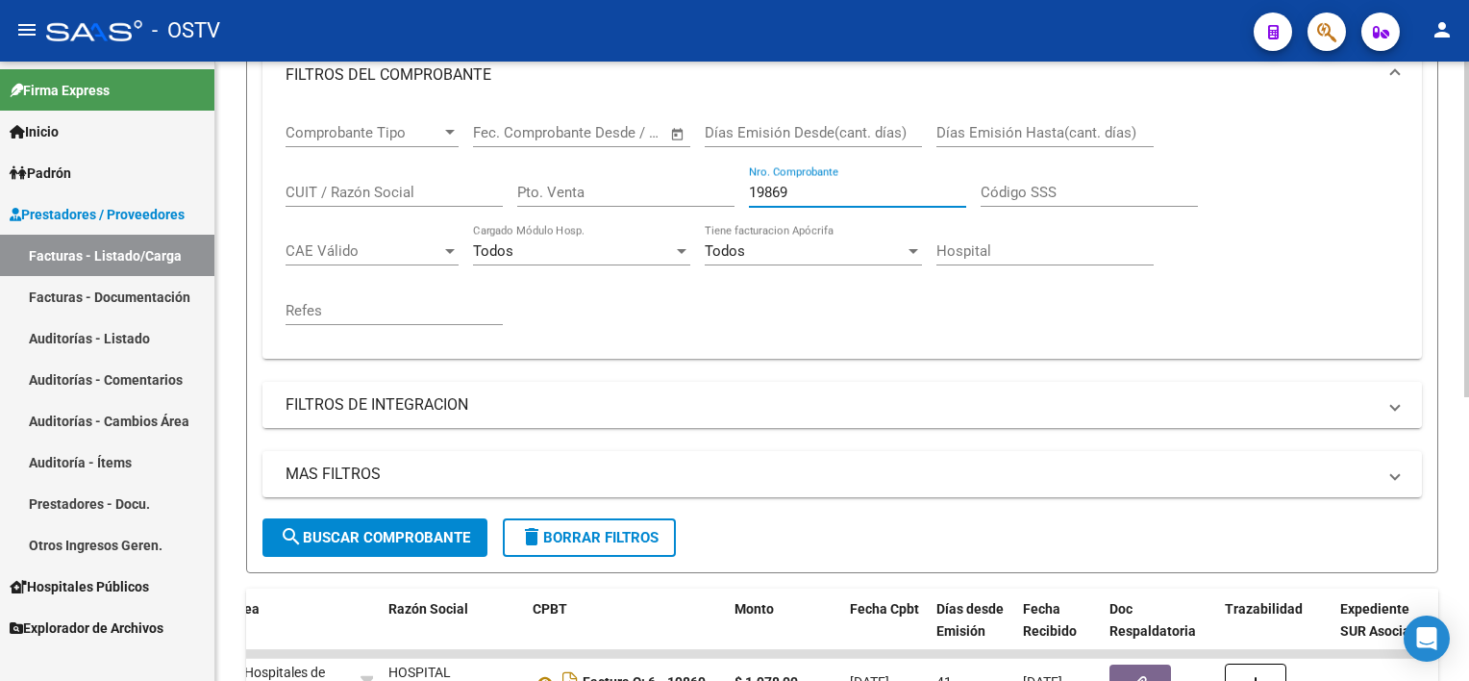
scroll to position [282, 0]
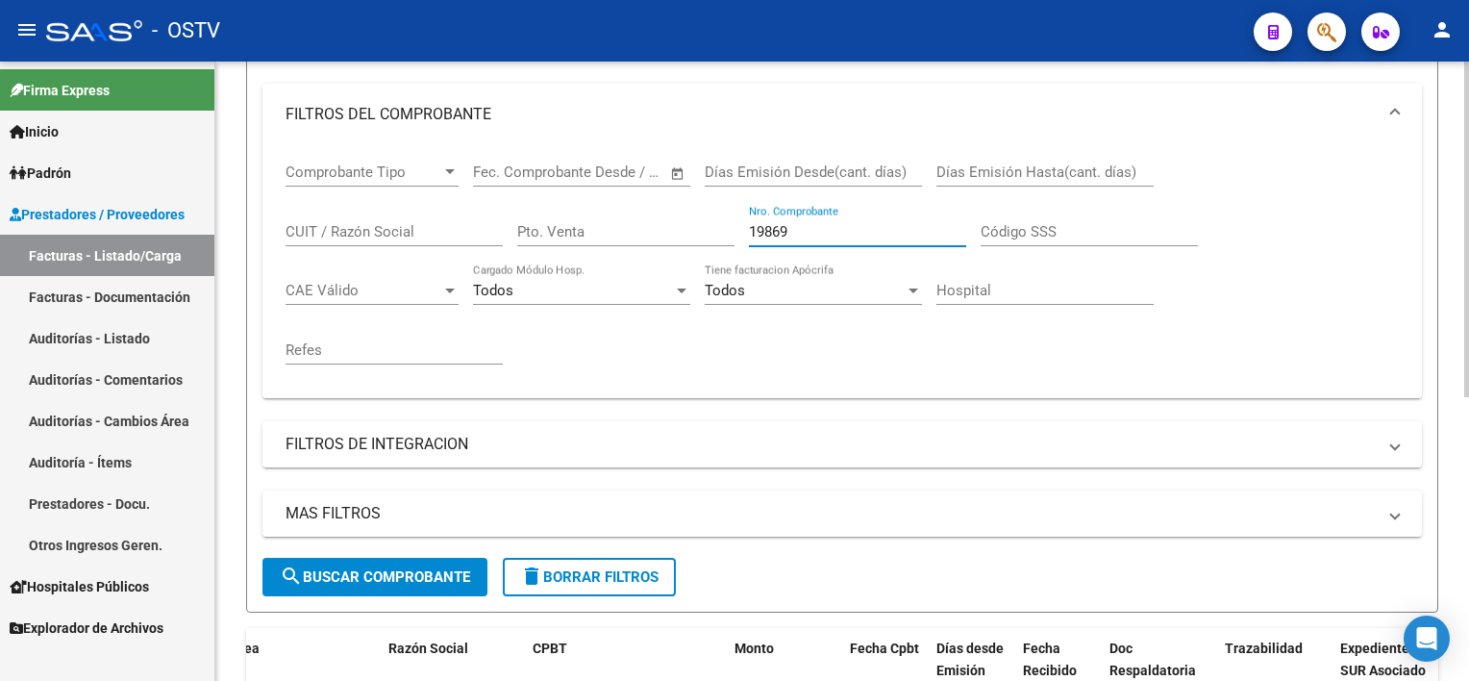
click at [817, 223] on input "19869" at bounding box center [857, 231] width 217 height 17
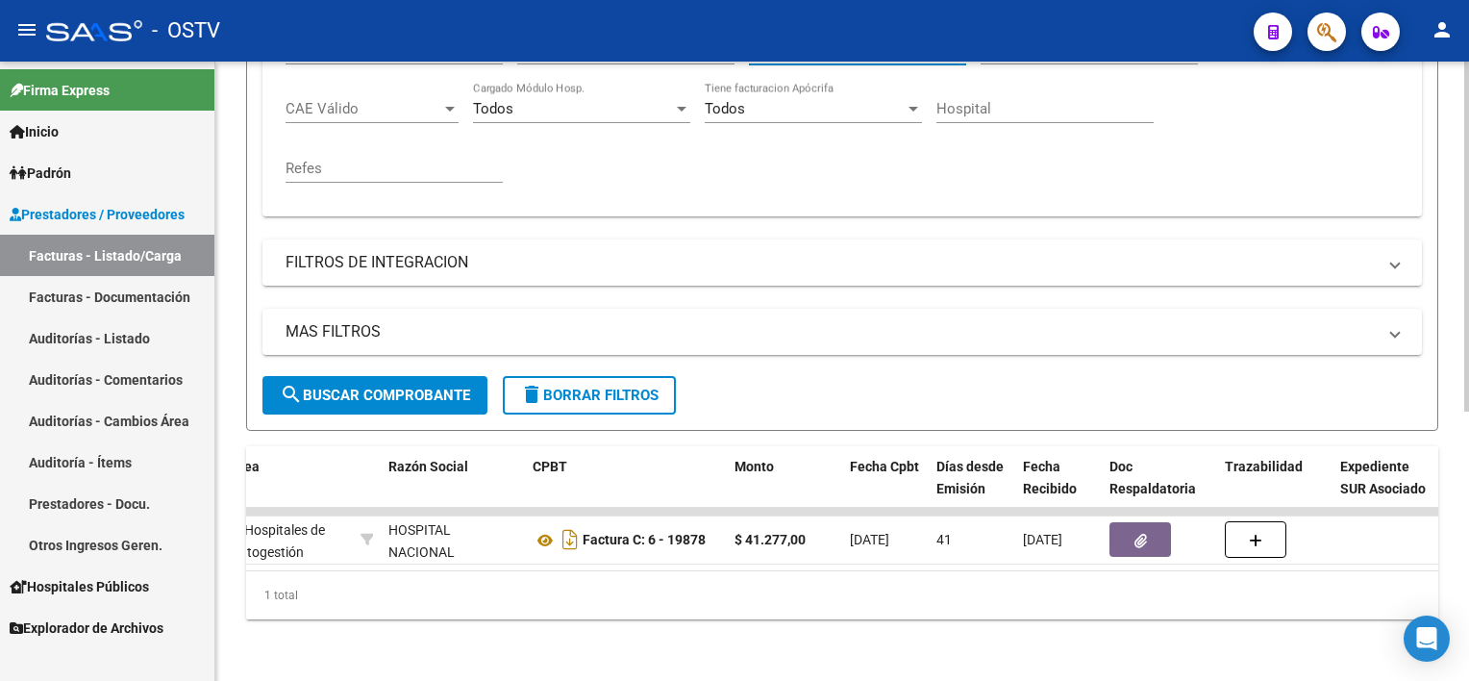
scroll to position [378, 0]
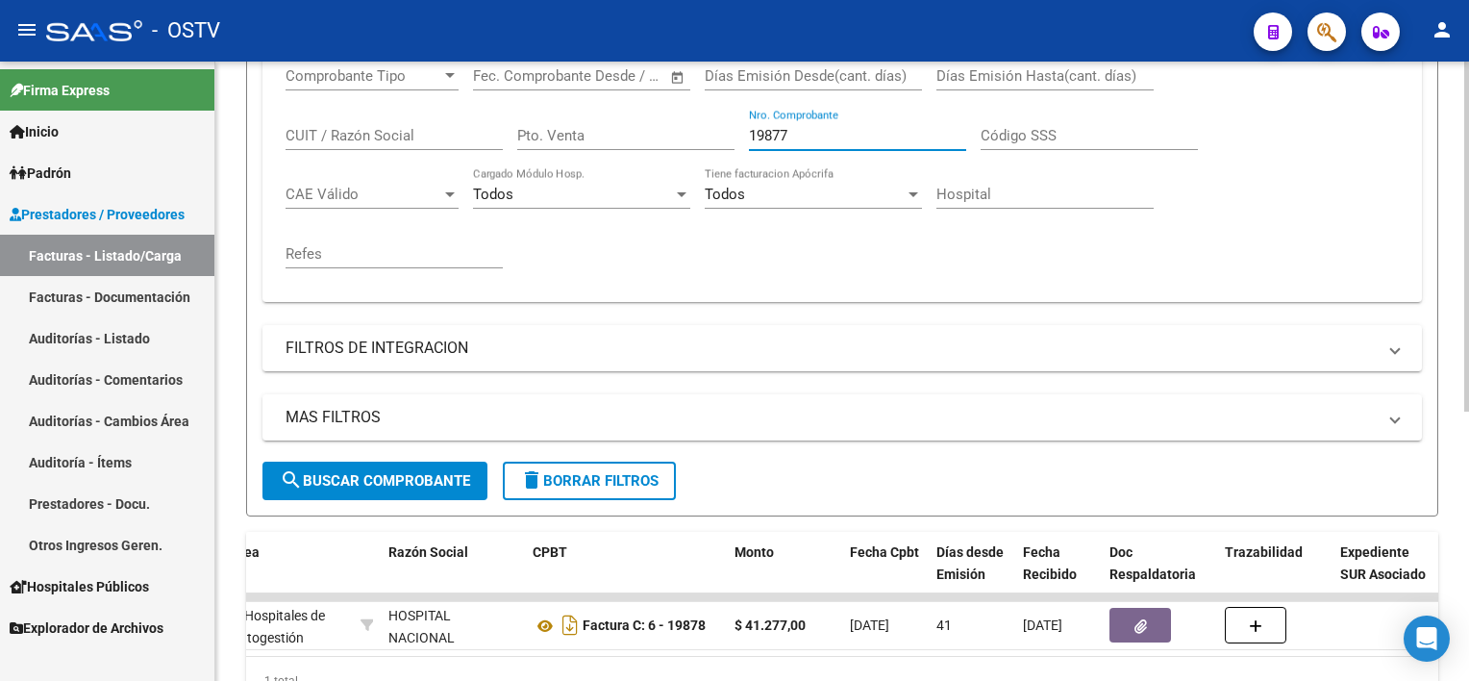
click at [809, 131] on input "19877" at bounding box center [857, 135] width 217 height 17
drag, startPoint x: 809, startPoint y: 135, endPoint x: 628, endPoint y: 122, distance: 181.2
click at [634, 117] on div "Comprobante Tipo Comprobante Tipo Fecha inicio – Fecha fin Fec. Comprobante Des…" at bounding box center [842, 168] width 1113 height 238
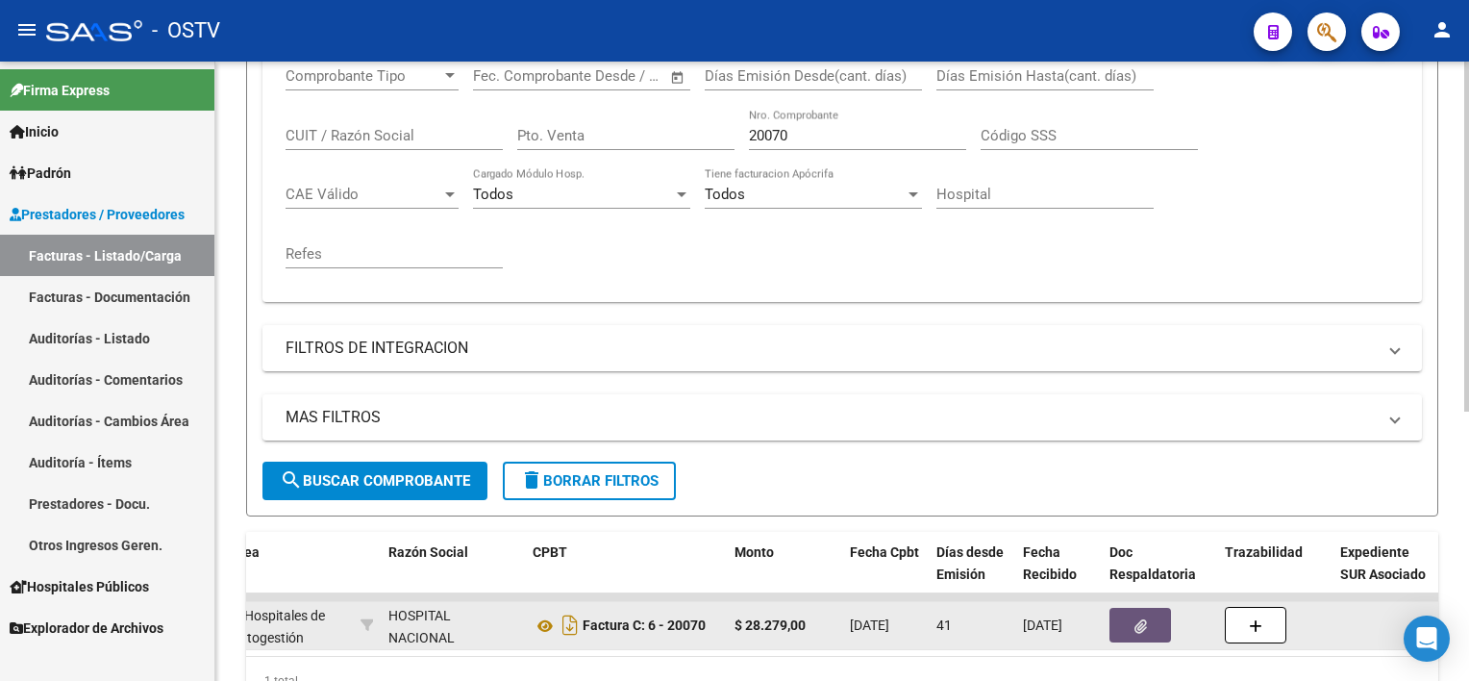
click at [1140, 625] on icon "button" at bounding box center [1141, 626] width 13 height 14
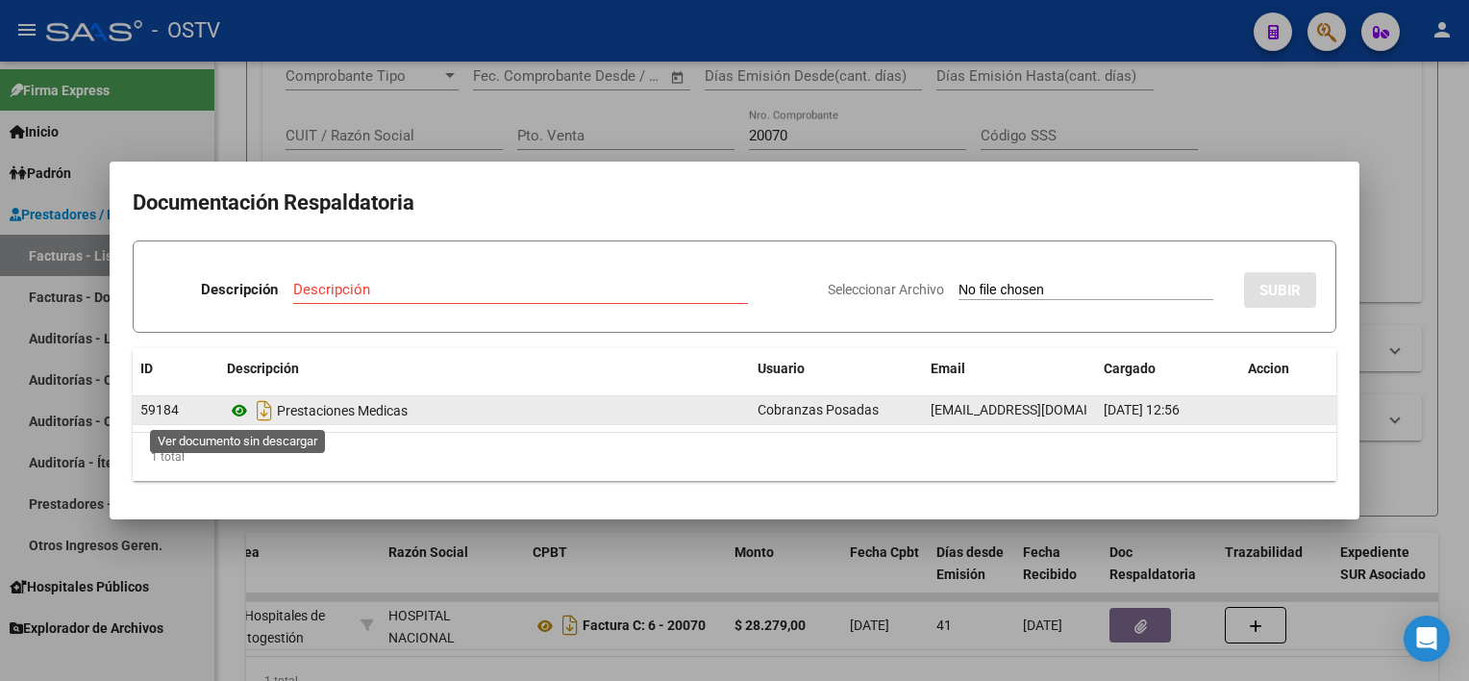
click at [238, 411] on icon at bounding box center [239, 410] width 25 height 23
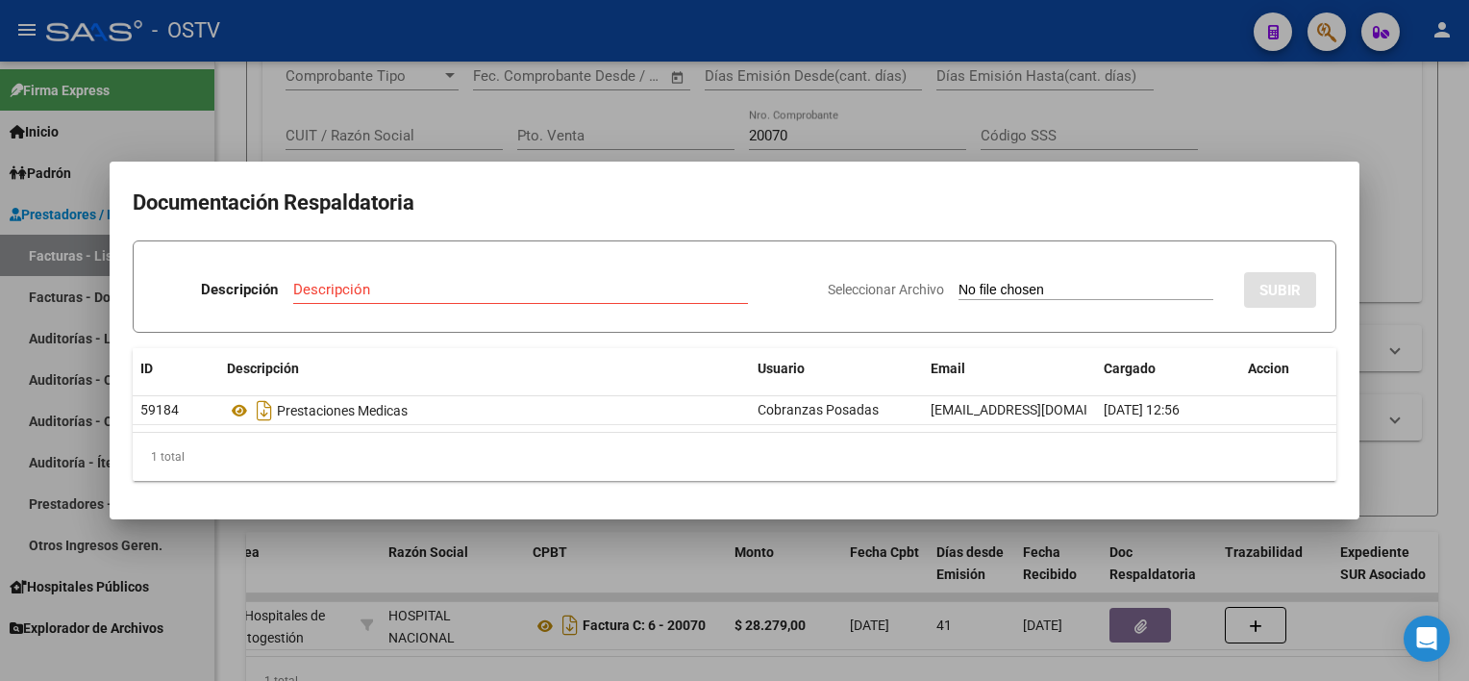
click at [490, 562] on div at bounding box center [734, 340] width 1469 height 681
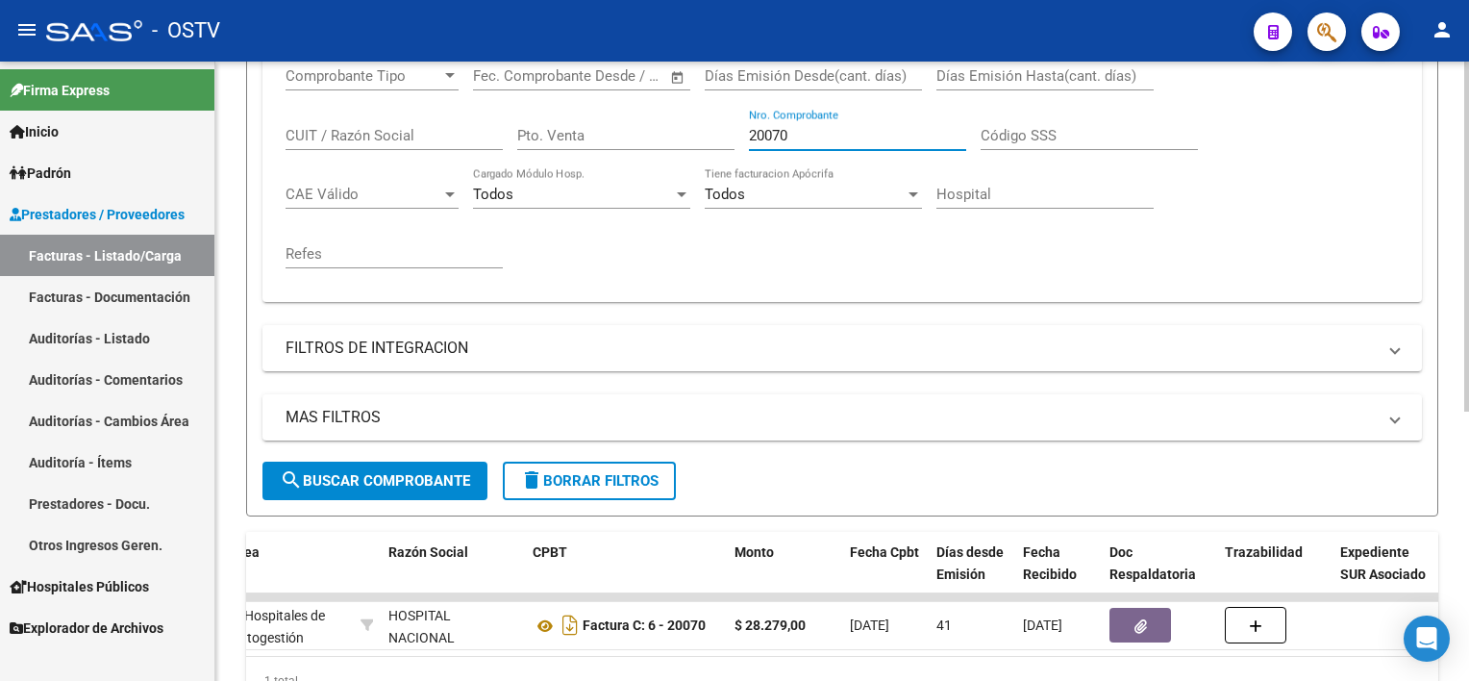
drag, startPoint x: 819, startPoint y: 138, endPoint x: 732, endPoint y: 127, distance: 88.1
click at [732, 127] on div "Comprobante Tipo Comprobante Tipo Fecha inicio – Fecha fin Fec. Comprobante Des…" at bounding box center [842, 168] width 1113 height 238
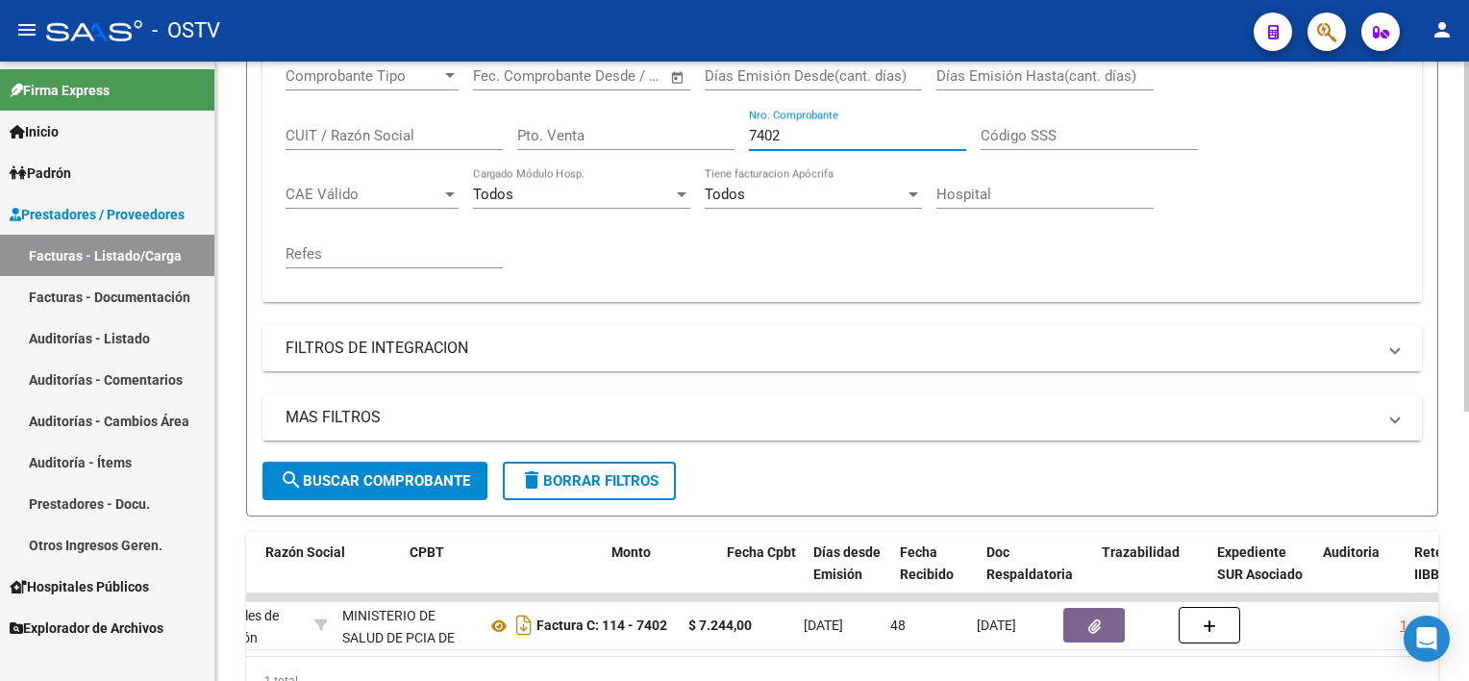
scroll to position [0, 704]
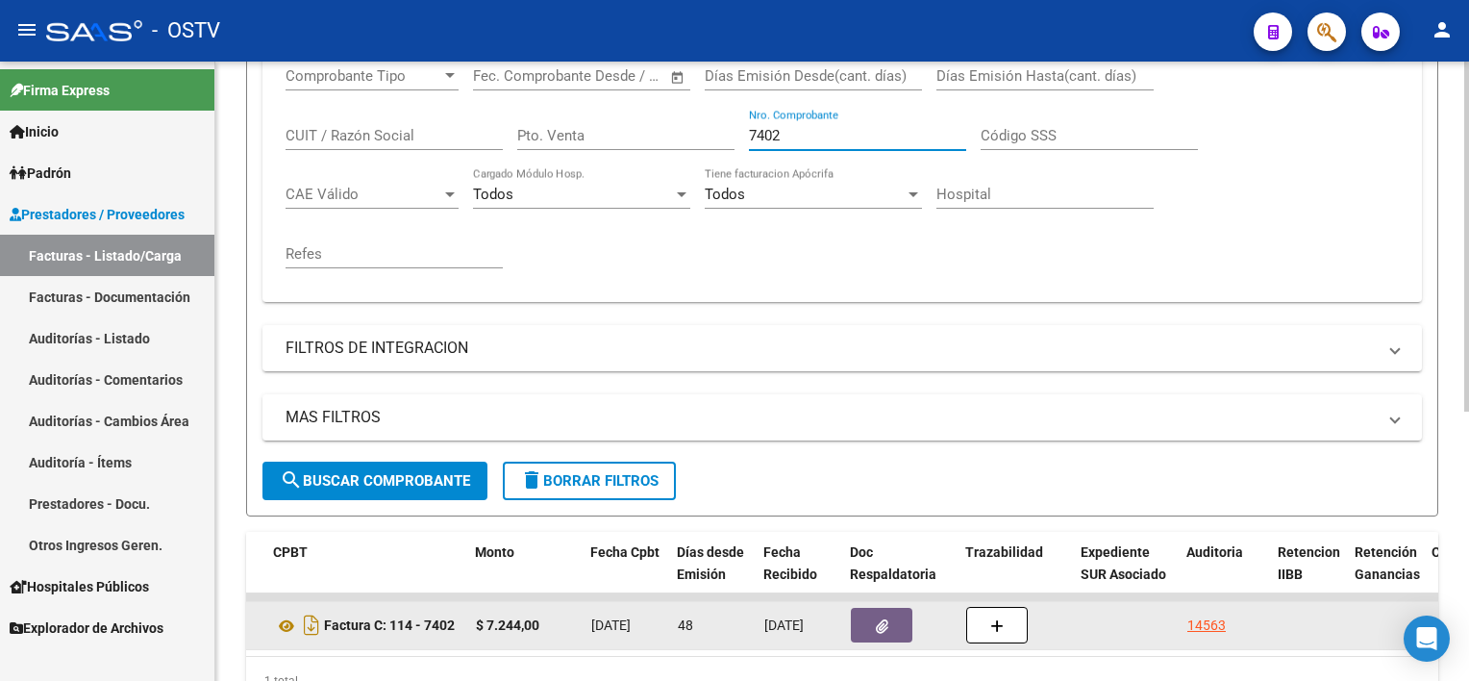
type input "7402"
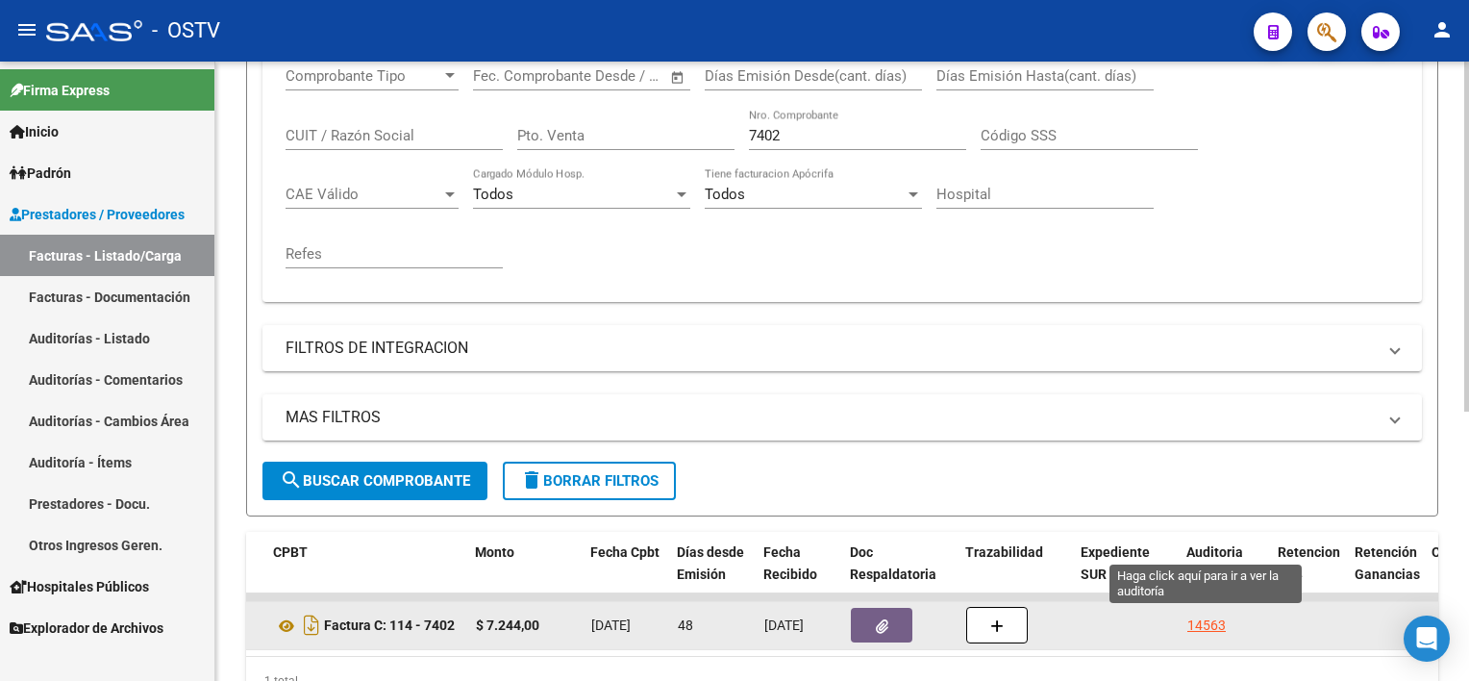
click at [1214, 623] on div "14563" at bounding box center [1207, 625] width 38 height 22
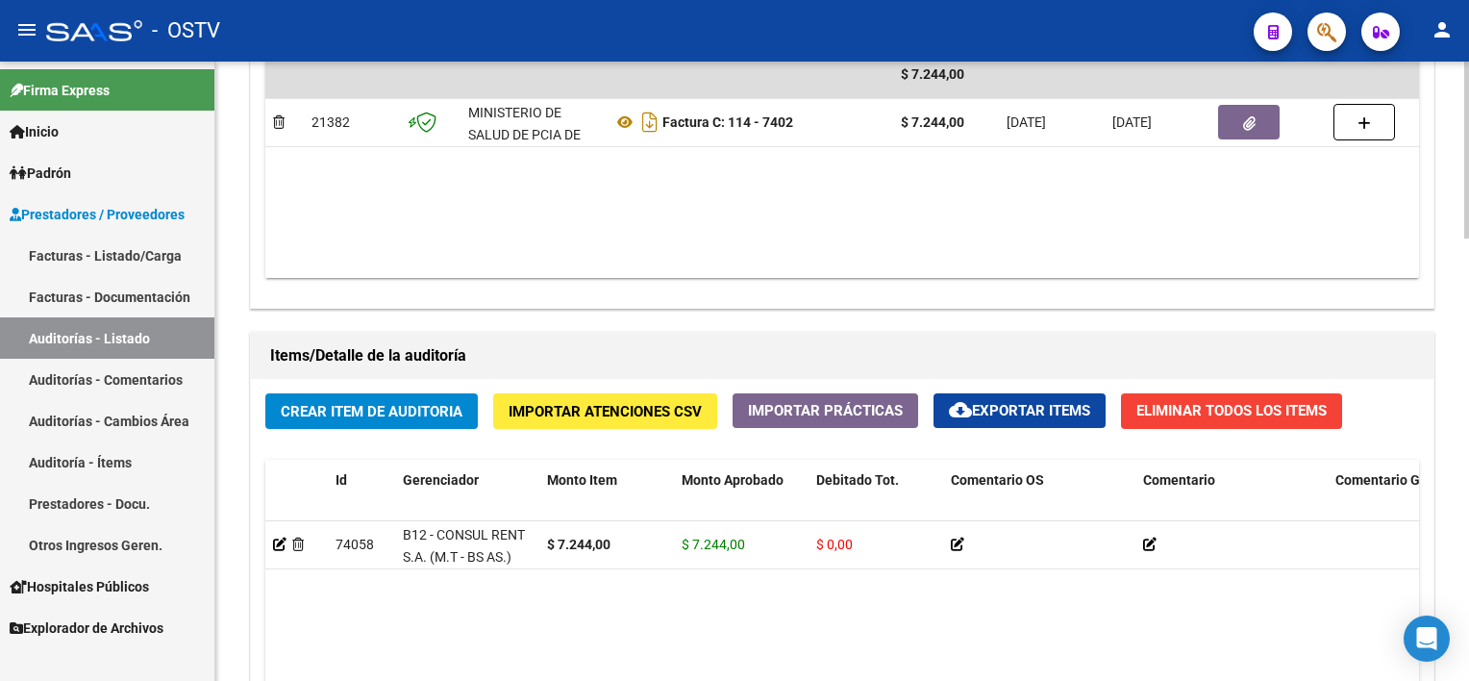
scroll to position [1154, 0]
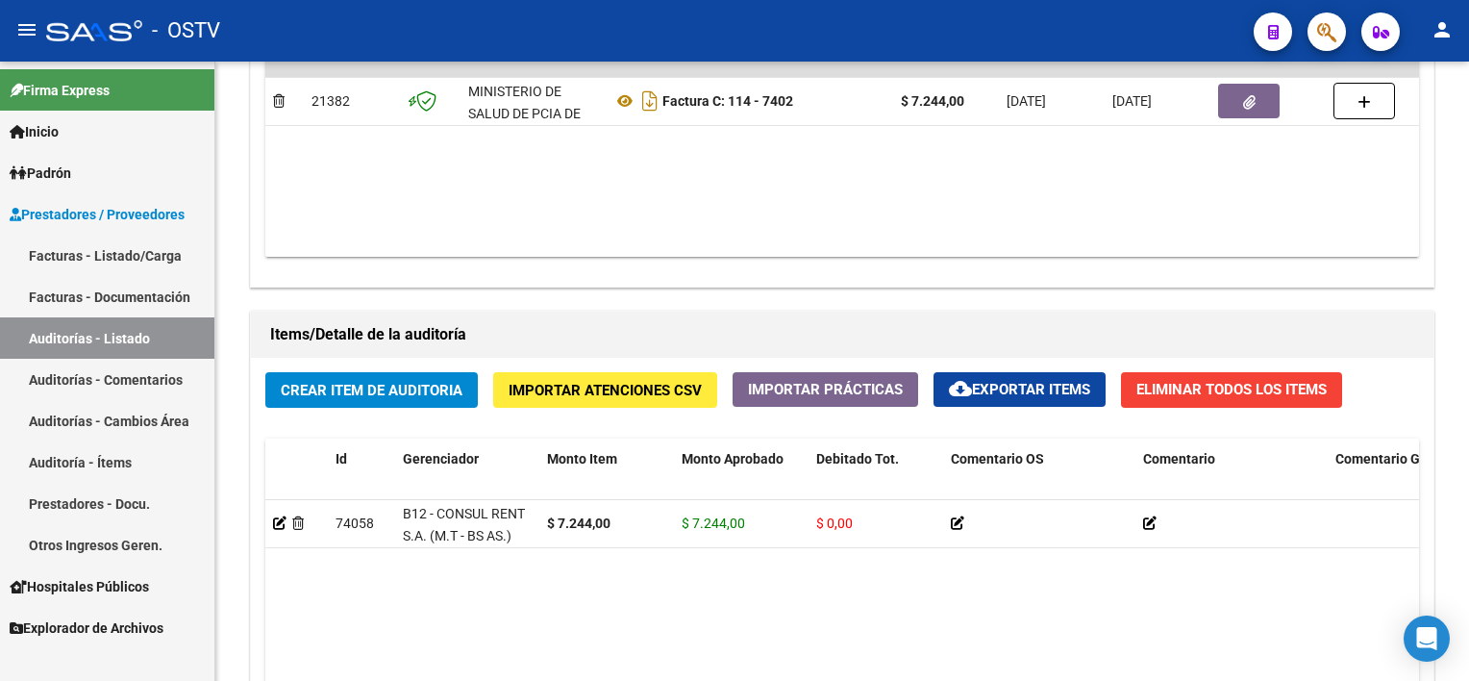
drag, startPoint x: 67, startPoint y: 252, endPoint x: 100, endPoint y: 297, distance: 55.8
click at [67, 252] on link "Facturas - Listado/Carga" at bounding box center [107, 255] width 214 height 41
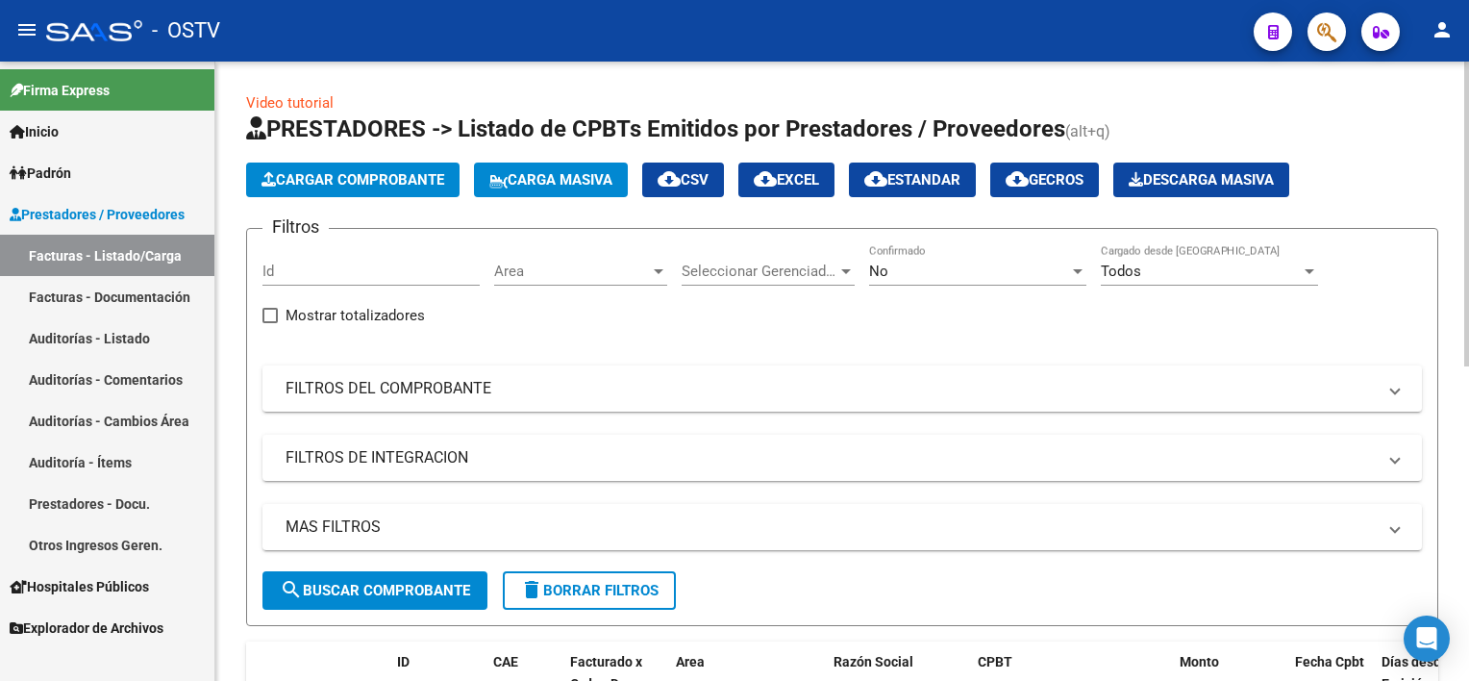
click at [1004, 265] on div "No" at bounding box center [969, 271] width 200 height 17
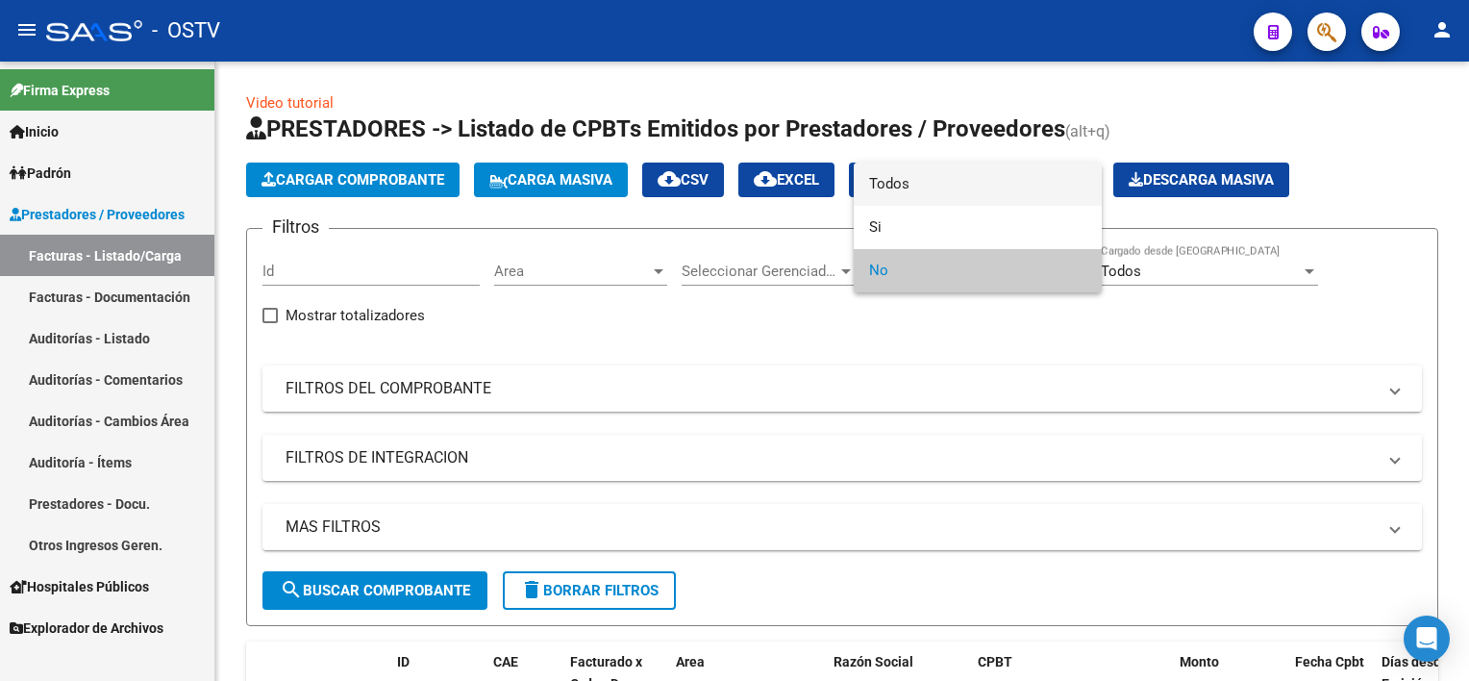
click at [939, 192] on span "Todos" at bounding box center [977, 184] width 217 height 43
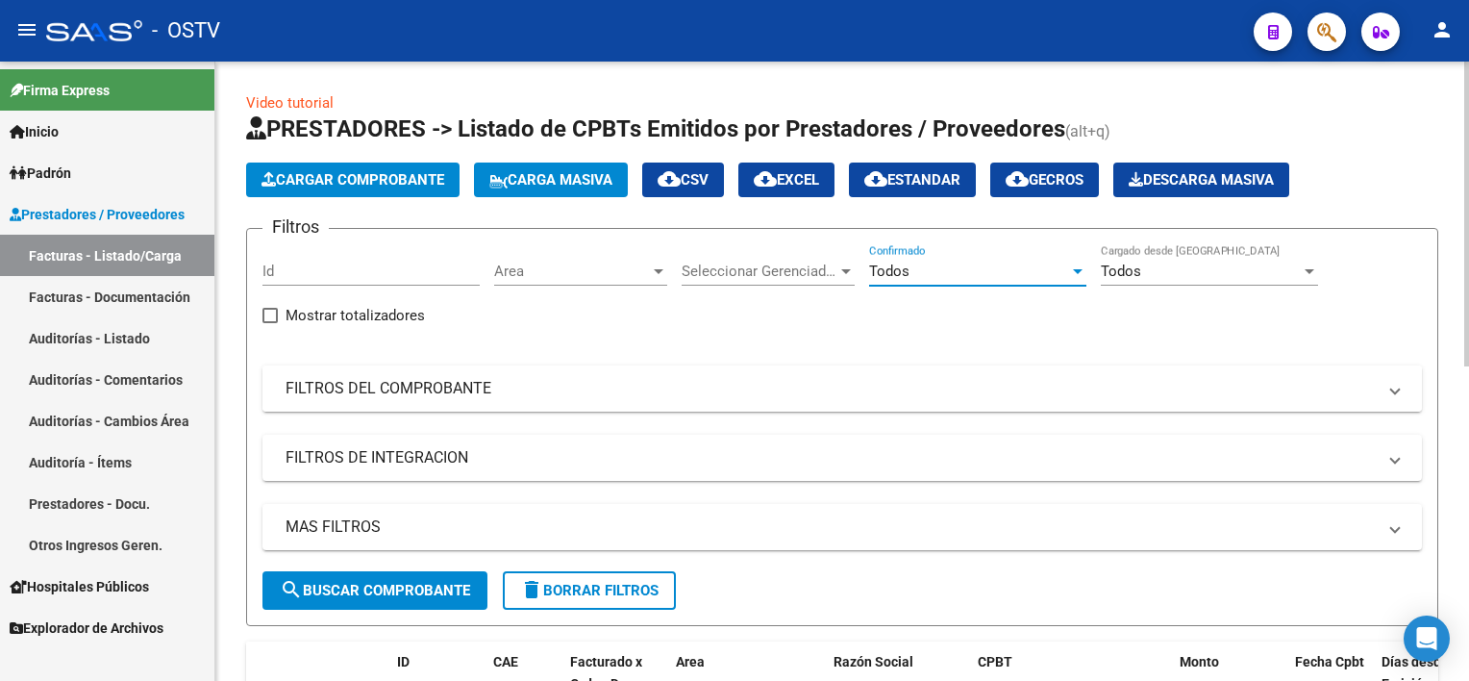
click at [501, 386] on mat-panel-title "FILTROS DEL COMPROBANTE" at bounding box center [831, 388] width 1090 height 21
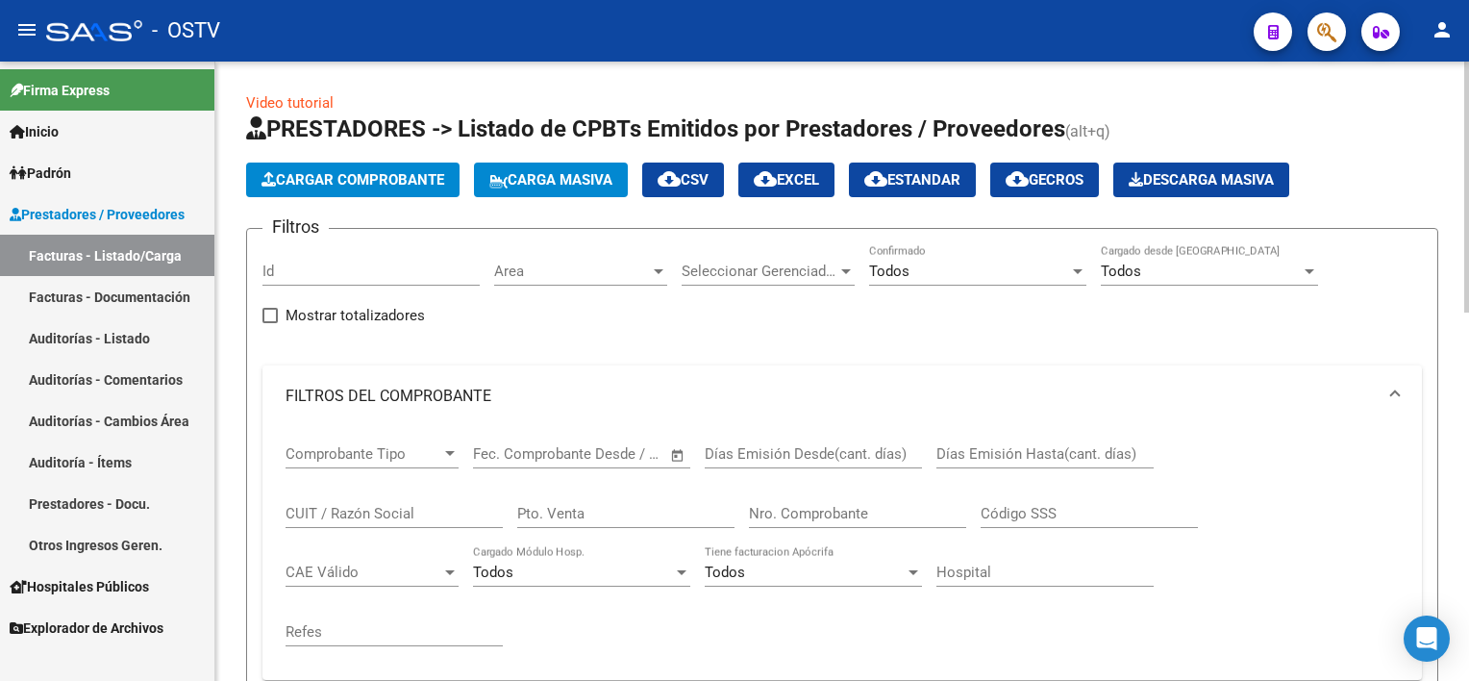
click at [838, 512] on input "Nro. Comprobante" at bounding box center [857, 513] width 217 height 17
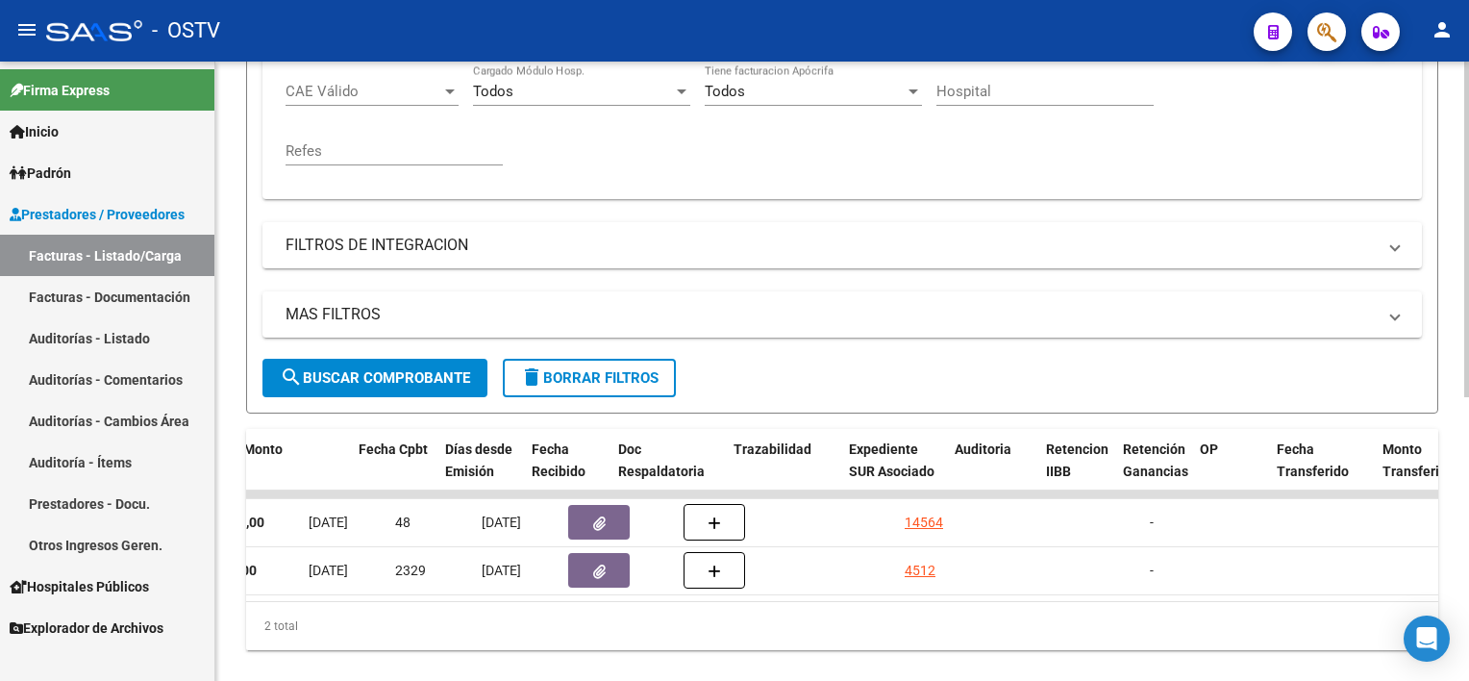
scroll to position [0, 920]
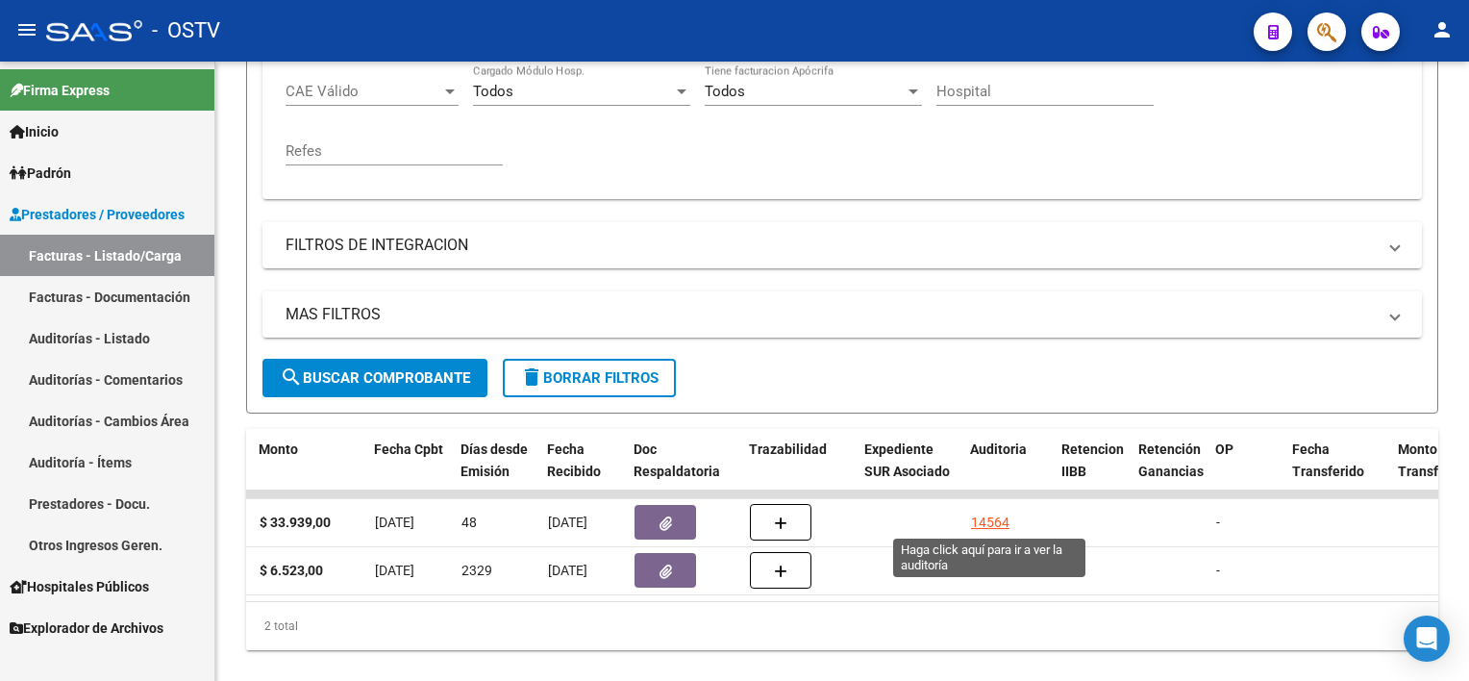
type input "7402"
click at [987, 517] on div "14564" at bounding box center [990, 523] width 38 height 22
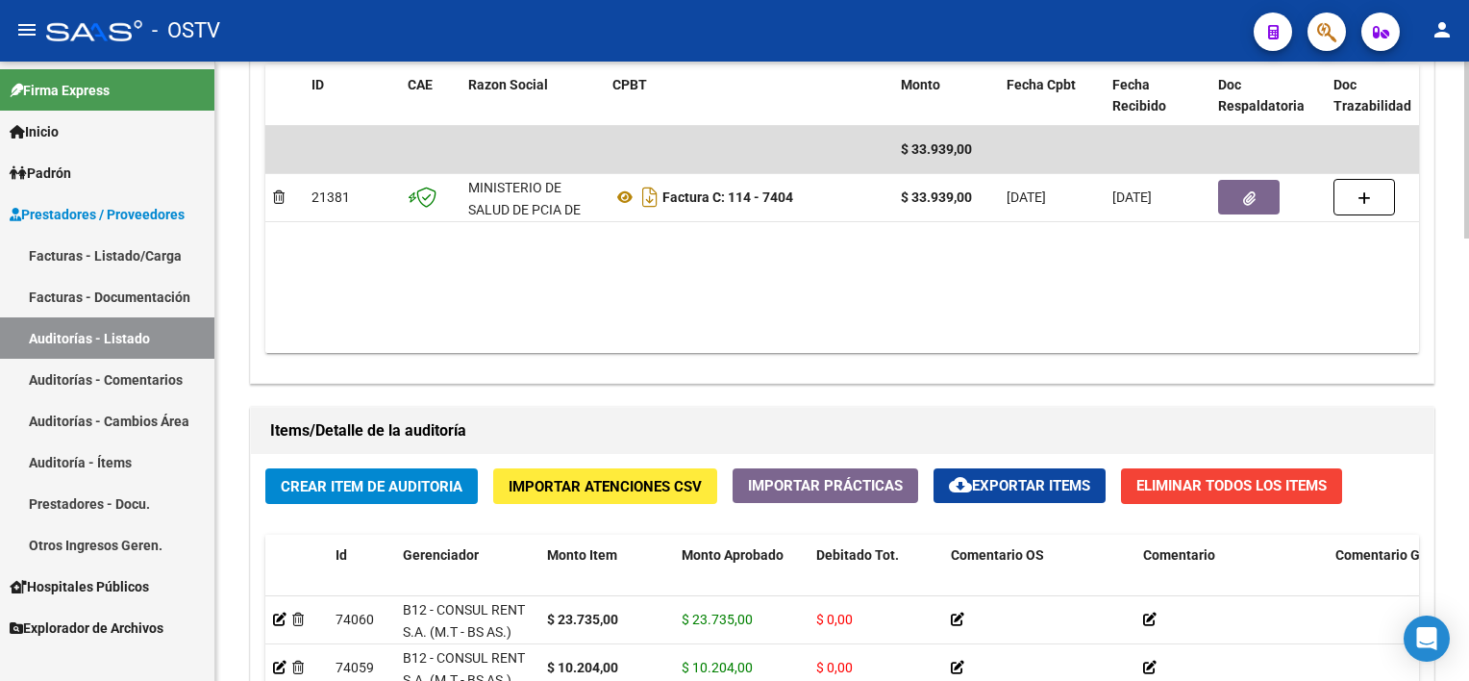
scroll to position [962, 0]
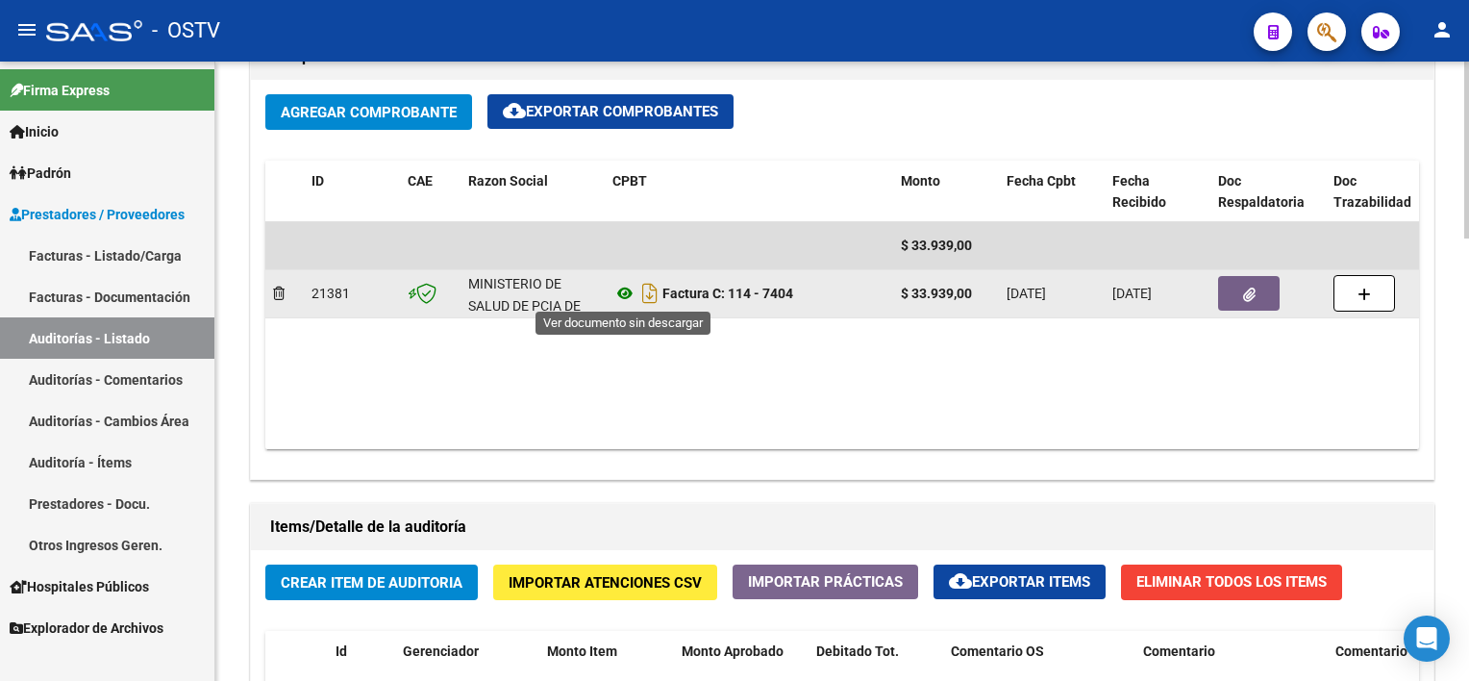
click at [627, 288] on icon at bounding box center [625, 293] width 25 height 23
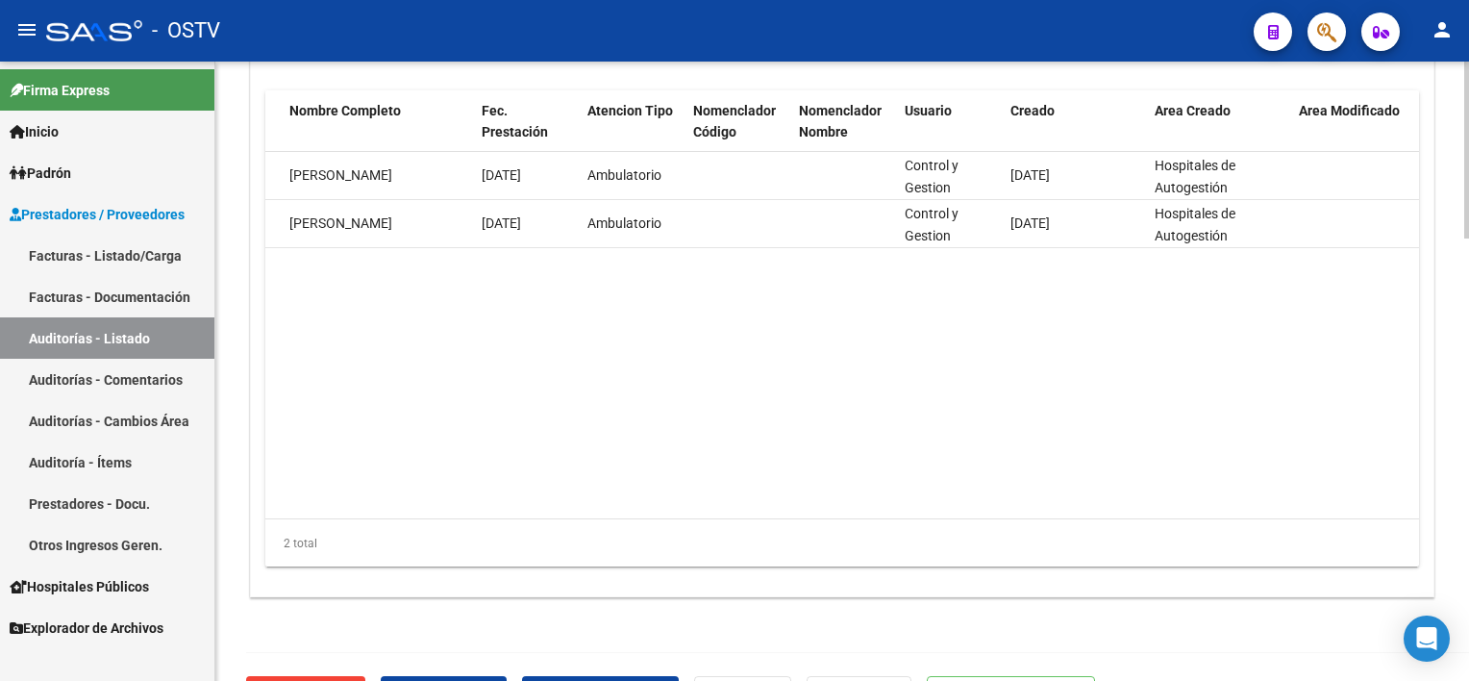
scroll to position [1458, 0]
